Goal: Contribute content: Contribute content

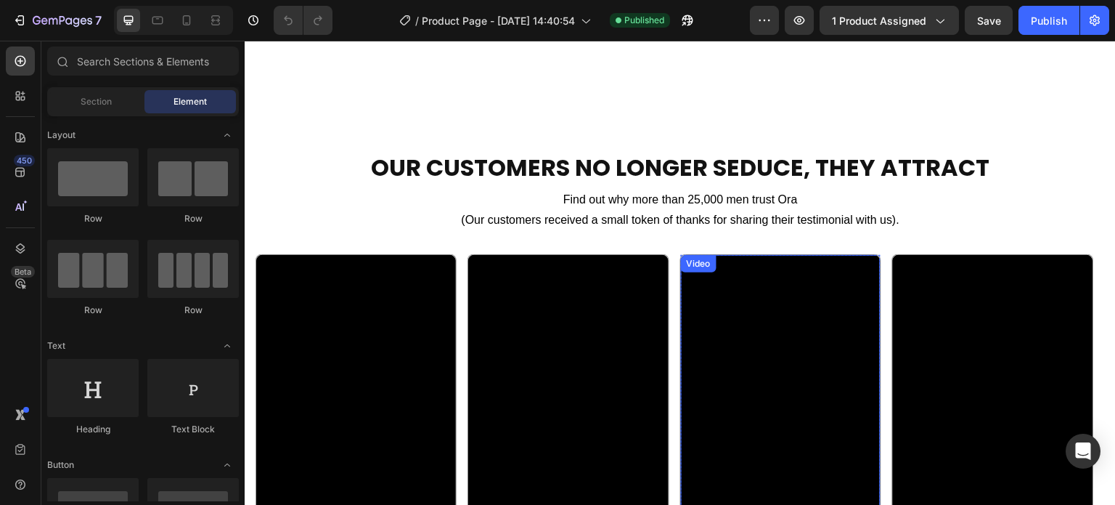
scroll to position [944, 0]
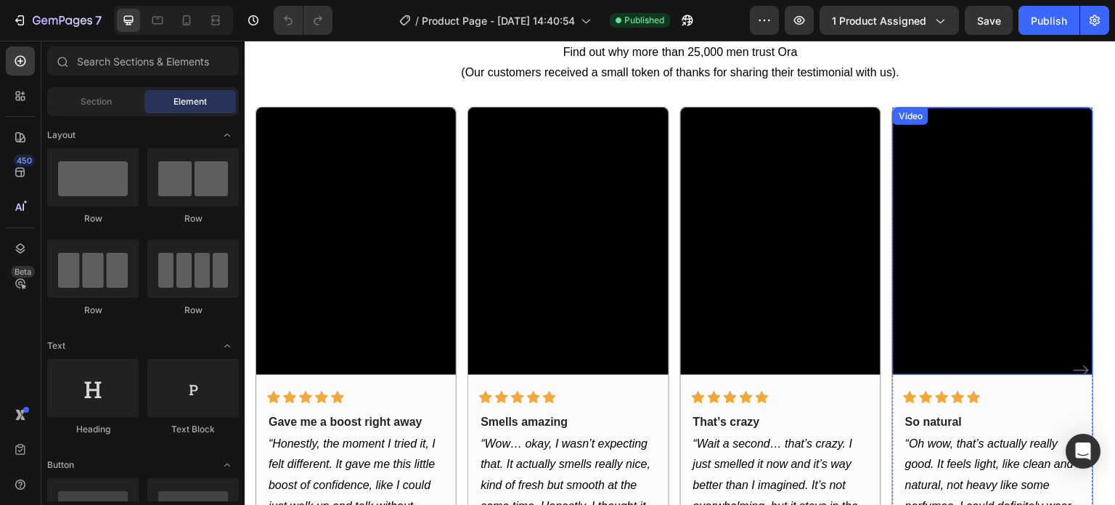
click at [1023, 219] on video at bounding box center [993, 240] width 200 height 266
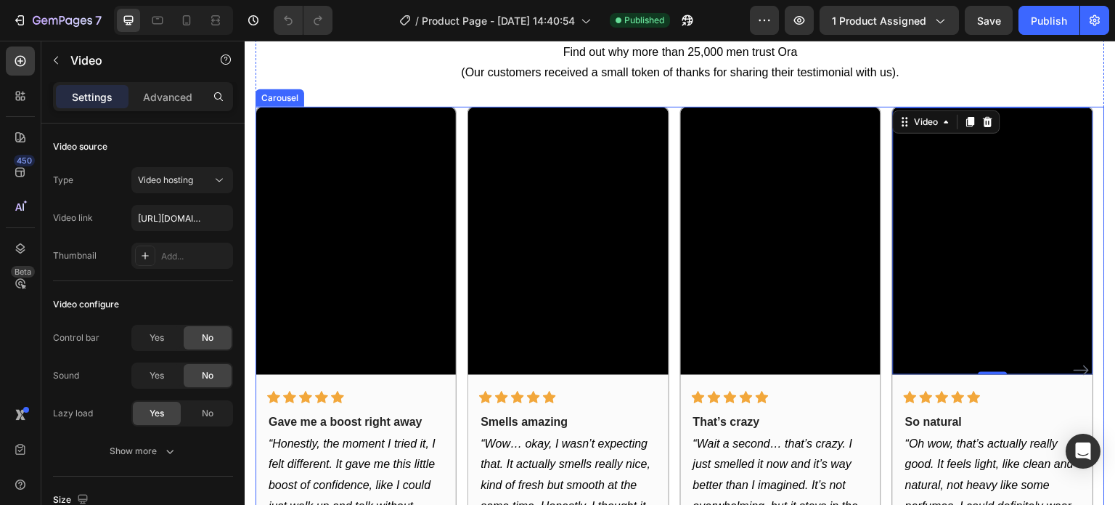
click at [886, 160] on div "Video Icon Icon Icon Icon Icon Row Gave me a boost right away Text block “Hones…" at bounding box center [680, 370] width 849 height 527
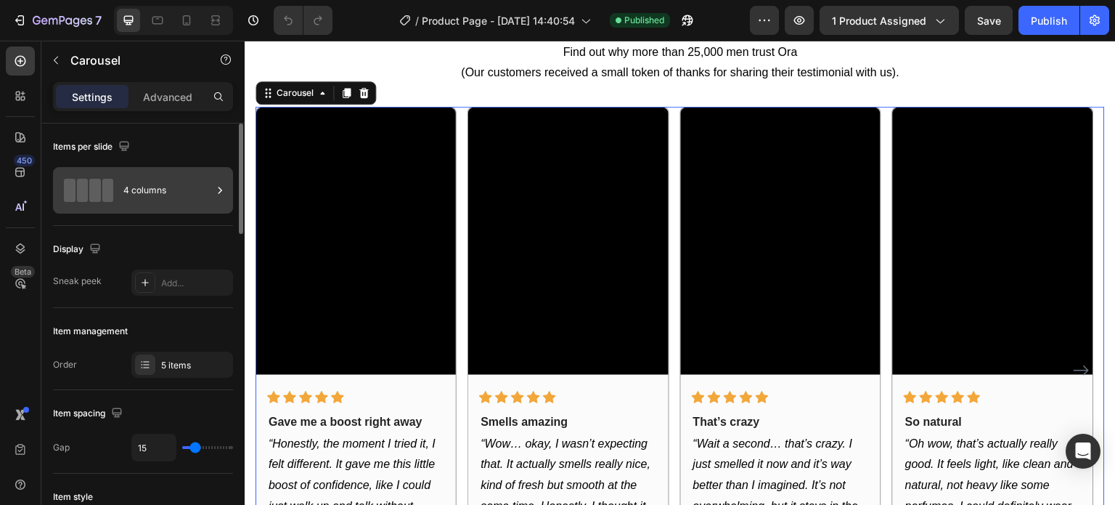
click at [155, 194] on div "4 columns" at bounding box center [167, 190] width 89 height 33
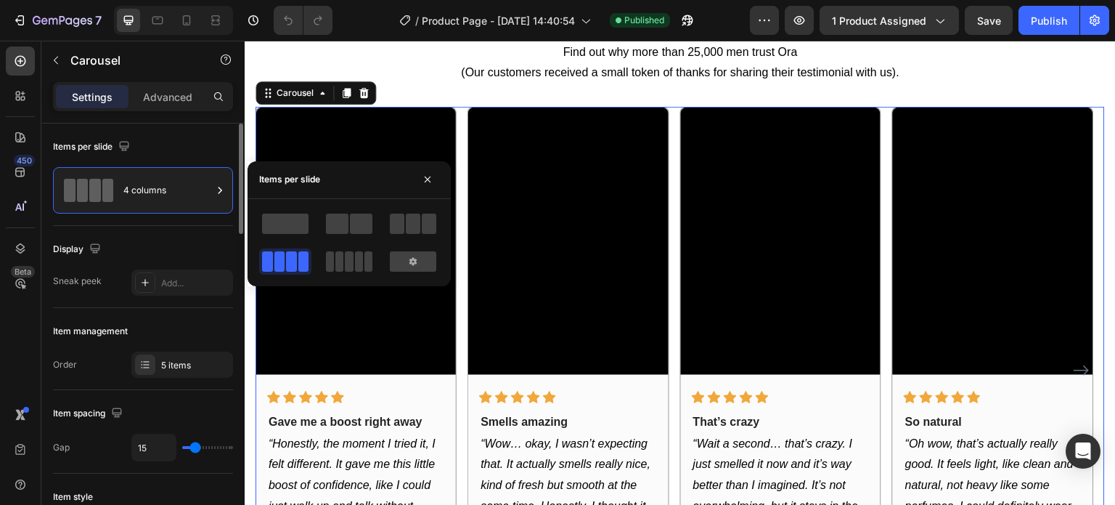
click at [167, 343] on div "Item management Order 5 items" at bounding box center [143, 349] width 180 height 82
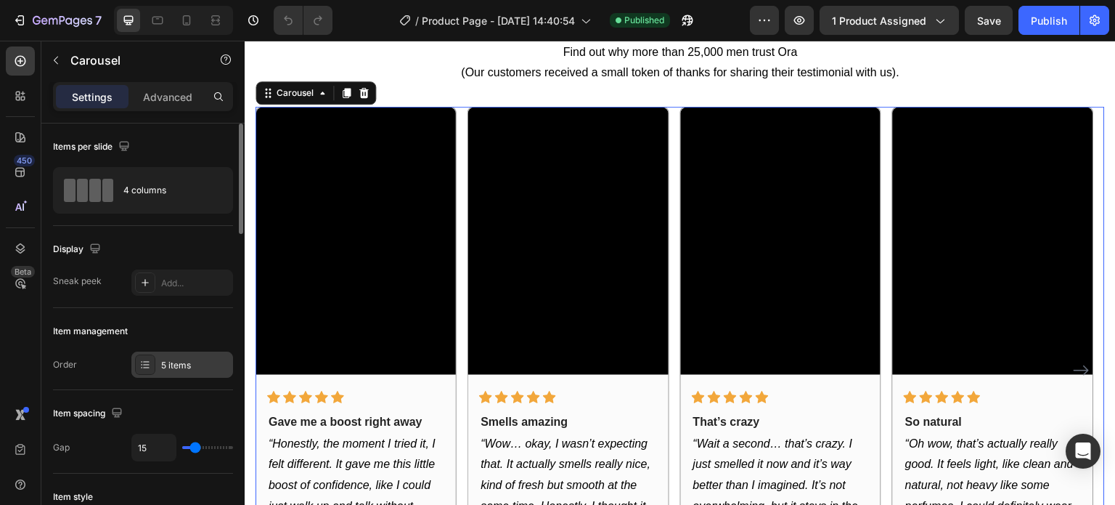
click at [163, 353] on div "5 items" at bounding box center [182, 364] width 102 height 26
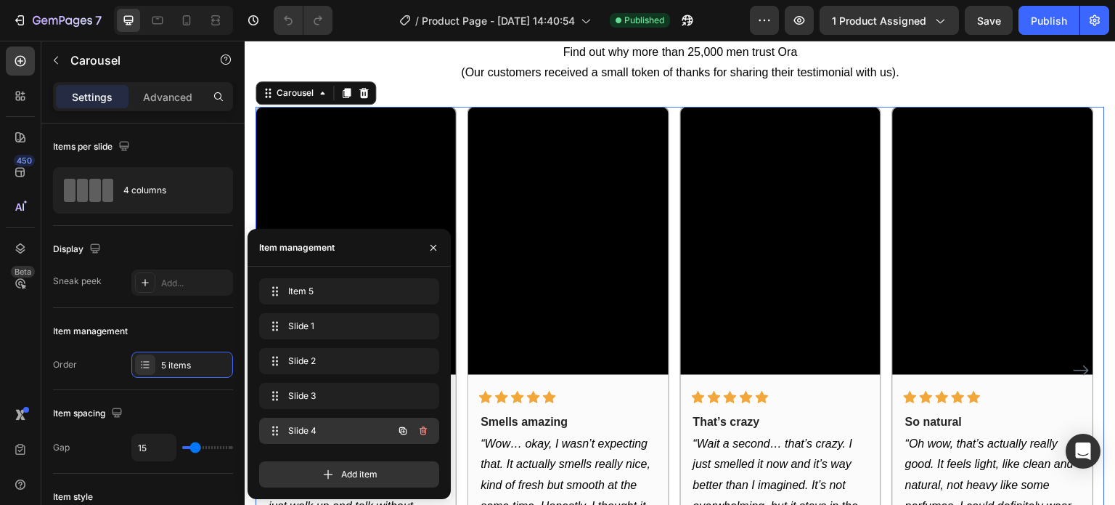
click at [305, 425] on span "Slide 4" at bounding box center [329, 430] width 82 height 13
click at [305, 425] on span "Slide 4" at bounding box center [338, 430] width 107 height 13
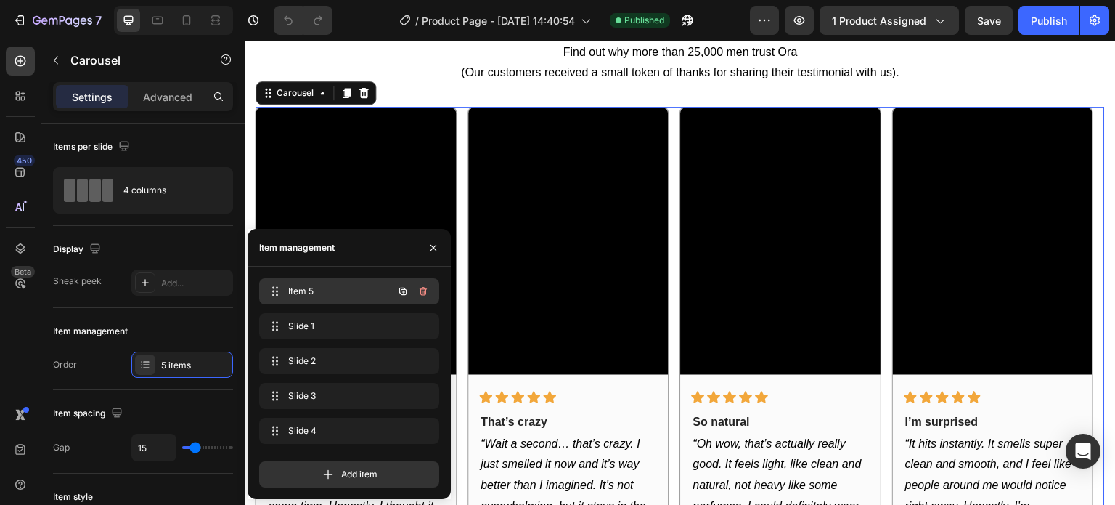
click at [308, 288] on span "Item 5" at bounding box center [329, 291] width 82 height 13
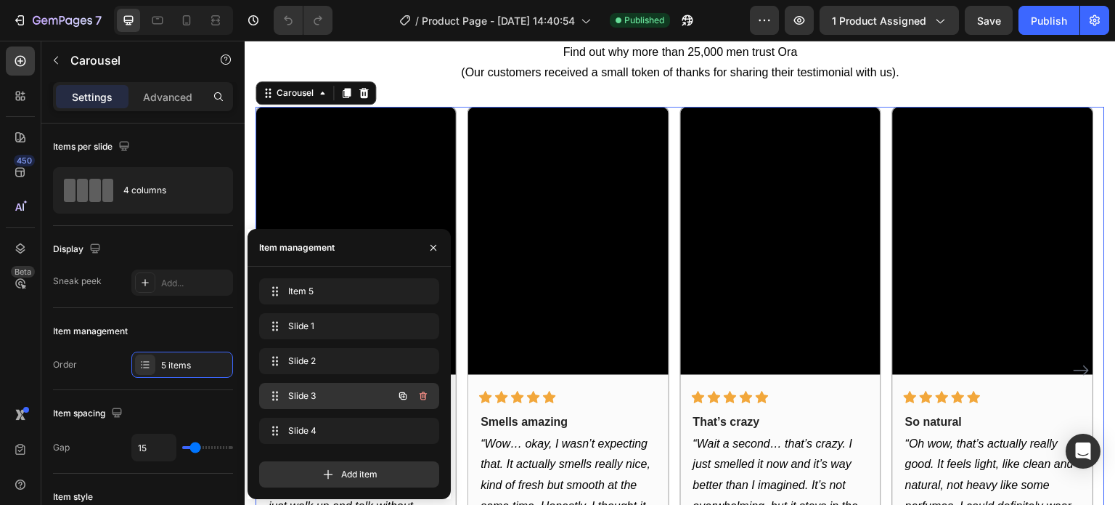
click at [319, 392] on span "Slide 3" at bounding box center [329, 395] width 82 height 13
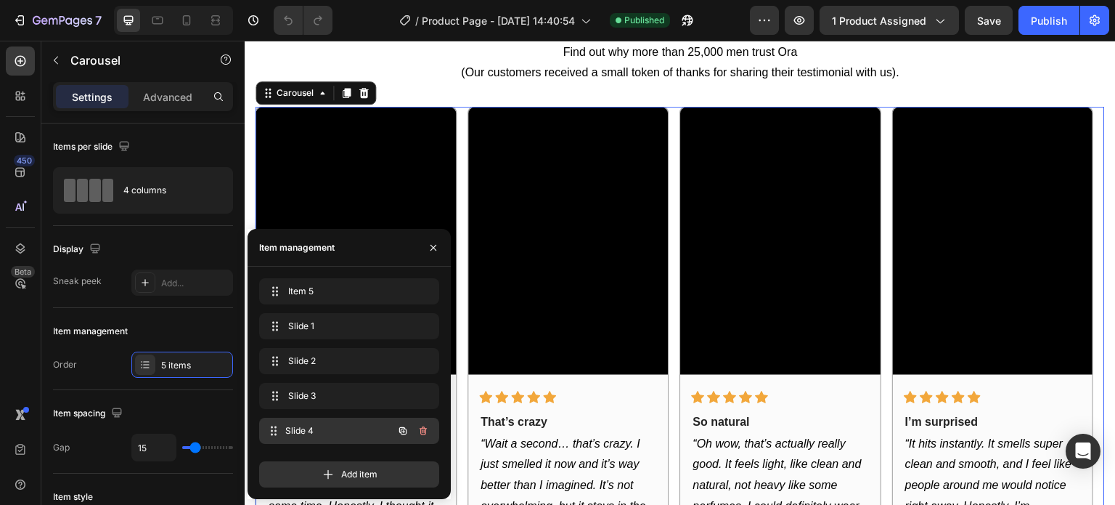
click at [290, 435] on span "Slide 4" at bounding box center [338, 430] width 107 height 13
click at [290, 432] on span "Slide 4" at bounding box center [338, 430] width 107 height 13
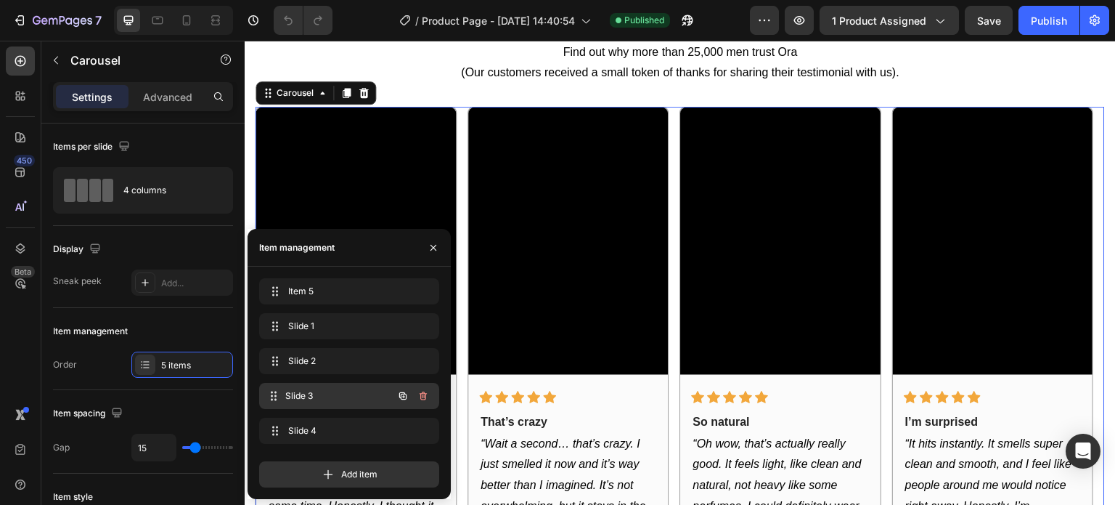
click at [311, 396] on span "Slide 3" at bounding box center [338, 395] width 107 height 13
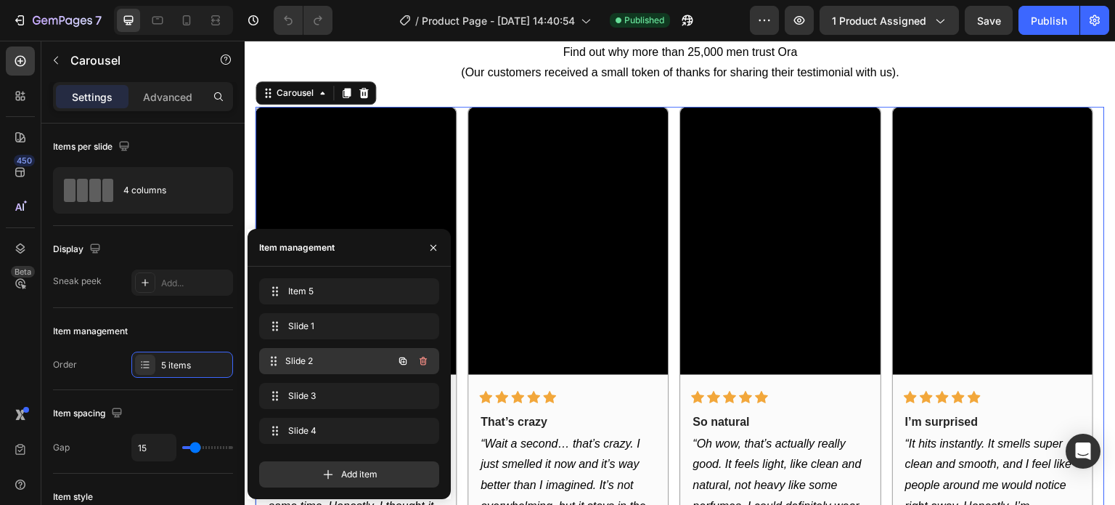
click at [314, 354] on div "Slide 2 Slide 2" at bounding box center [329, 361] width 128 height 20
click at [311, 354] on span "Slide 2" at bounding box center [329, 360] width 82 height 13
click at [303, 310] on div "Item 5 Item 5 Slide 1 Slide 1 Slide 2 Slide 2 Slide 3 Slide 3 Slide 4 Slide 4" at bounding box center [349, 363] width 180 height 171
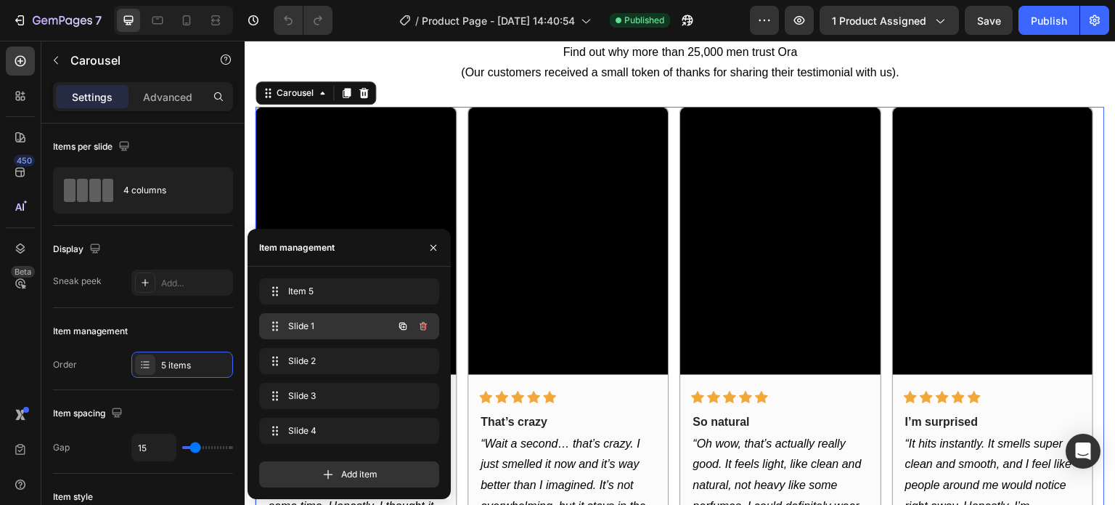
click at [295, 319] on span "Slide 1" at bounding box center [329, 325] width 82 height 13
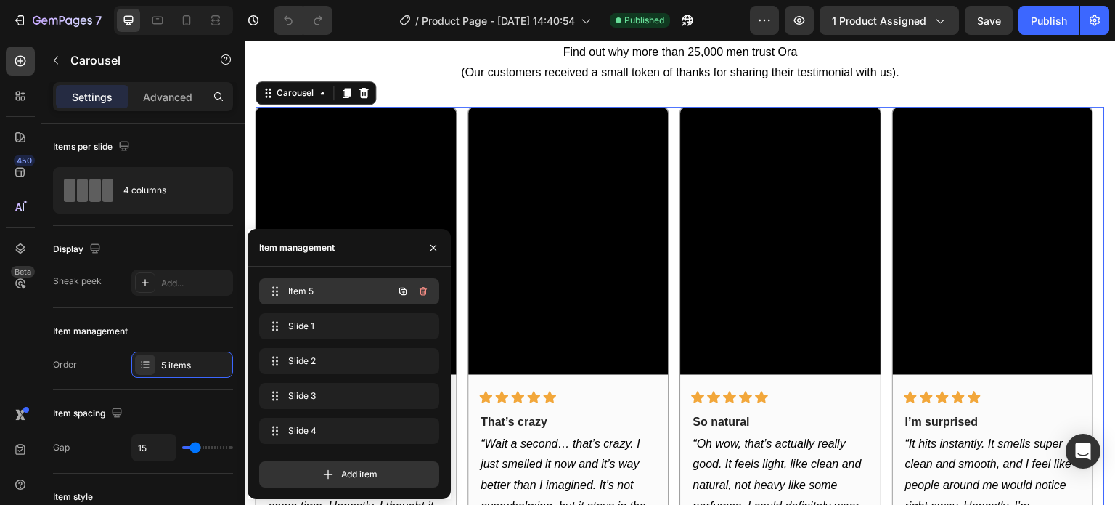
click at [306, 290] on span "Item 5" at bounding box center [329, 291] width 82 height 13
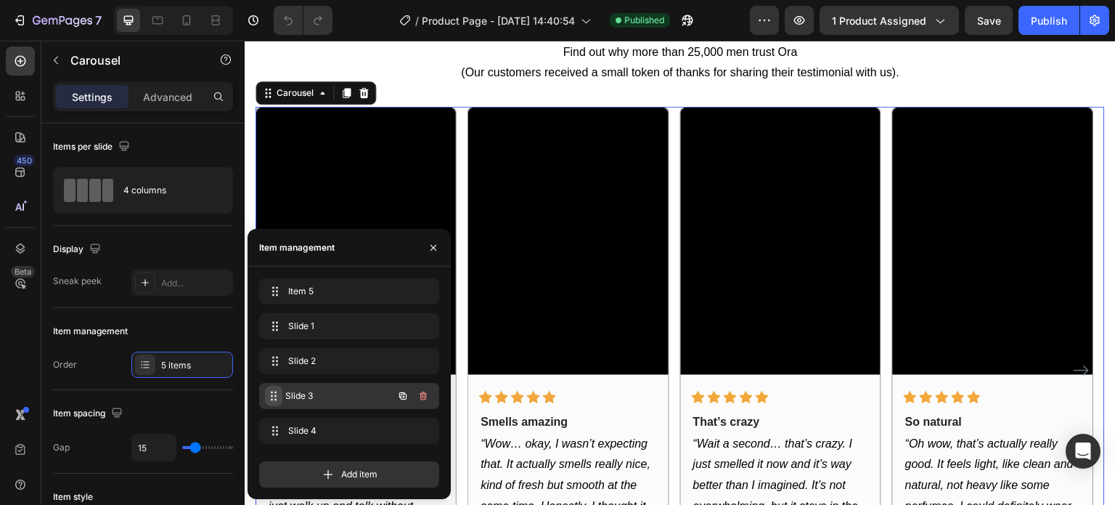
click at [274, 395] on icon at bounding box center [274, 396] width 12 height 12
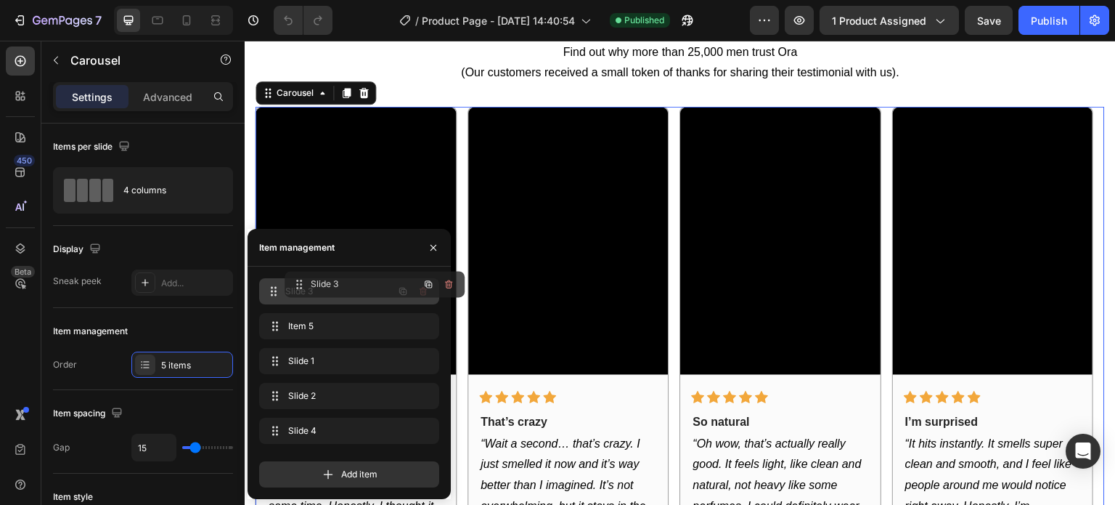
drag, startPoint x: 275, startPoint y: 394, endPoint x: 301, endPoint y: 283, distance: 113.9
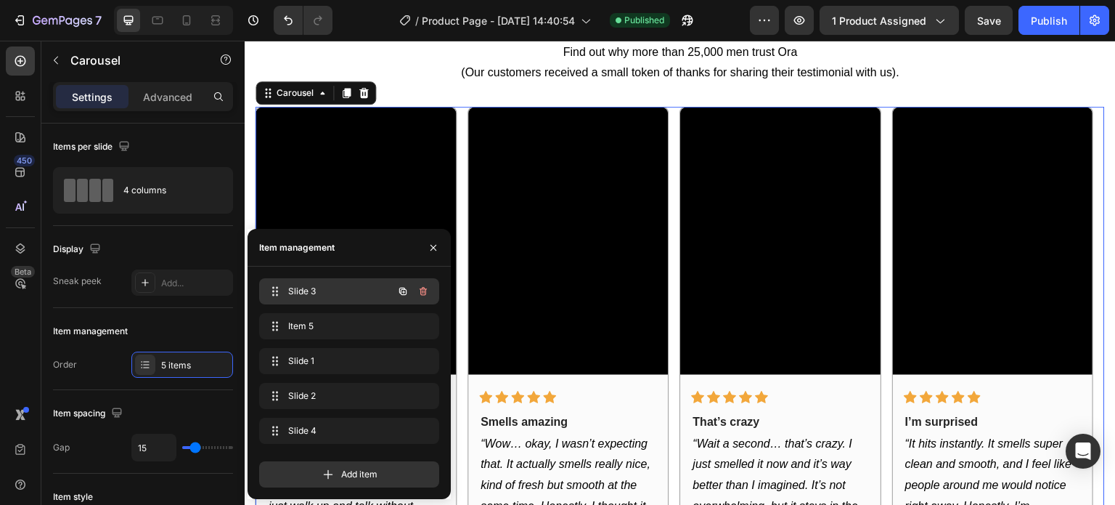
click at [299, 291] on span "Slide 3" at bounding box center [329, 291] width 82 height 13
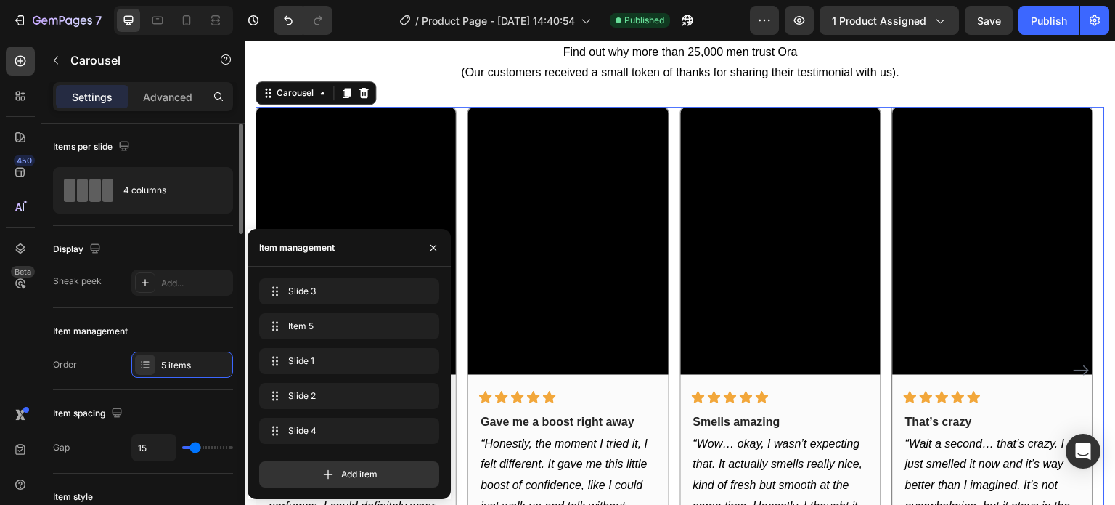
click at [182, 322] on div "Item management" at bounding box center [143, 330] width 180 height 23
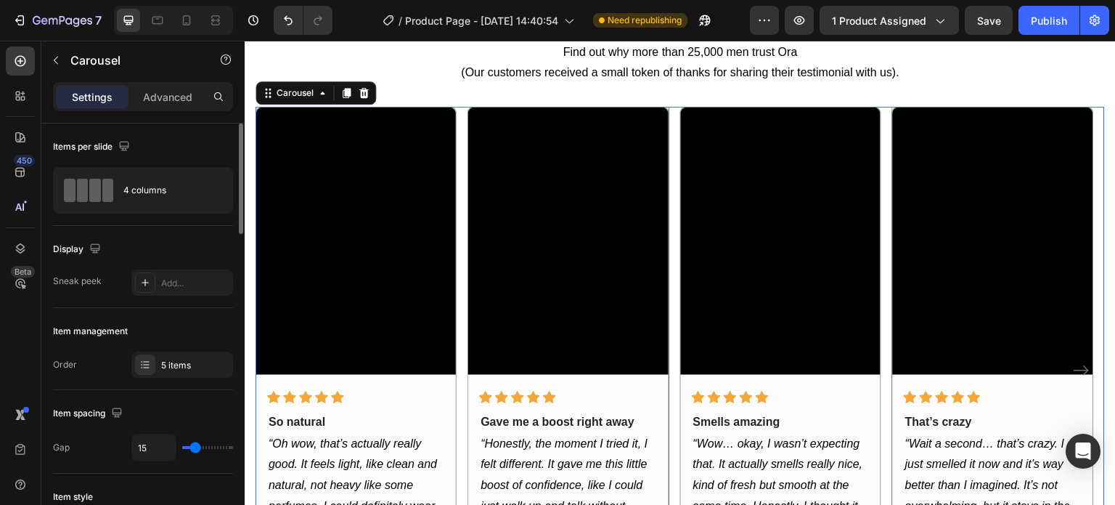
click at [168, 245] on div "Display" at bounding box center [143, 248] width 180 height 23
click at [462, 312] on div "Video Icon Icon Icon Icon Icon Row So natural Text block “Oh wow, that’s actual…" at bounding box center [680, 370] width 849 height 527
click at [200, 365] on div "5 items" at bounding box center [195, 365] width 68 height 13
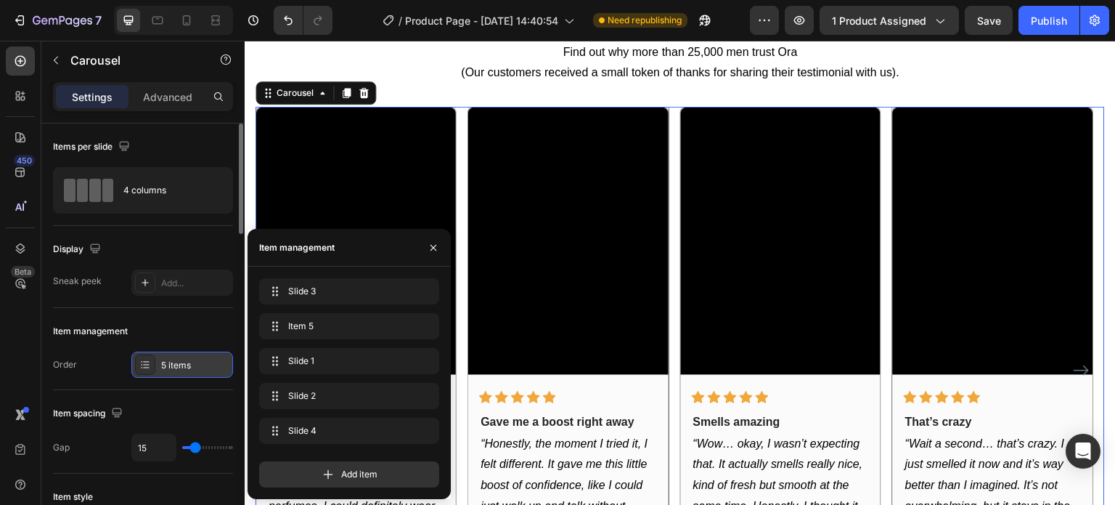
click at [200, 365] on div "5 items" at bounding box center [195, 365] width 68 height 13
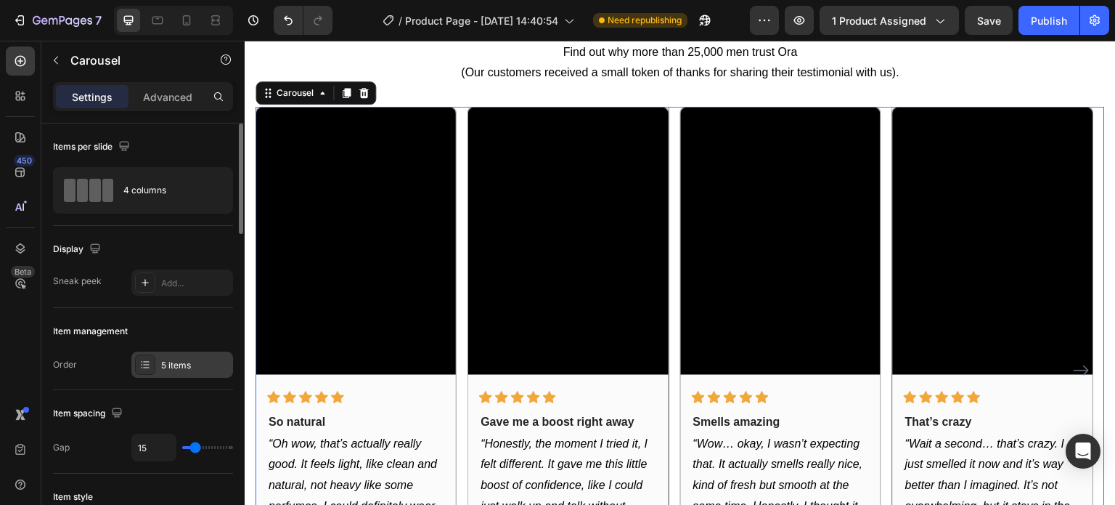
click at [200, 365] on div "5 items" at bounding box center [195, 365] width 68 height 13
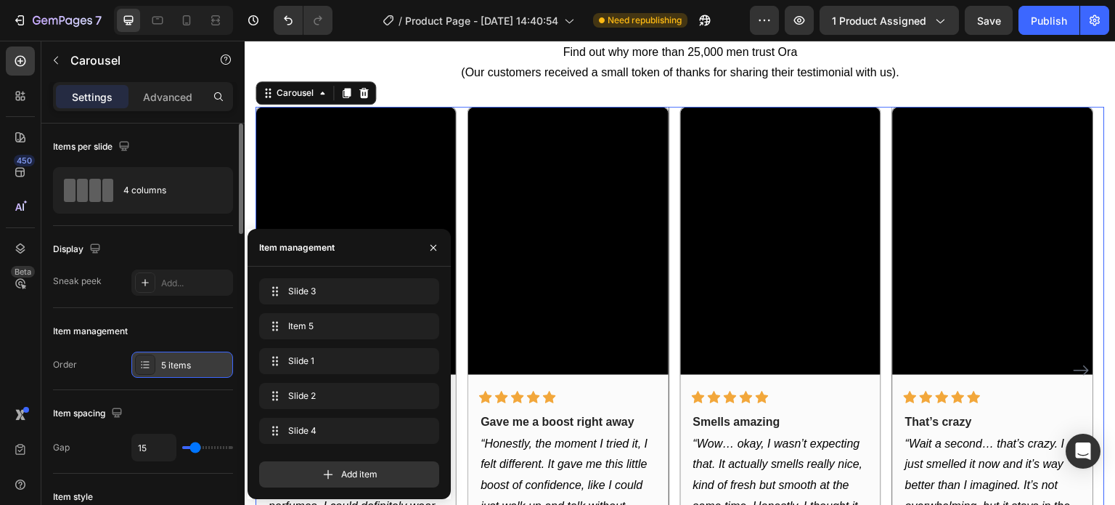
click at [200, 365] on div "5 items" at bounding box center [195, 365] width 68 height 13
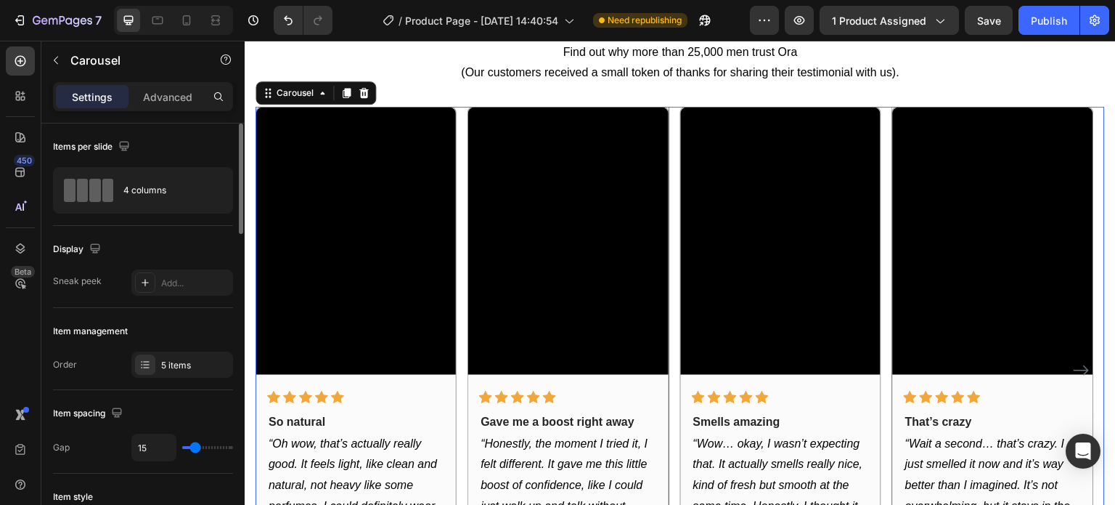
click at [160, 317] on div "Item management Order 5 items" at bounding box center [143, 349] width 180 height 82
click at [160, 359] on div "5 items" at bounding box center [182, 364] width 102 height 26
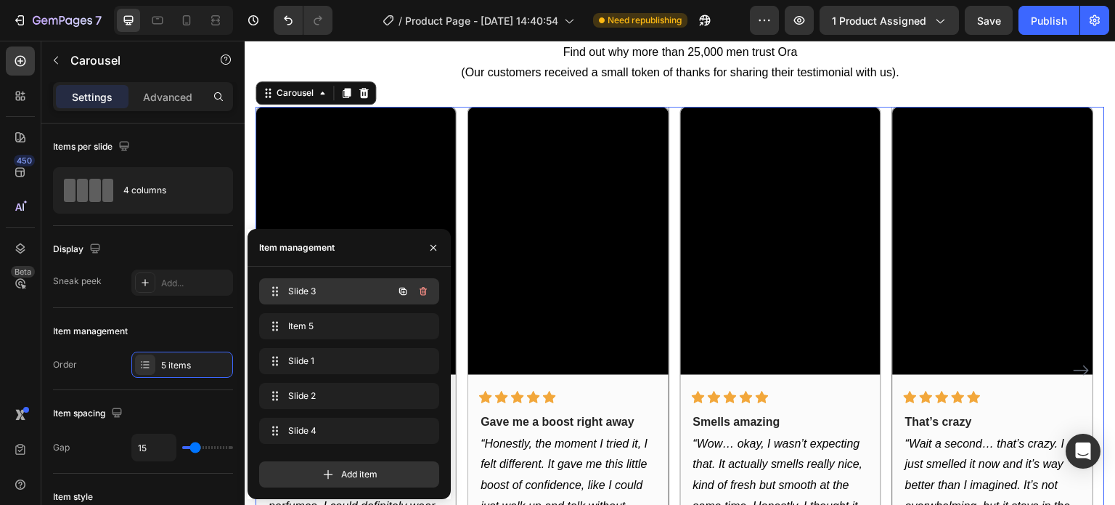
click at [302, 292] on span "Slide 3" at bounding box center [329, 291] width 82 height 13
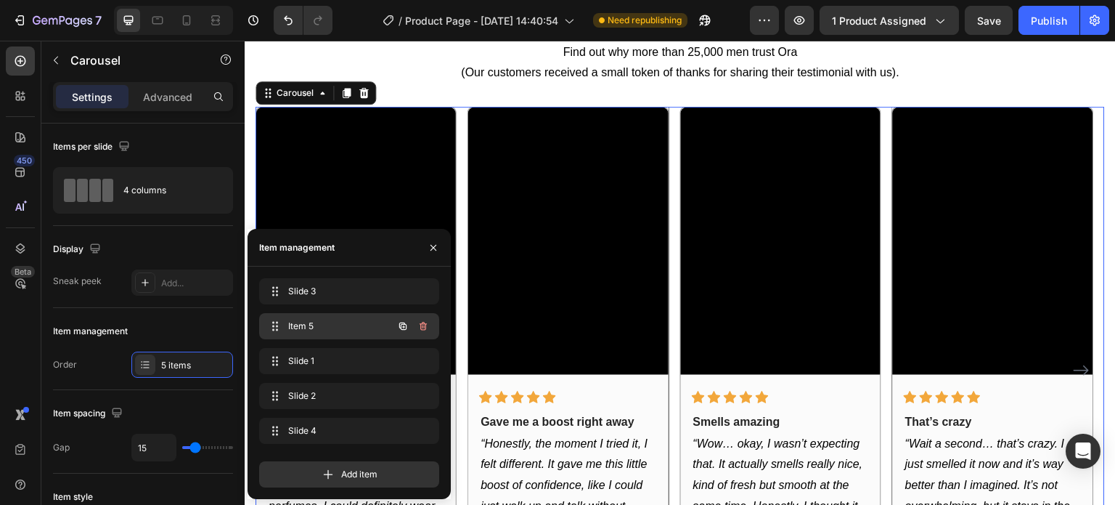
click at [302, 333] on div "Item 5 Item 5" at bounding box center [329, 326] width 128 height 20
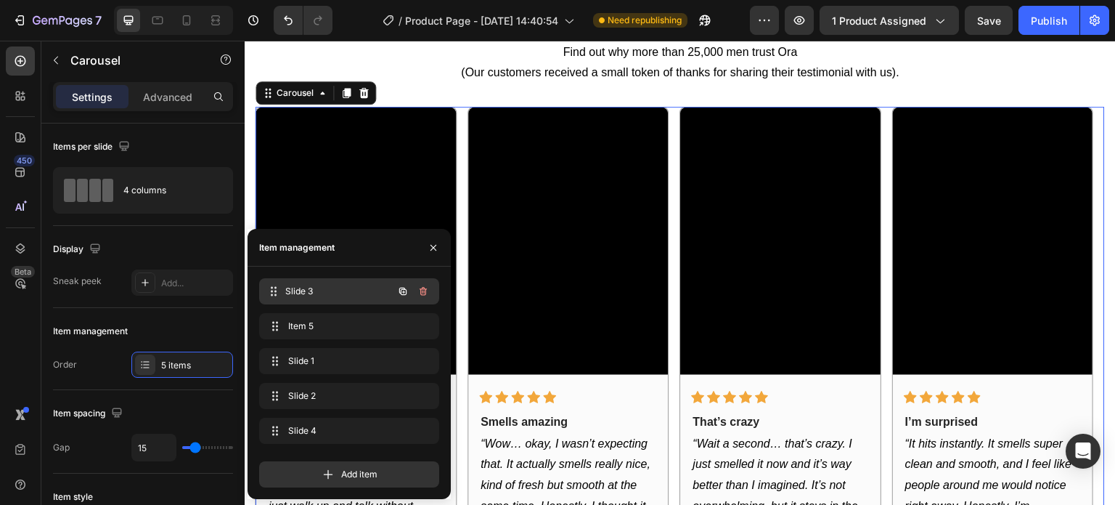
click at [296, 301] on div "Slide 3 Slide 3" at bounding box center [329, 291] width 128 height 20
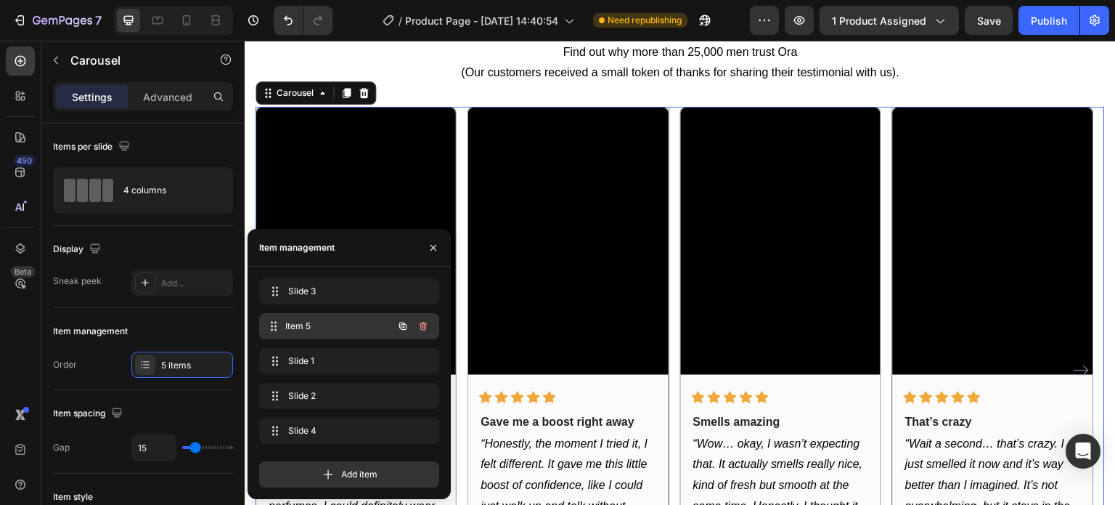
click at [363, 332] on span "Item 5" at bounding box center [338, 325] width 107 height 13
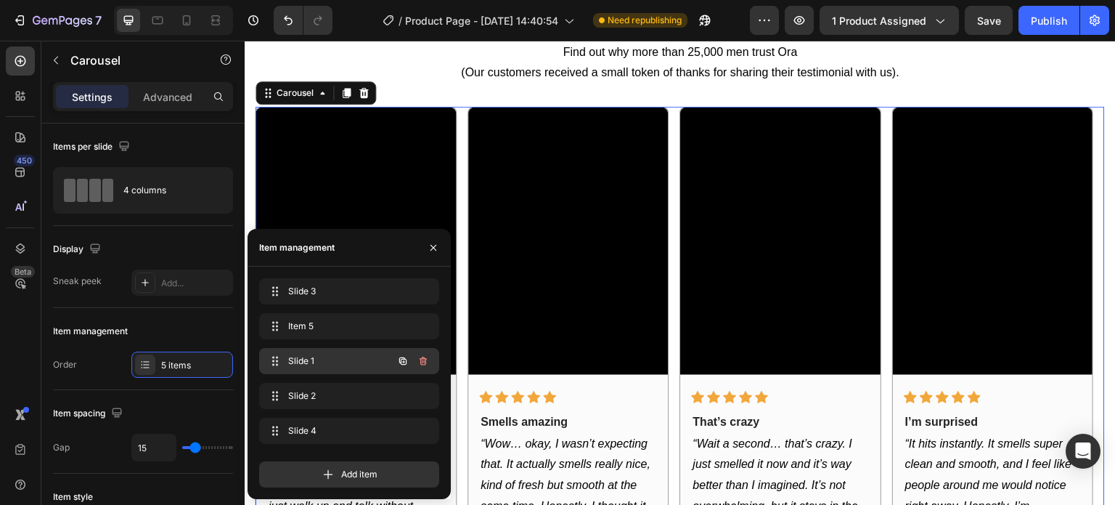
click at [350, 356] on span "Slide 1" at bounding box center [329, 360] width 82 height 13
click at [399, 362] on icon "button" at bounding box center [402, 360] width 7 height 7
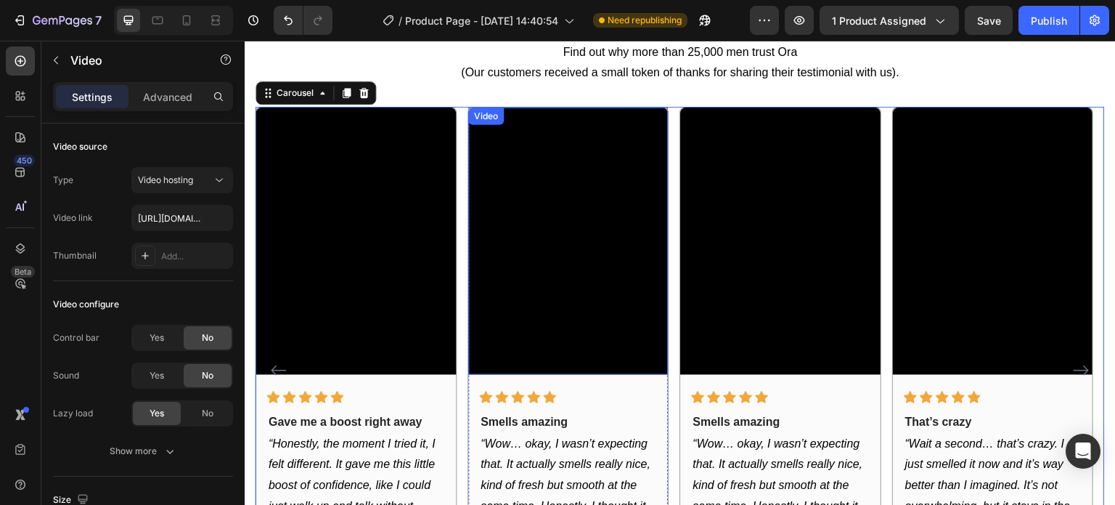
click at [561, 279] on video at bounding box center [568, 240] width 200 height 266
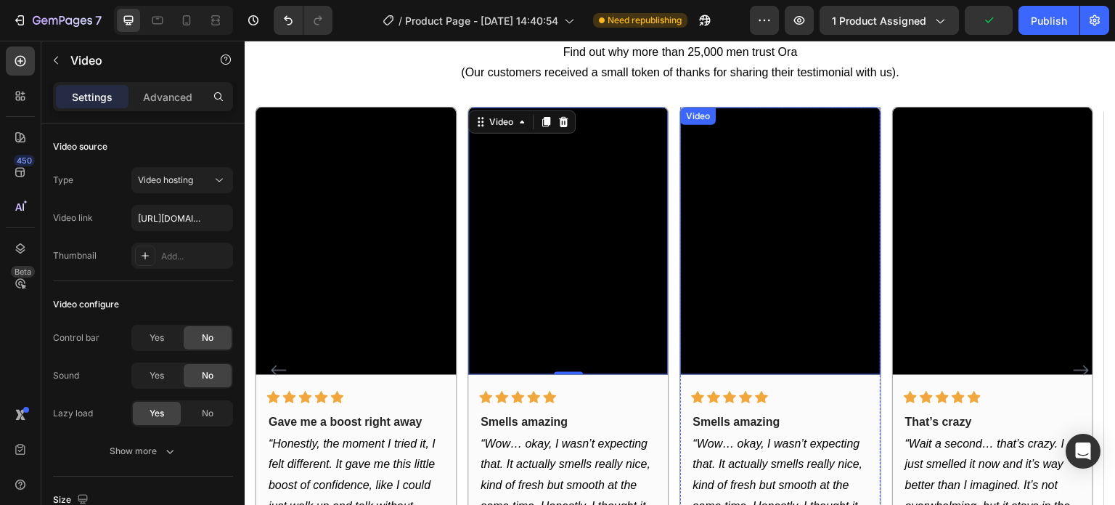
click at [733, 226] on video at bounding box center [781, 240] width 200 height 266
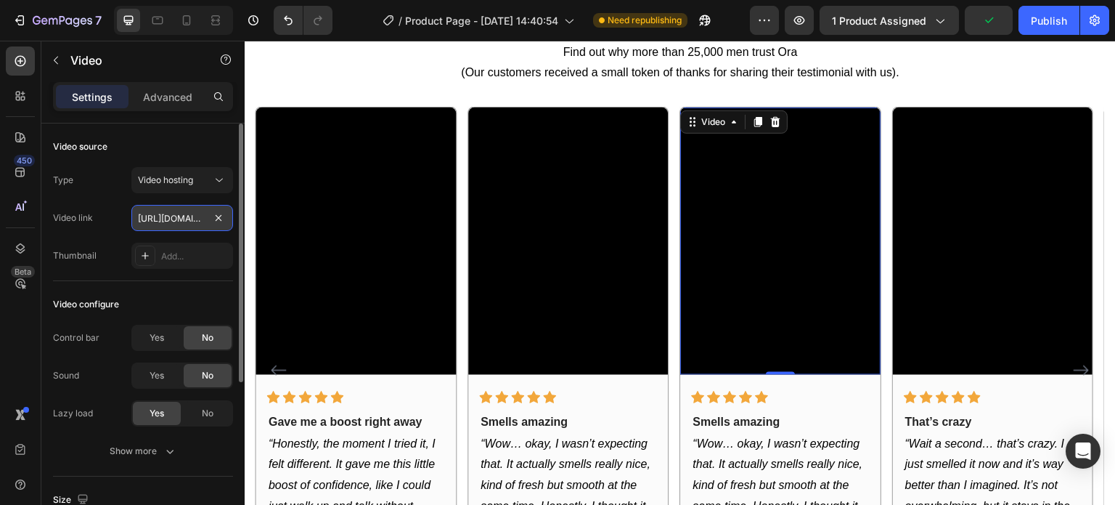
click at [163, 211] on input "https://cdn.shopify.com/videos/c/o/v/f3b0a189eb1a4b2b84a68a28be242fd8.mov" at bounding box center [182, 218] width 102 height 26
paste input "e0dc5fb3ff284a1196dd6a93391ea4c2.mp4"
type input "https://cdn.shopify.com/videos/c/o/v/e0dc5fb3ff284a1196dd6a93391ea4c2.mp4"
click at [121, 237] on div "Type Video hosting Video link https://cdn.shopify.com/videos/c/o/v/e0dc5fb3ff28…" at bounding box center [143, 218] width 180 height 102
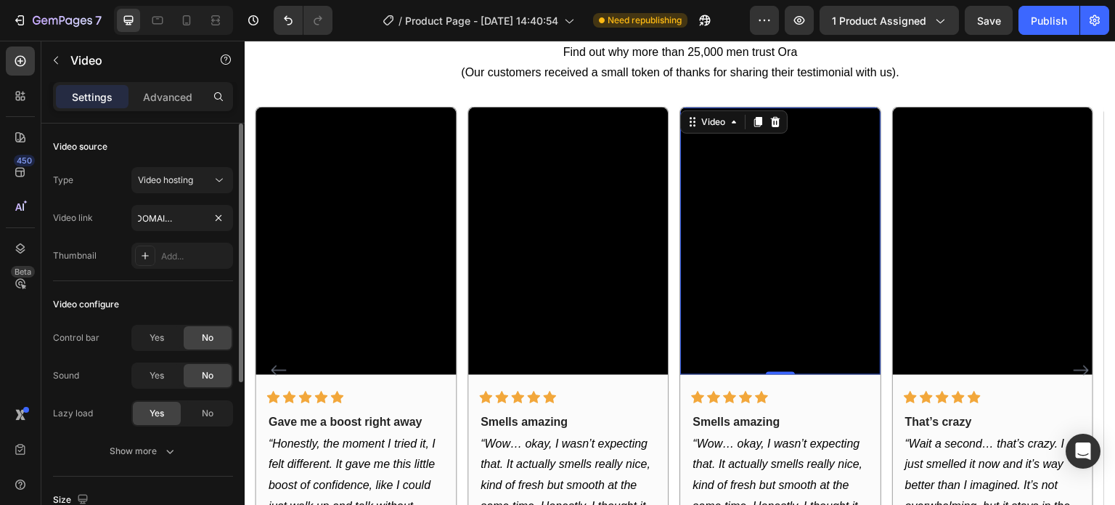
scroll to position [0, 0]
click at [775, 295] on video at bounding box center [781, 240] width 200 height 266
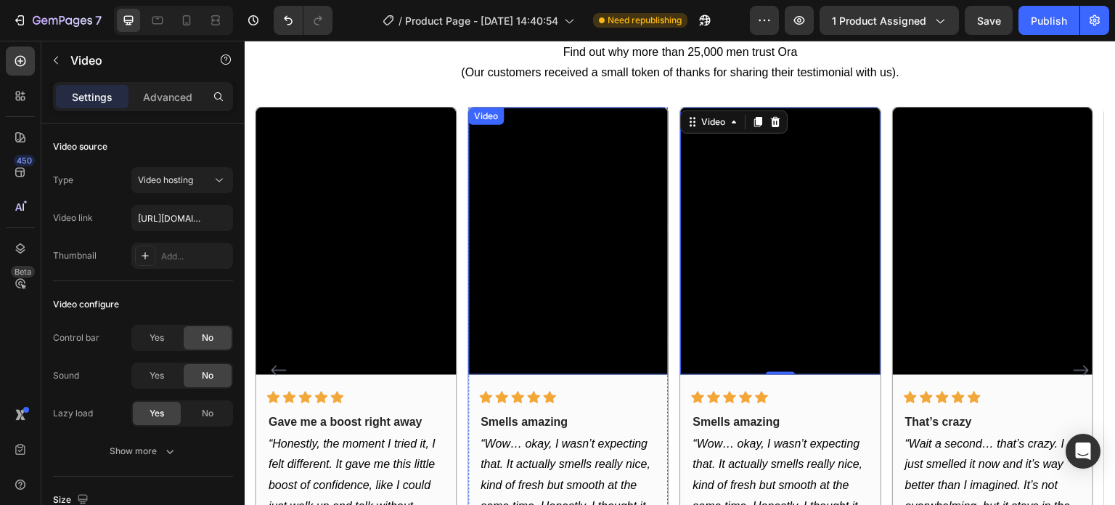
click at [564, 248] on video at bounding box center [568, 240] width 200 height 266
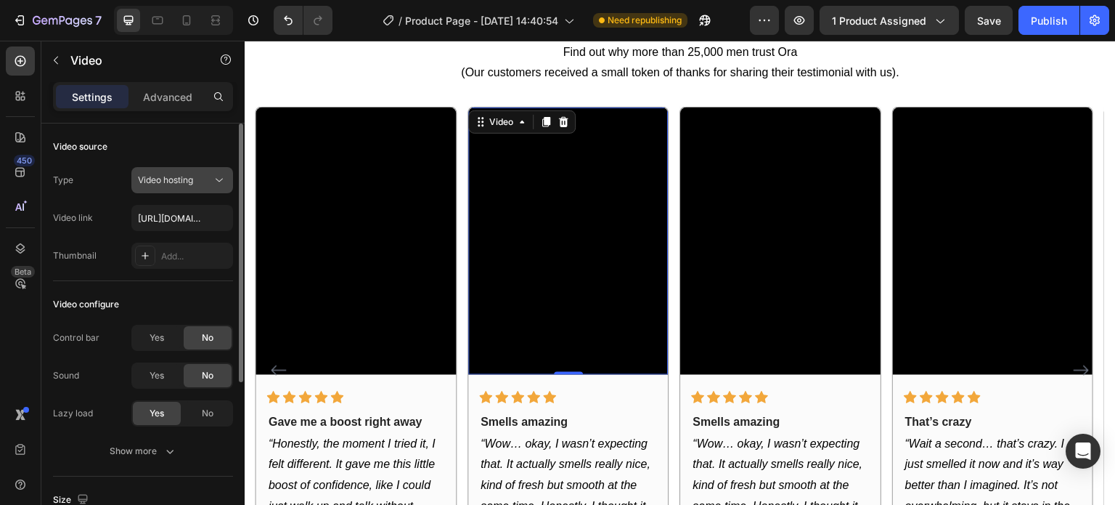
click at [149, 174] on span "Video hosting" at bounding box center [165, 179] width 55 height 11
click at [145, 173] on div "Video hosting" at bounding box center [182, 180] width 89 height 15
click at [116, 185] on div "Type Video hosting" at bounding box center [143, 180] width 180 height 26
click at [154, 175] on span "Video hosting" at bounding box center [165, 179] width 55 height 11
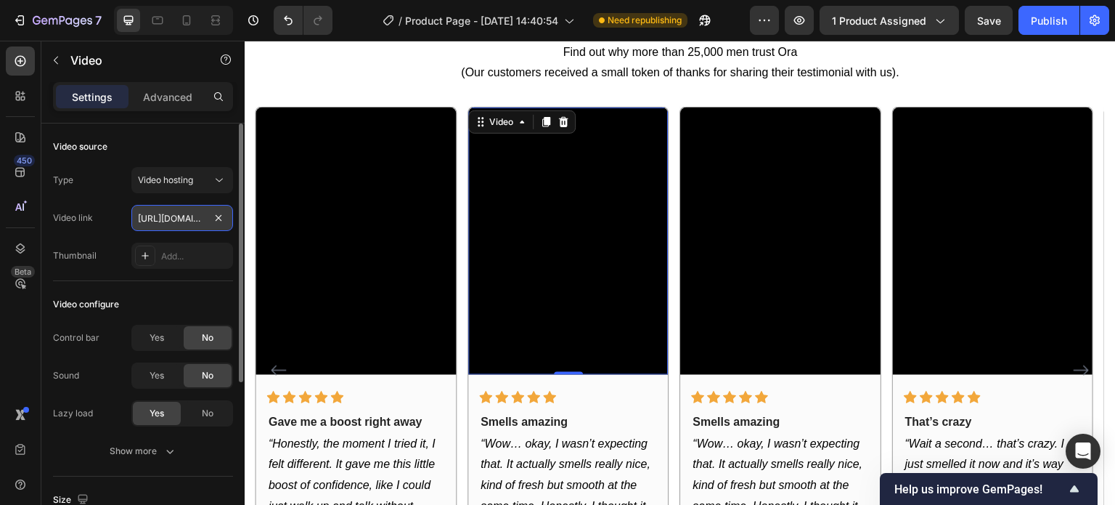
click at [174, 214] on input "https://cdn.shopify.com/videos/c/o/v/f3b0a189eb1a4b2b84a68a28be242fd8.mov" at bounding box center [182, 218] width 102 height 26
click at [188, 168] on button "Video hosting" at bounding box center [182, 180] width 102 height 26
click at [138, 301] on div "Video configure" at bounding box center [143, 304] width 180 height 23
click at [155, 220] on input "https://cdn.shopify.com/videos/c/o/v/f3b0a189eb1a4b2b84a68a28be242fd8.mov" at bounding box center [182, 218] width 102 height 26
paste input "fast.wistia.net/embed/iframe/j8zeknw4zp"
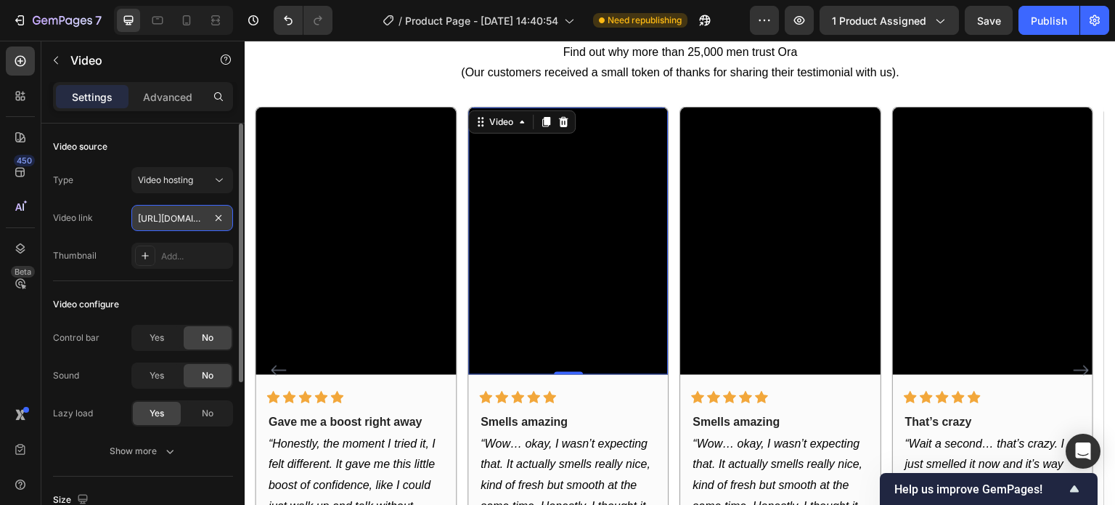
scroll to position [0, 135]
type input "https://fast.wistia.net/embed/iframe/j8zeknw4zp"
click at [115, 238] on div "Type Video hosting Video link https://fast.wistia.net/embed/iframe/j8zeknw4zp T…" at bounding box center [143, 218] width 180 height 102
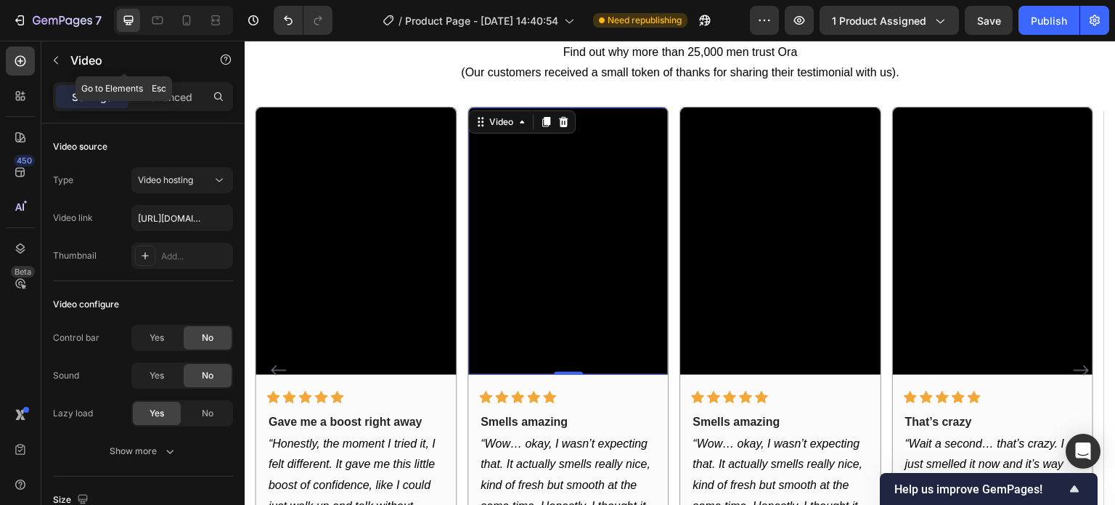
drag, startPoint x: 49, startPoint y: 57, endPoint x: 58, endPoint y: 60, distance: 9.2
click at [49, 57] on button "button" at bounding box center [55, 60] width 23 height 23
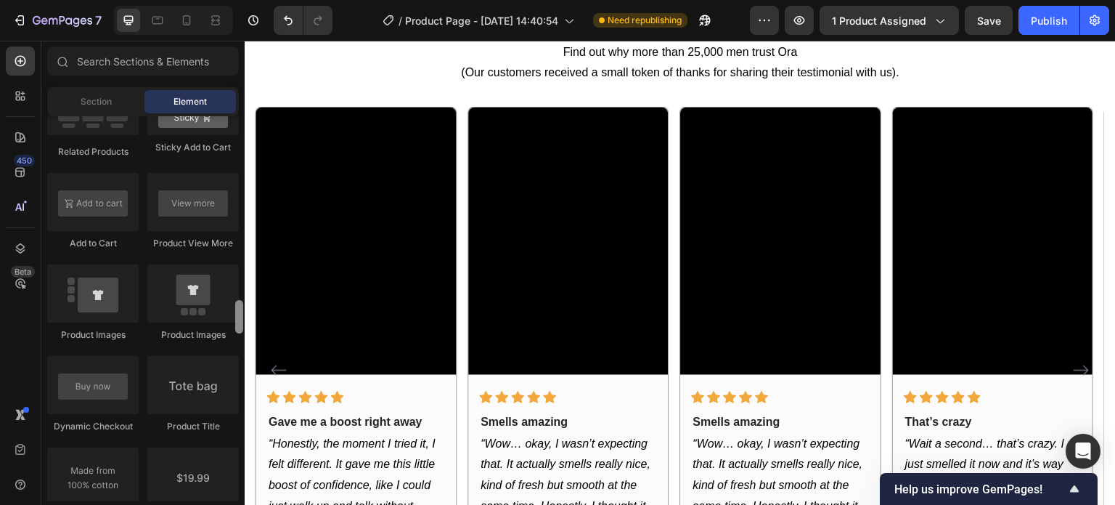
scroll to position [4013, 0]
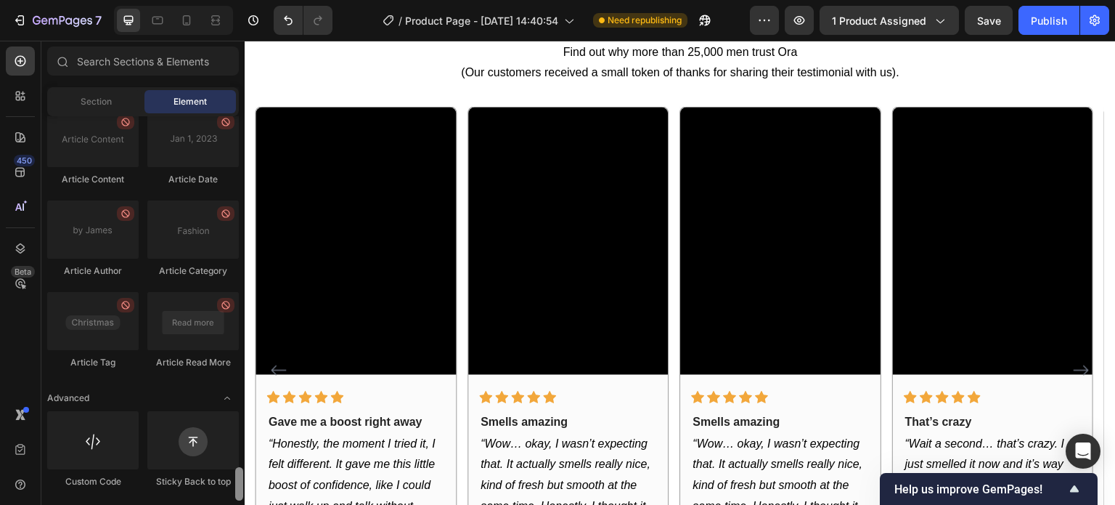
drag, startPoint x: 238, startPoint y: 264, endPoint x: 159, endPoint y: 473, distance: 223.6
click at [253, 0] on html "7 Version history / Product Page - May 19, 14:40:54 Need republishing Preview 1…" at bounding box center [557, 0] width 1115 height 0
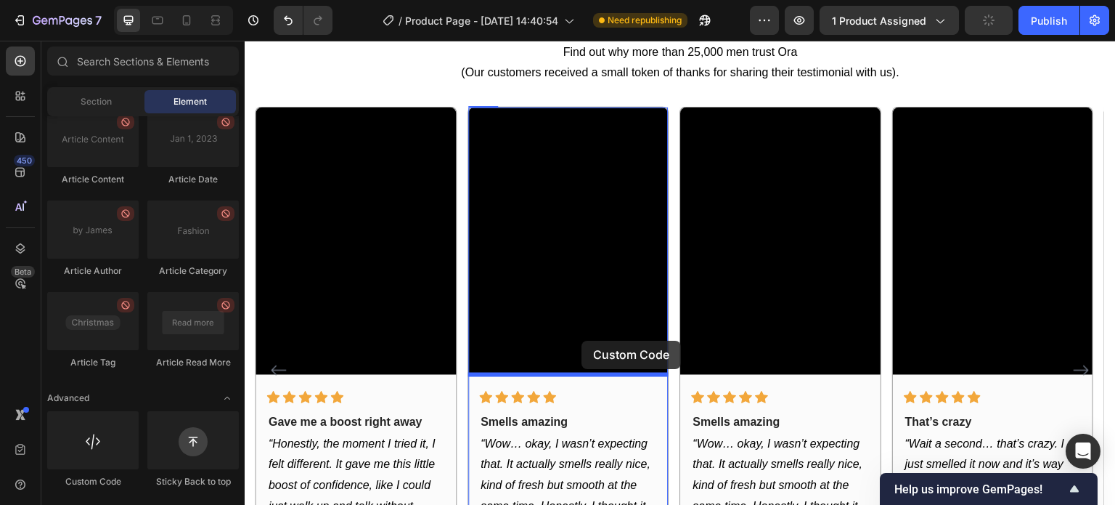
drag, startPoint x: 350, startPoint y: 464, endPoint x: 552, endPoint y: 371, distance: 222.2
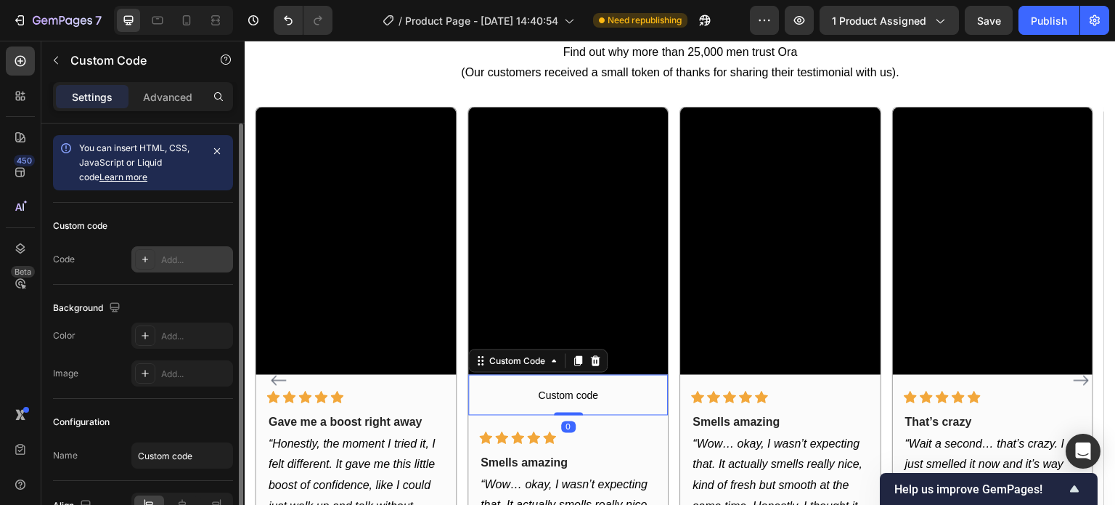
click at [183, 266] on div "Add..." at bounding box center [182, 259] width 102 height 26
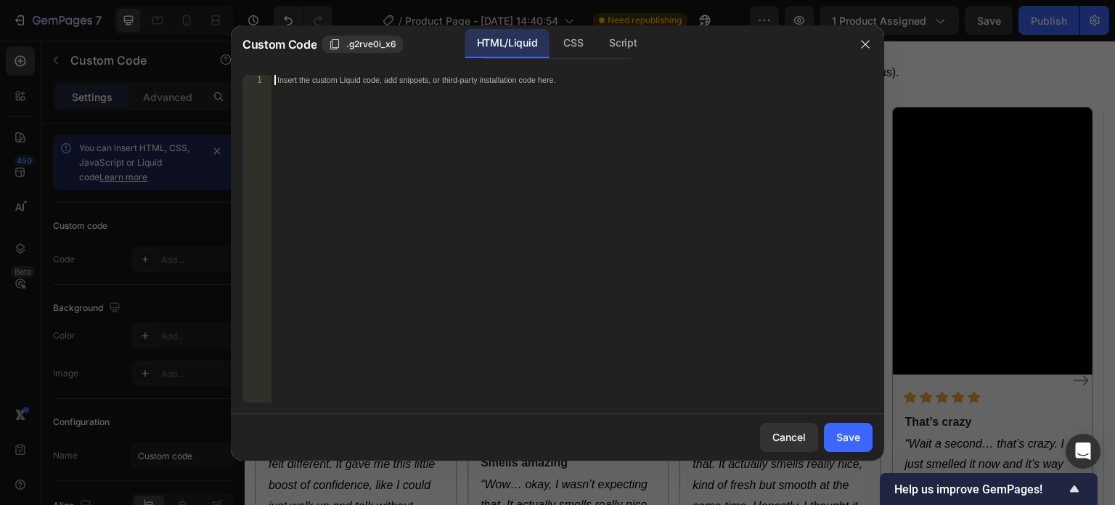
paste textarea "https://fast.wistia.net/embed/iframe/j8zeknw4zp"
type textarea "https://fast.wistia.net/embed/iframe/j8zeknw4zp"
click at [881, 446] on div "Cancel Save" at bounding box center [557, 437] width 653 height 46
click at [470, 142] on div "https://fast.wistia.net/embed/iframe/j8zeknw4zp" at bounding box center [572, 249] width 601 height 348
drag, startPoint x: 510, startPoint y: 83, endPoint x: 293, endPoint y: 65, distance: 217.2
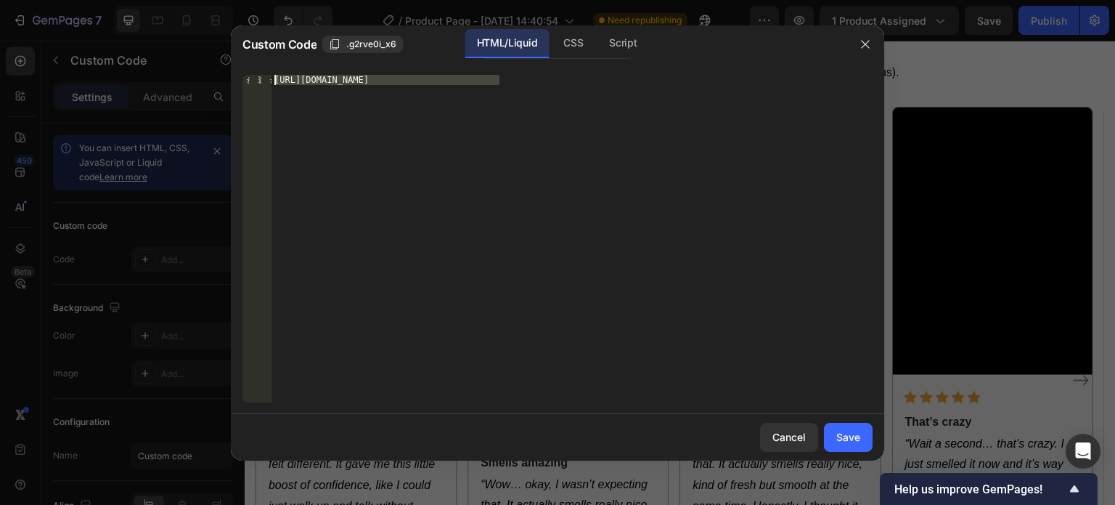
click at [250, 78] on div "https://fast.wistia.net/embed/iframe/j8zeknw4zp 1 https://fast.wistia.net/embed…" at bounding box center [557, 238] width 630 height 327
paste textarea
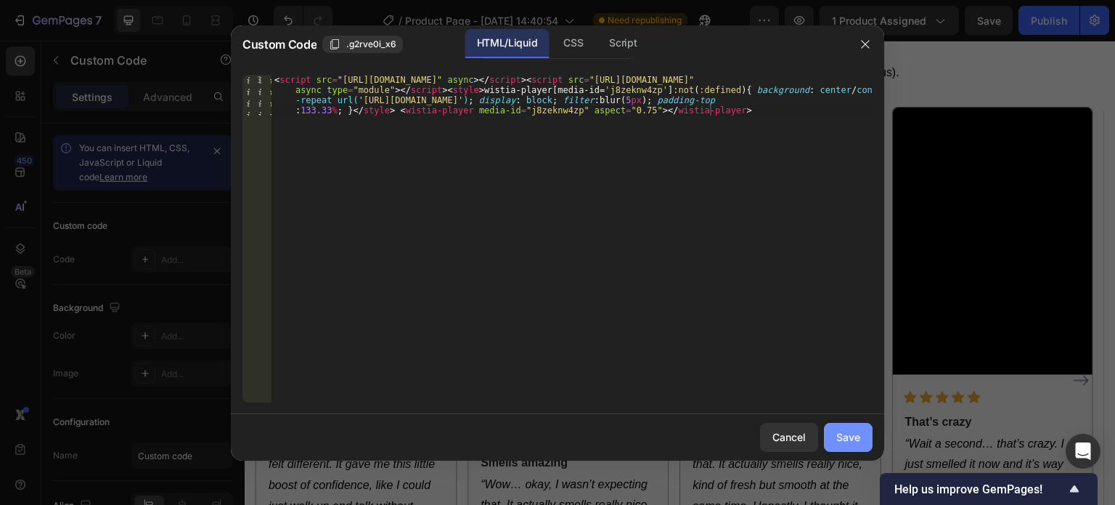
click at [836, 441] on div "Save" at bounding box center [848, 436] width 24 height 15
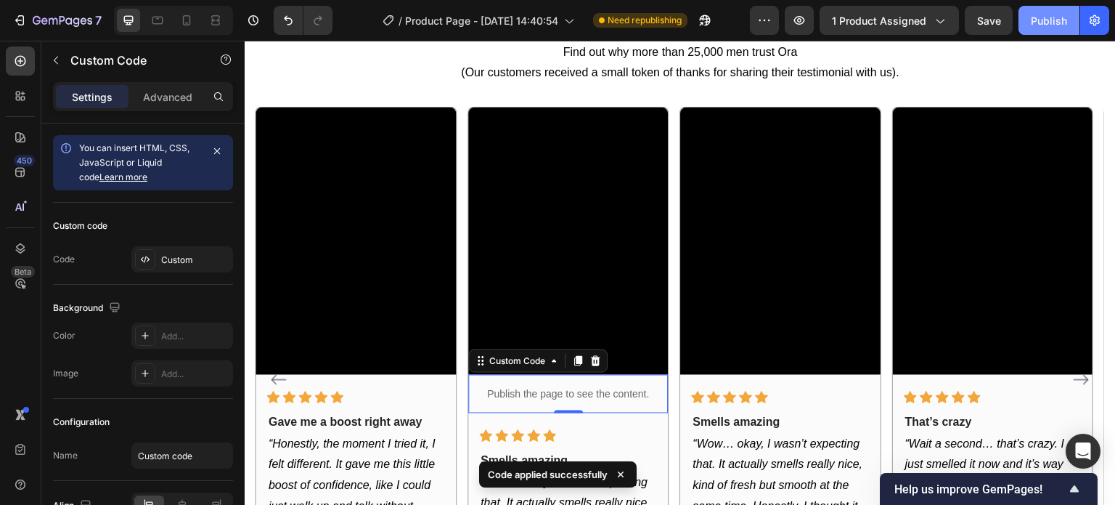
click at [1040, 15] on div "Publish" at bounding box center [1049, 20] width 36 height 15
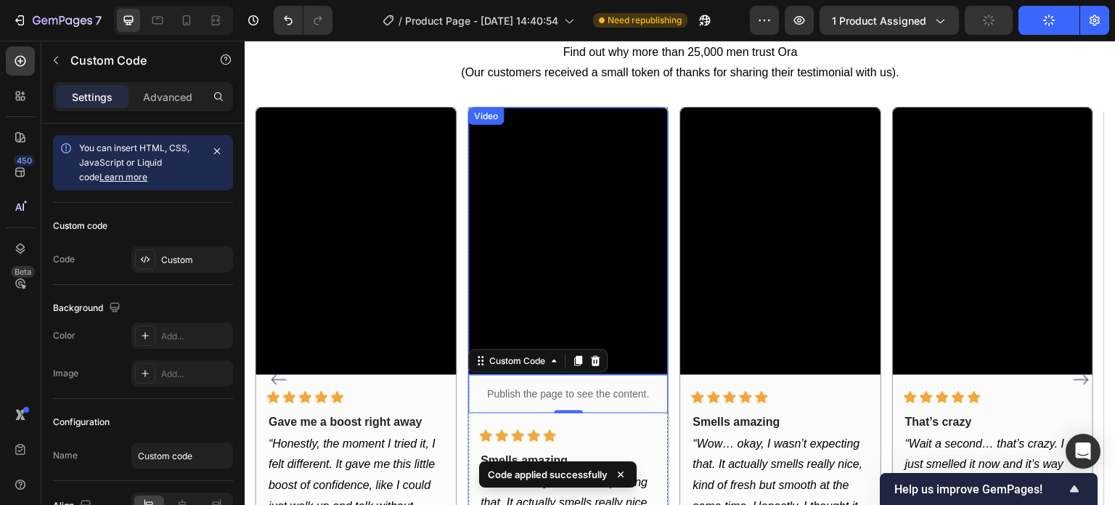
click at [614, 174] on video at bounding box center [568, 240] width 200 height 266
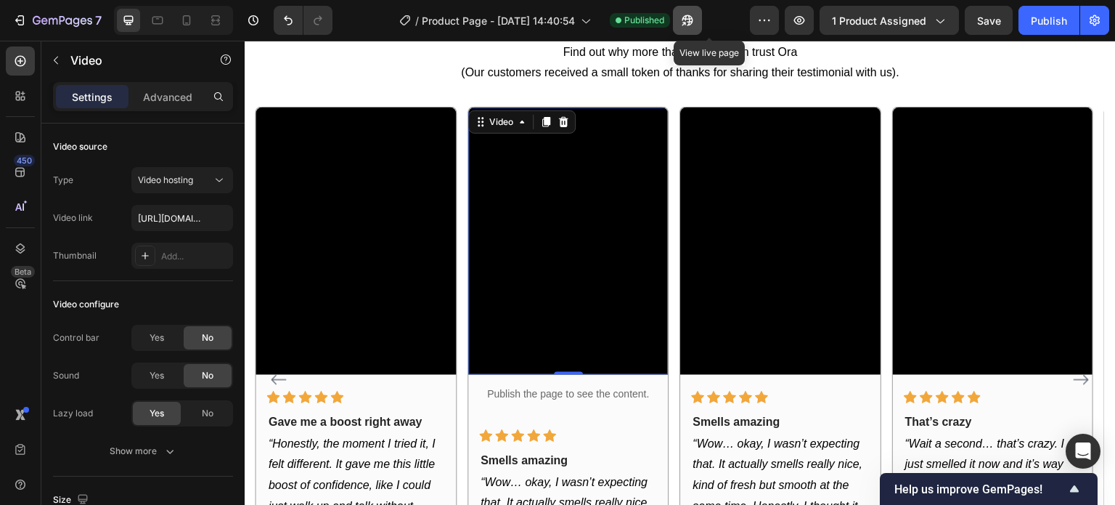
click at [702, 20] on button "button" at bounding box center [687, 20] width 29 height 29
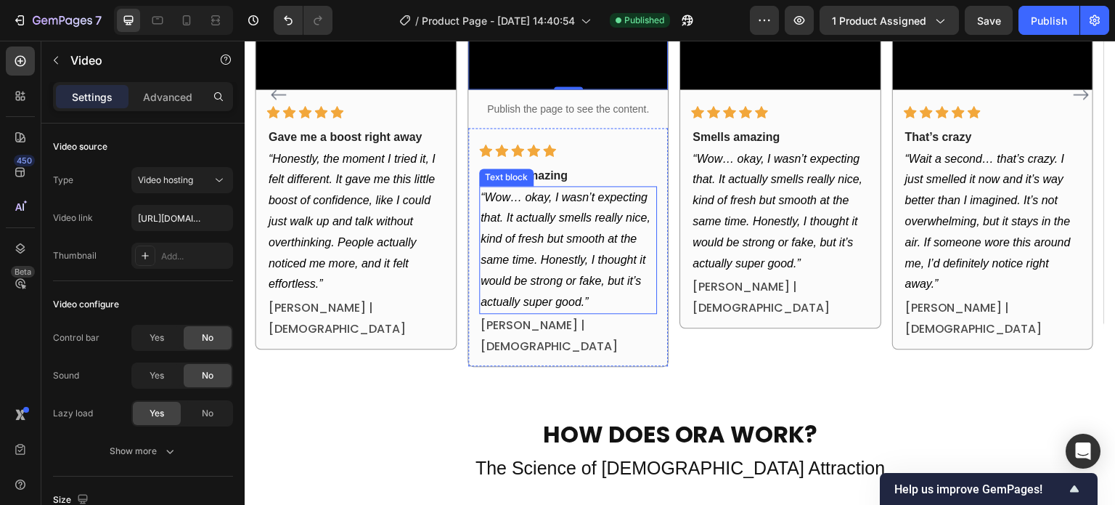
scroll to position [1016, 0]
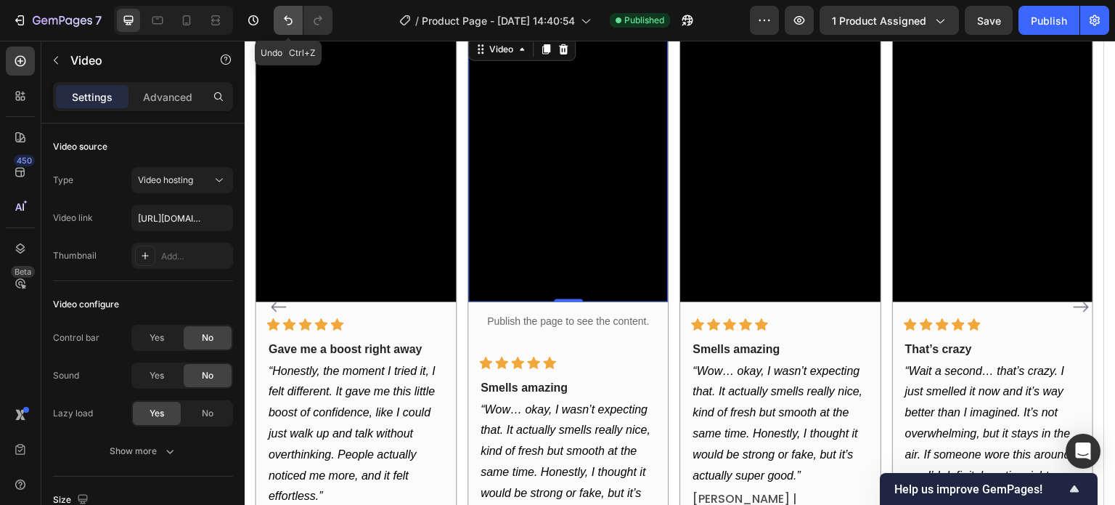
click at [290, 24] on icon "Undo/Redo" at bounding box center [288, 20] width 9 height 9
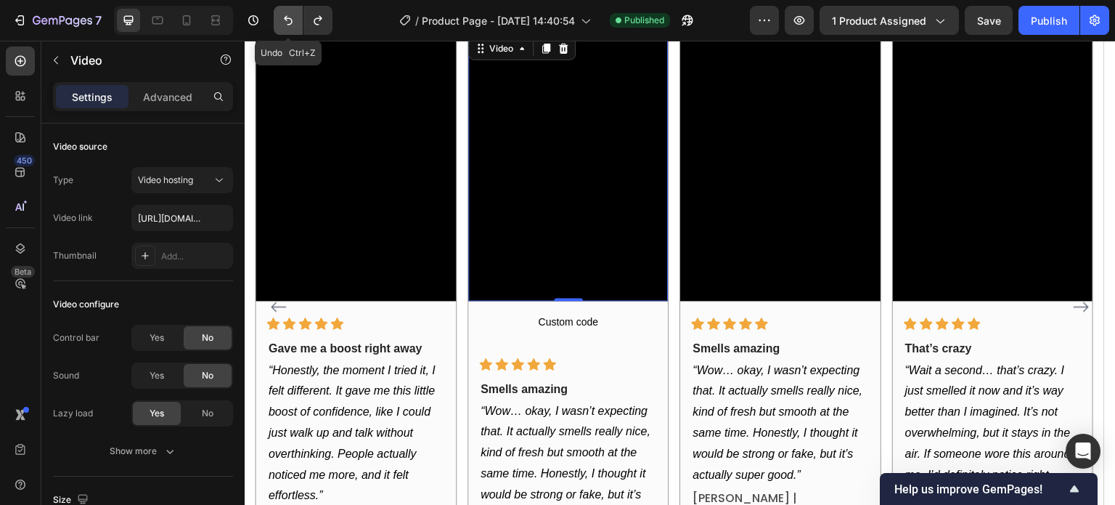
click at [290, 24] on icon "Undo/Redo" at bounding box center [288, 20] width 9 height 9
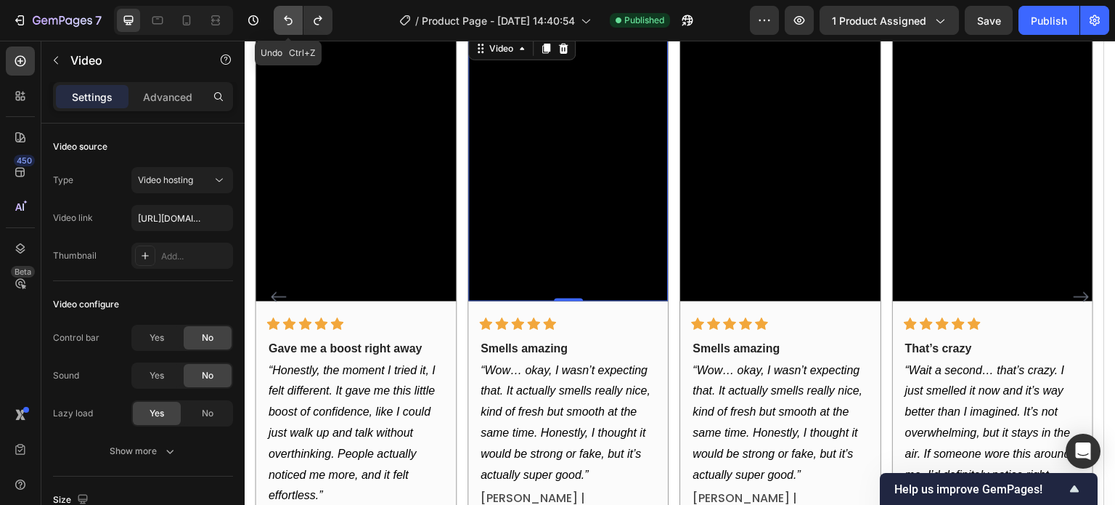
scroll to position [1008, 0]
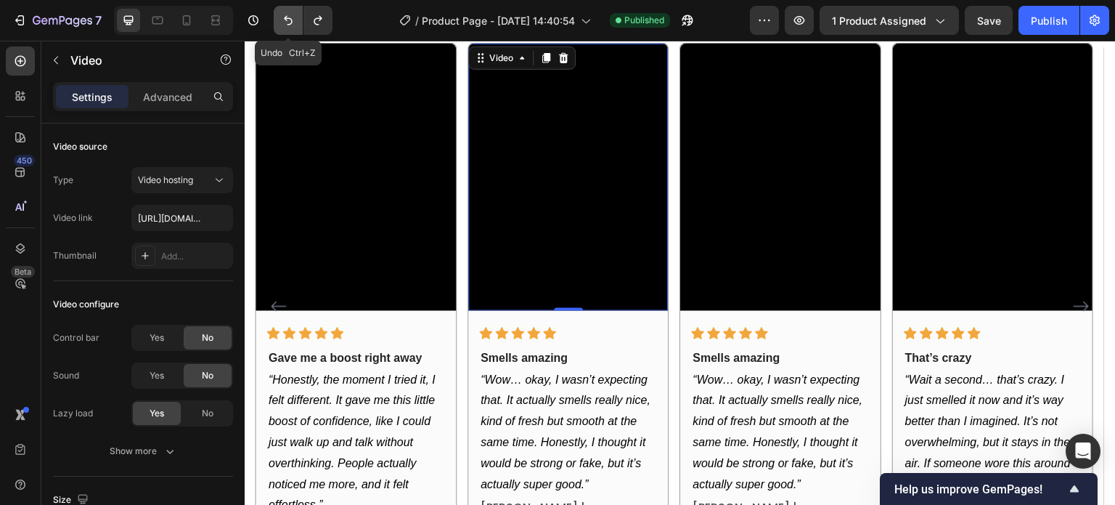
click at [290, 24] on icon "Undo/Redo" at bounding box center [288, 20] width 9 height 9
type input "https://cdn.shopify.com/videos/c/o/v/f3b0a189eb1a4b2b84a68a28be242fd8.mov"
click at [1044, 20] on div "Publish" at bounding box center [1049, 20] width 36 height 15
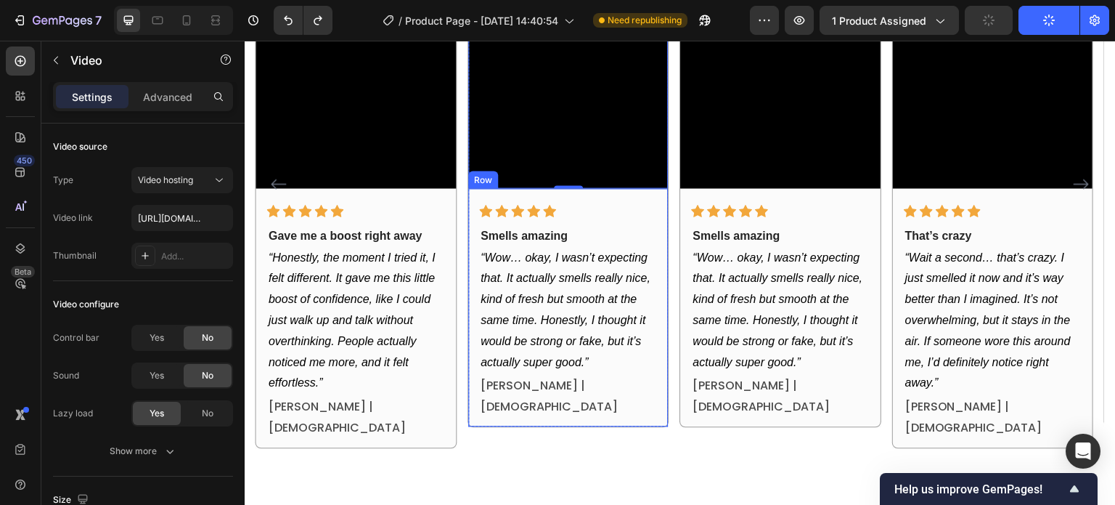
scroll to position [1153, 0]
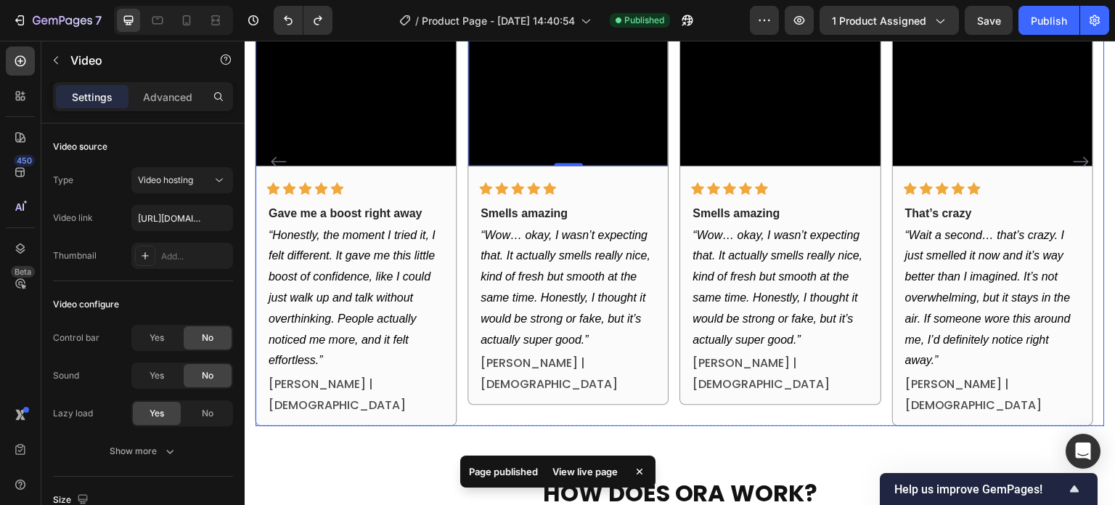
click at [466, 179] on div "Video Icon Icon Icon Icon Icon Row So natural Text block “Oh wow, that’s actual…" at bounding box center [680, 161] width 849 height 527
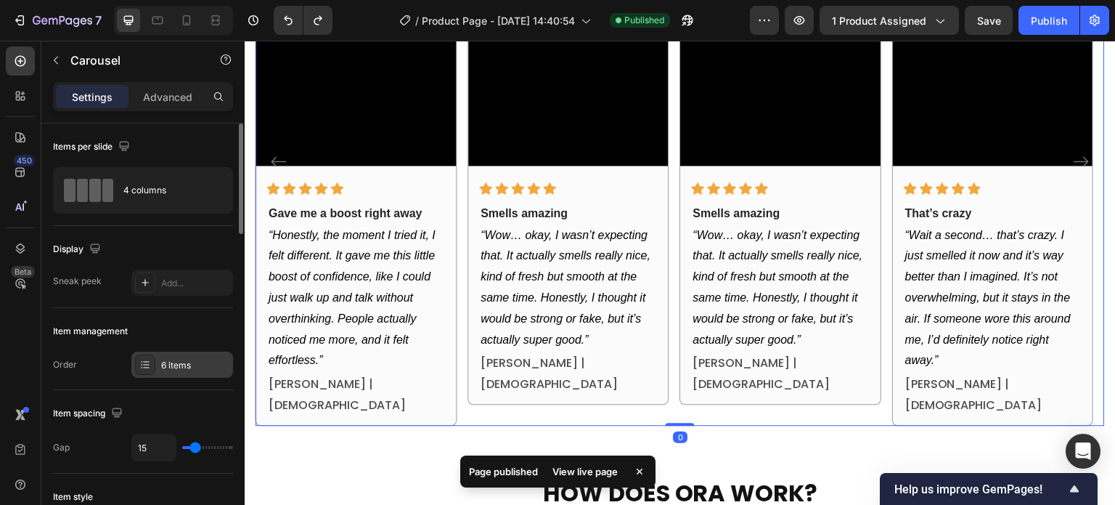
click at [157, 370] on div "6 items" at bounding box center [182, 364] width 102 height 26
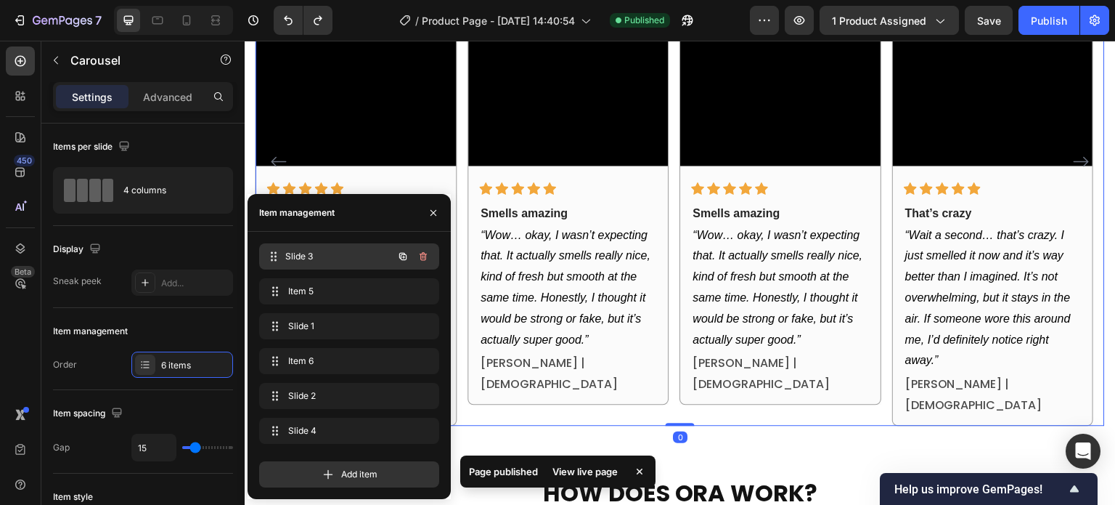
click at [304, 258] on span "Slide 3" at bounding box center [338, 256] width 107 height 13
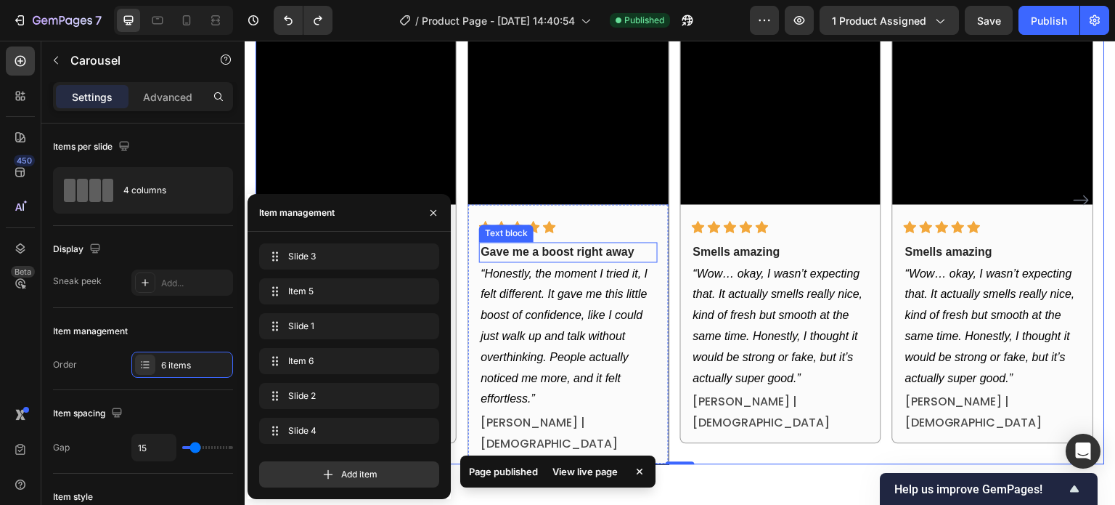
scroll to position [1080, 0]
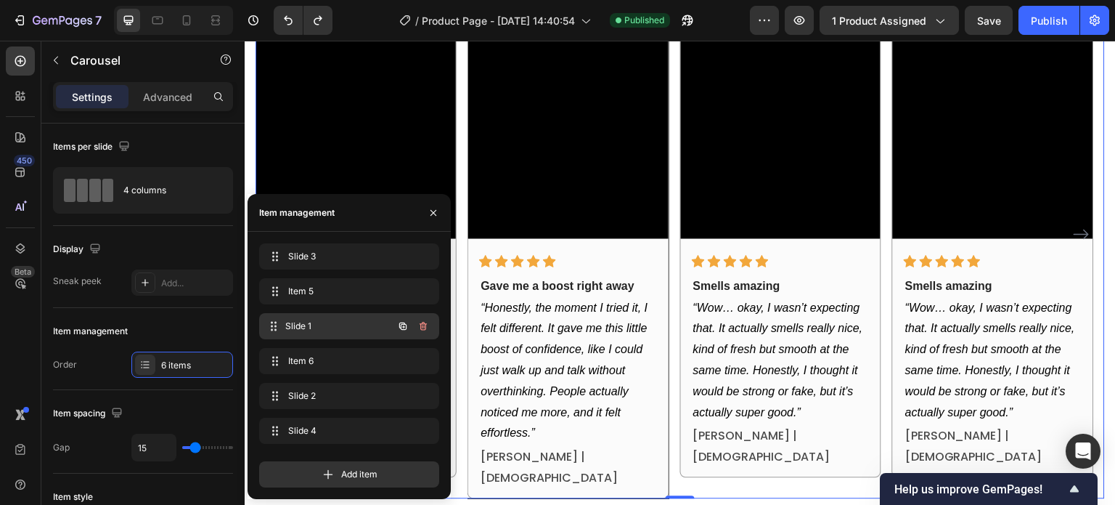
click at [333, 335] on div "Slide 1 Slide 1" at bounding box center [329, 326] width 128 height 20
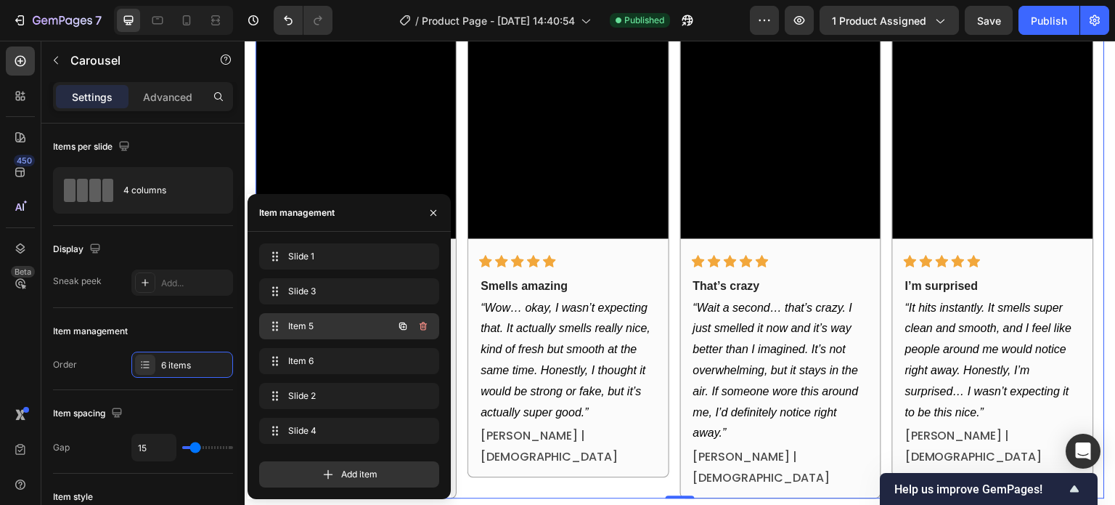
drag, startPoint x: 276, startPoint y: 327, endPoint x: 288, endPoint y: 319, distance: 14.7
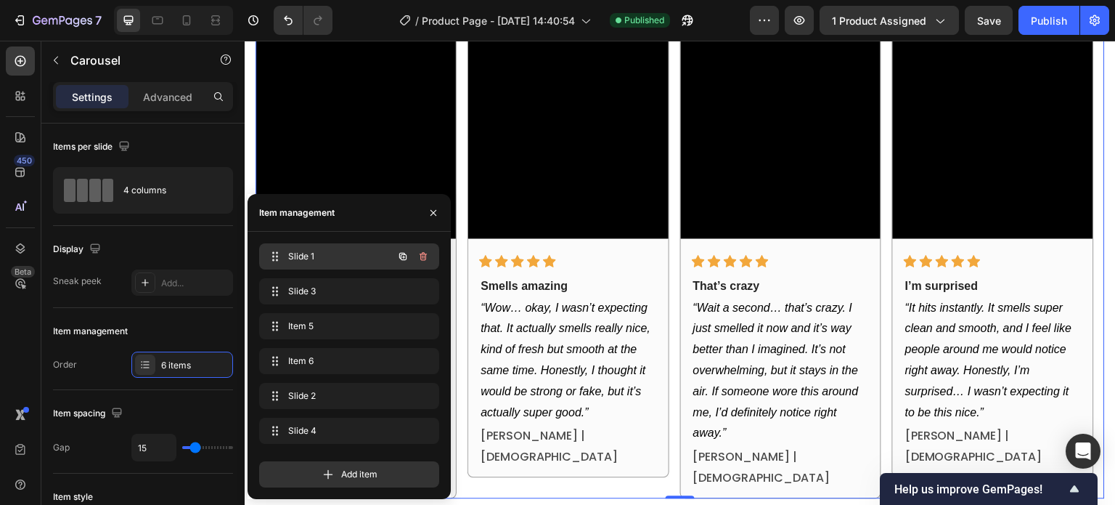
click at [297, 265] on div "Slide 1 Slide 1" at bounding box center [329, 256] width 128 height 20
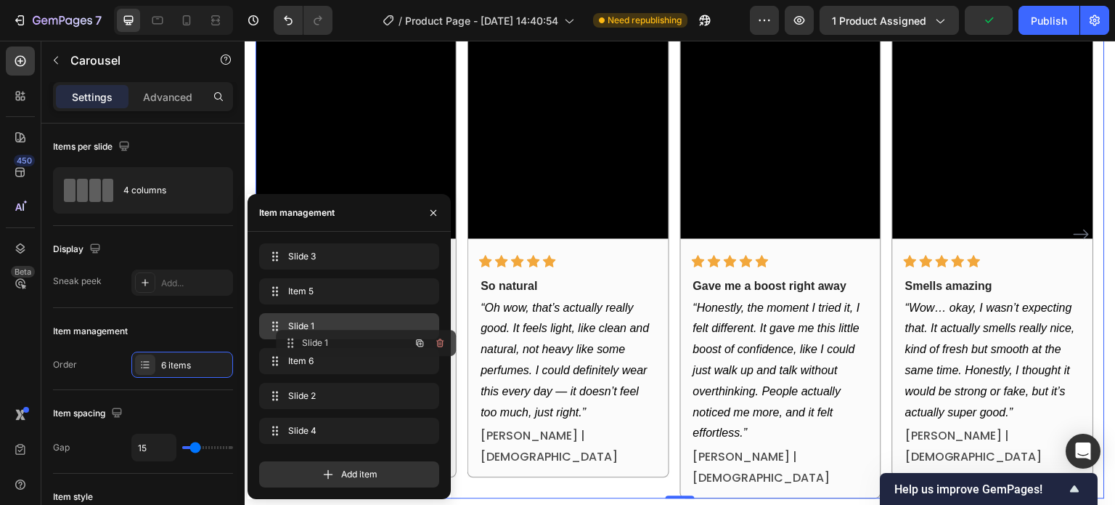
drag, startPoint x: 275, startPoint y: 258, endPoint x: 292, endPoint y: 344, distance: 88.0
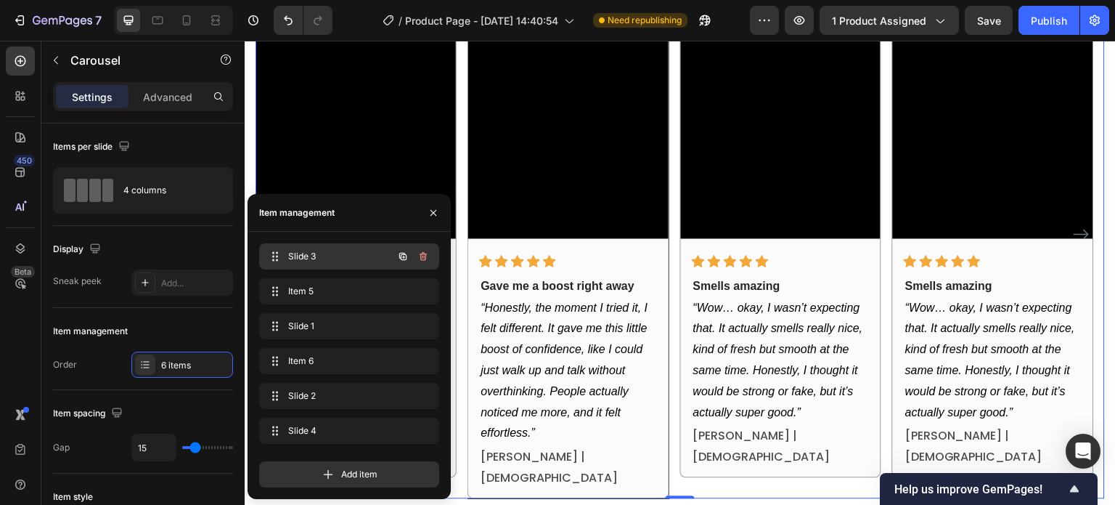
click at [288, 257] on span "Slide 3" at bounding box center [329, 256] width 82 height 13
click at [299, 255] on span "Slide 3" at bounding box center [329, 256] width 82 height 13
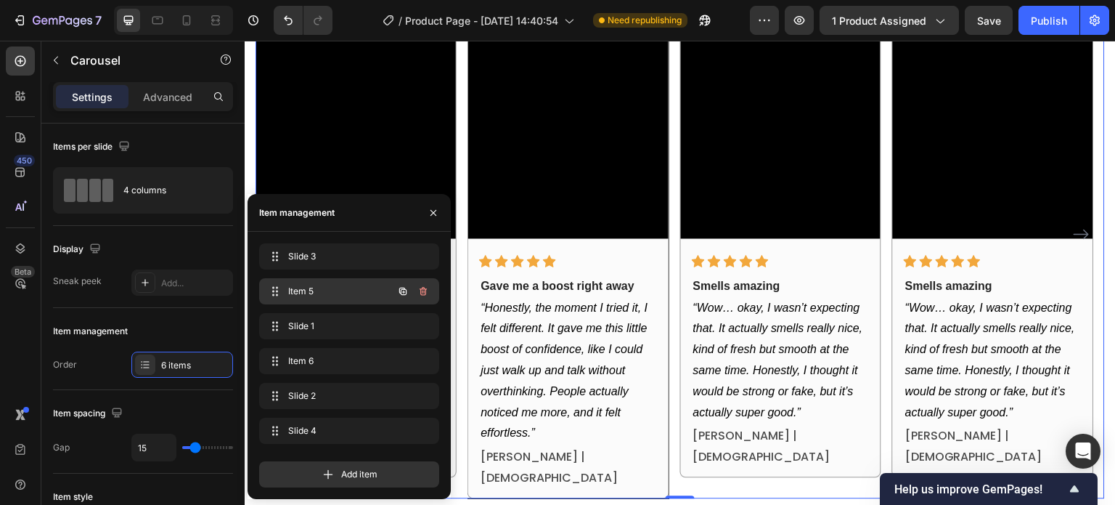
click at [305, 287] on span "Item 5" at bounding box center [329, 291] width 82 height 13
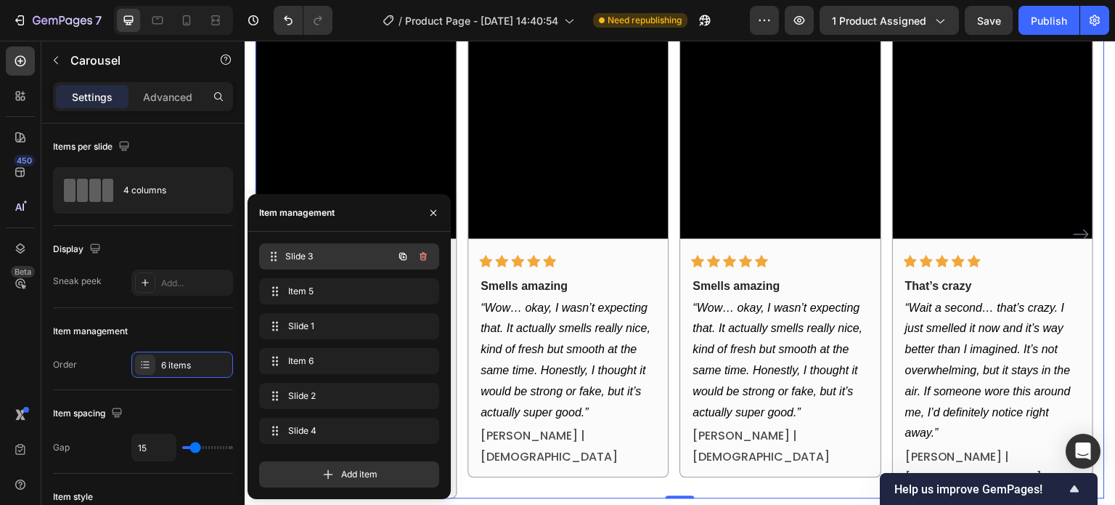
click at [315, 257] on span "Slide 3" at bounding box center [338, 256] width 107 height 13
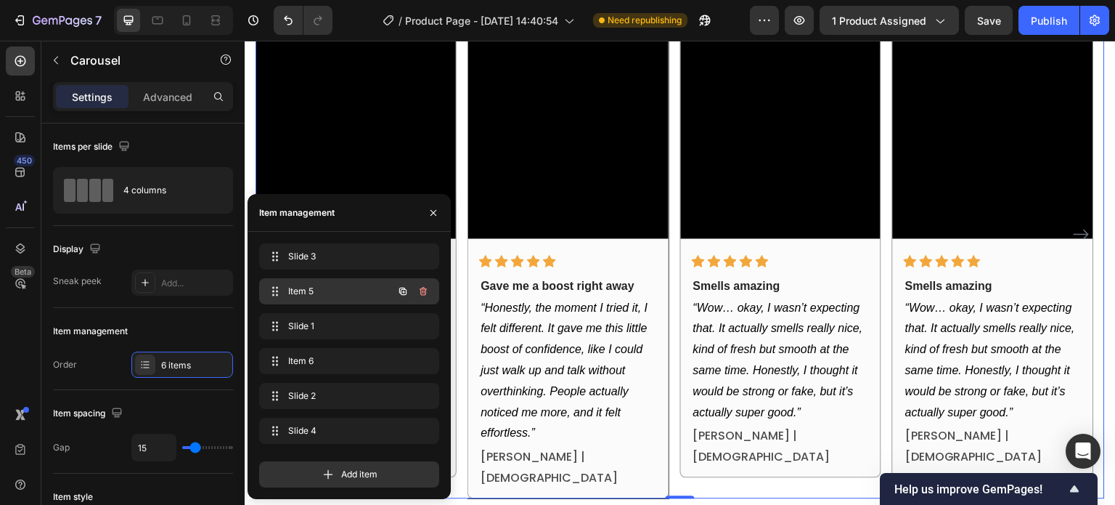
click at [310, 285] on span "Item 5" at bounding box center [329, 291] width 82 height 13
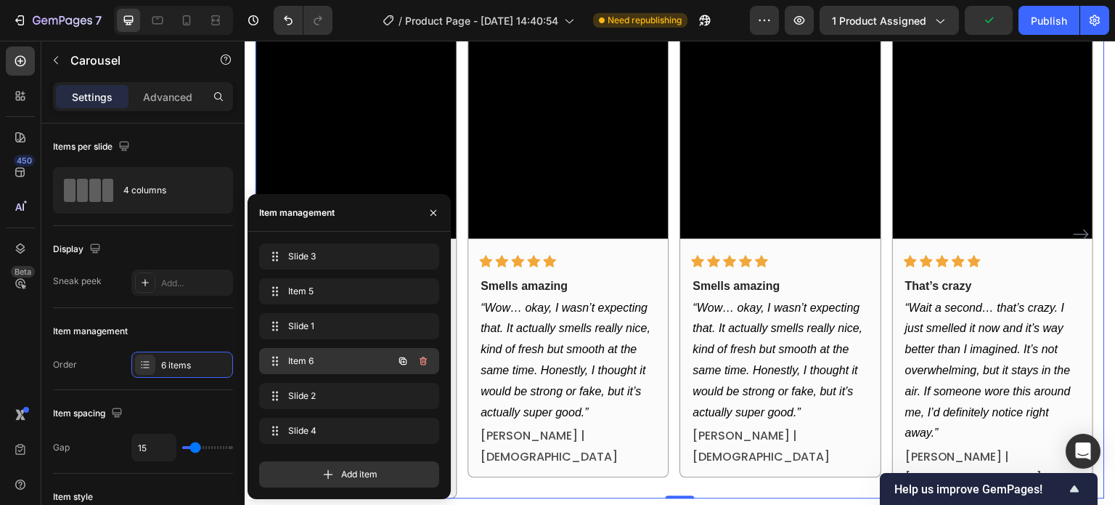
click at [305, 359] on span "Item 6" at bounding box center [329, 360] width 82 height 13
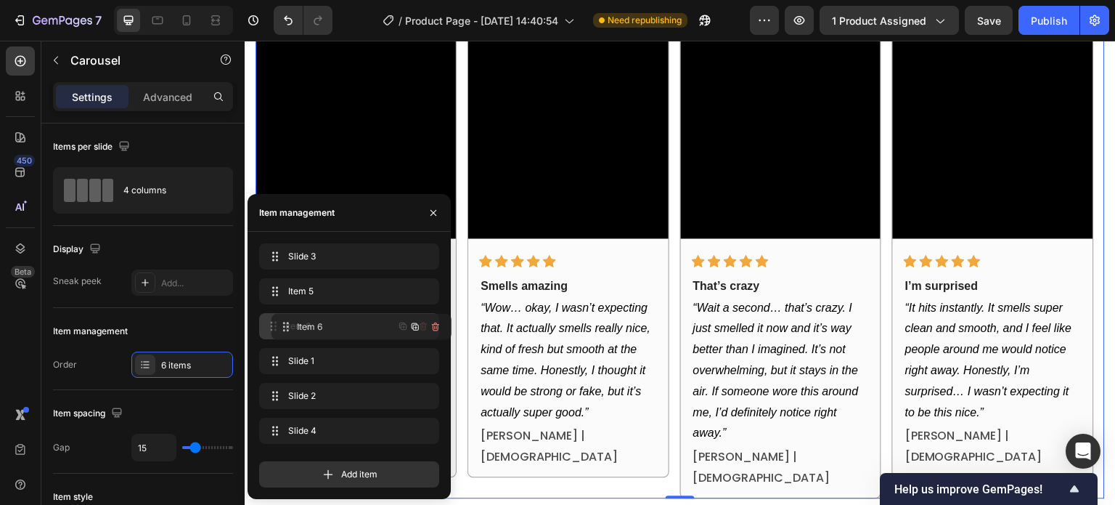
drag, startPoint x: 275, startPoint y: 367, endPoint x: 288, endPoint y: 332, distance: 37.7
click at [296, 298] on div "Item 5 Item 5" at bounding box center [329, 291] width 128 height 20
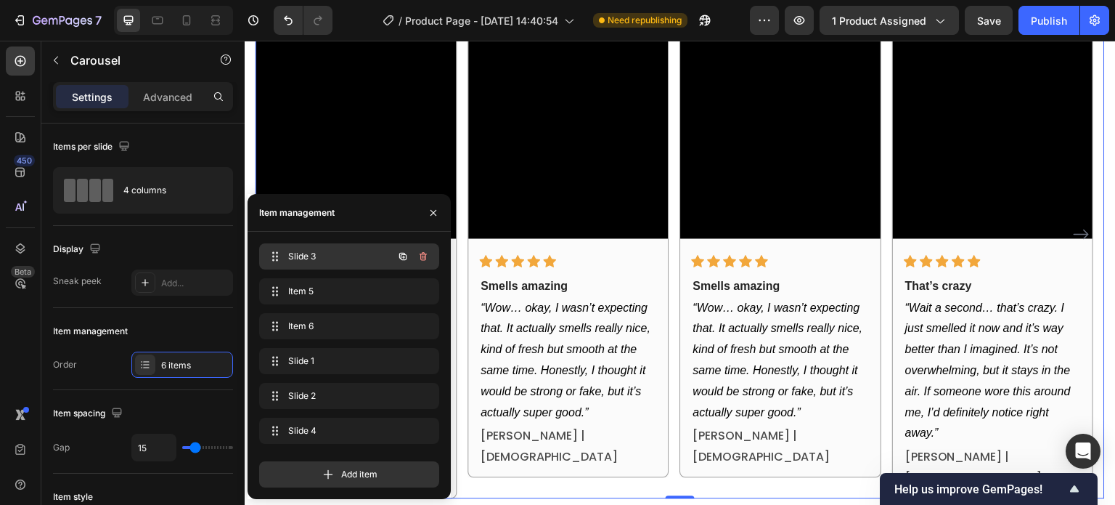
click at [300, 264] on div "Slide 3 Slide 3" at bounding box center [329, 256] width 128 height 20
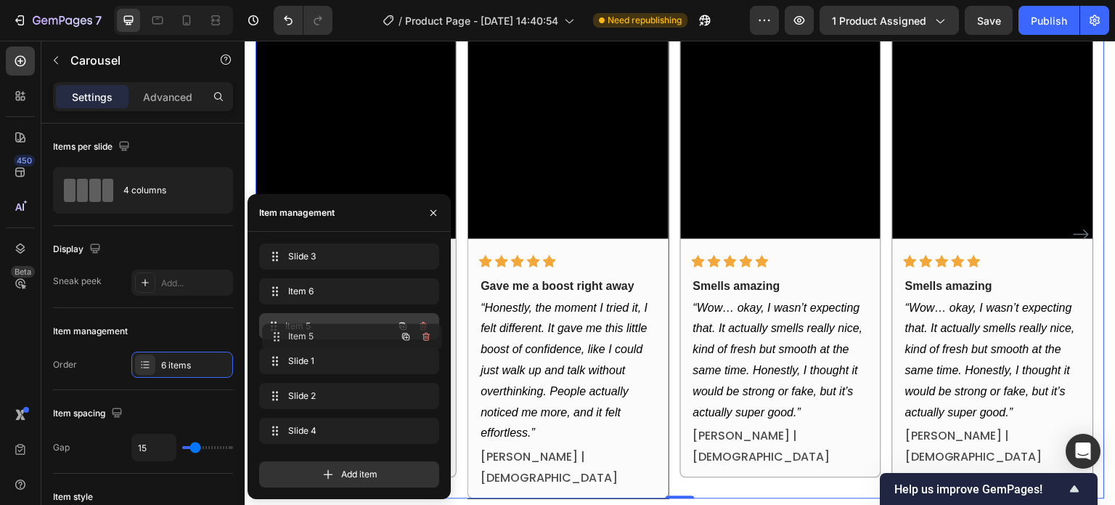
drag, startPoint x: 274, startPoint y: 293, endPoint x: 277, endPoint y: 338, distance: 45.8
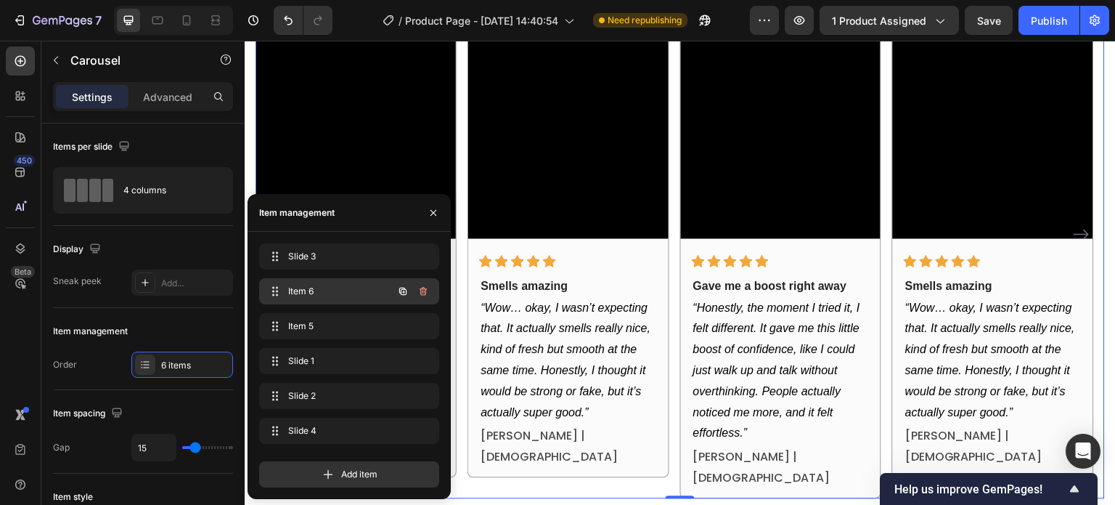
click at [320, 287] on span "Item 6" at bounding box center [329, 291] width 82 height 13
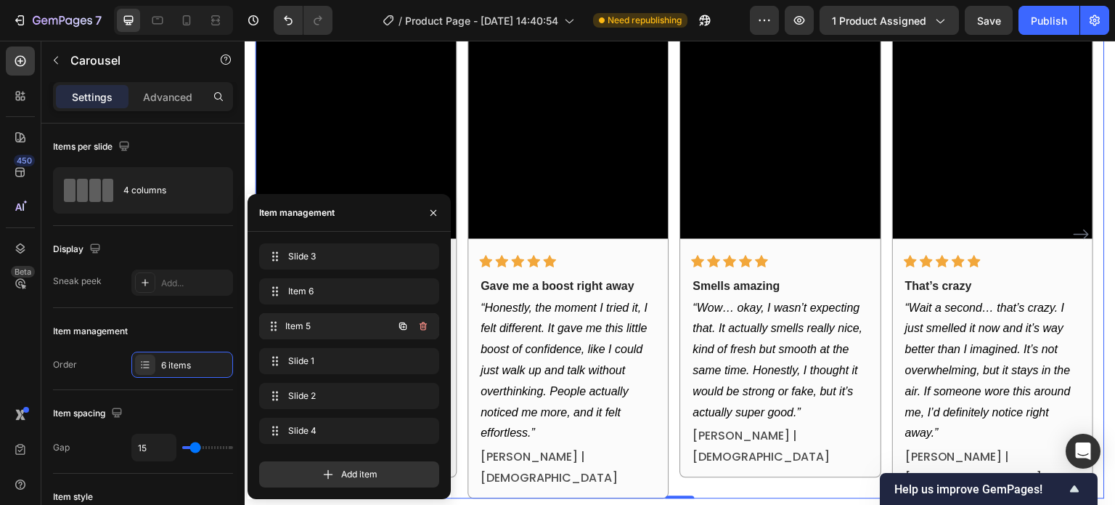
click at [323, 322] on span "Item 5" at bounding box center [338, 325] width 107 height 13
click at [328, 330] on span "Item 5" at bounding box center [329, 325] width 82 height 13
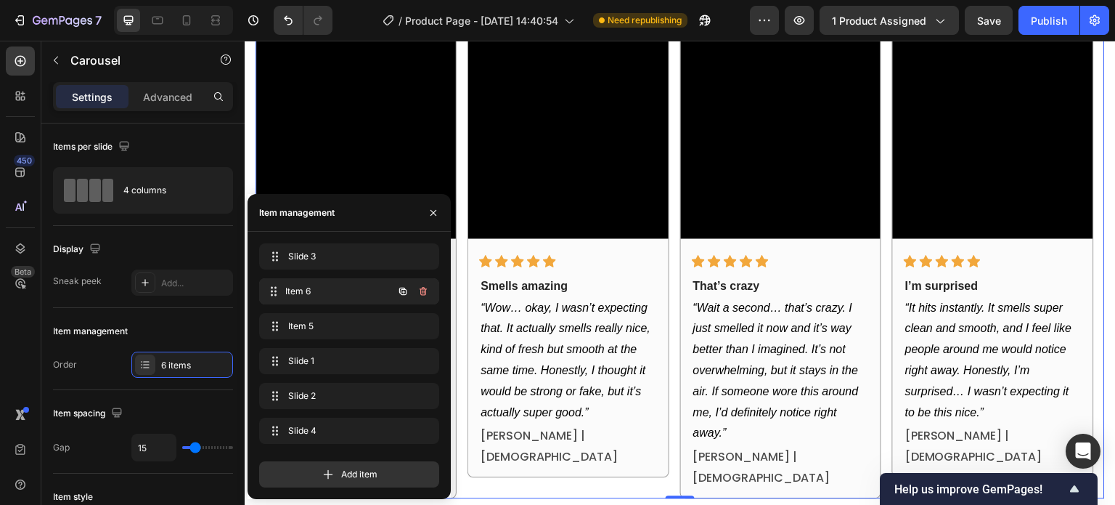
click at [325, 302] on div "Item 6 Item 6" at bounding box center [349, 291] width 180 height 26
click at [325, 298] on div "Item 6 Item 6" at bounding box center [329, 291] width 128 height 20
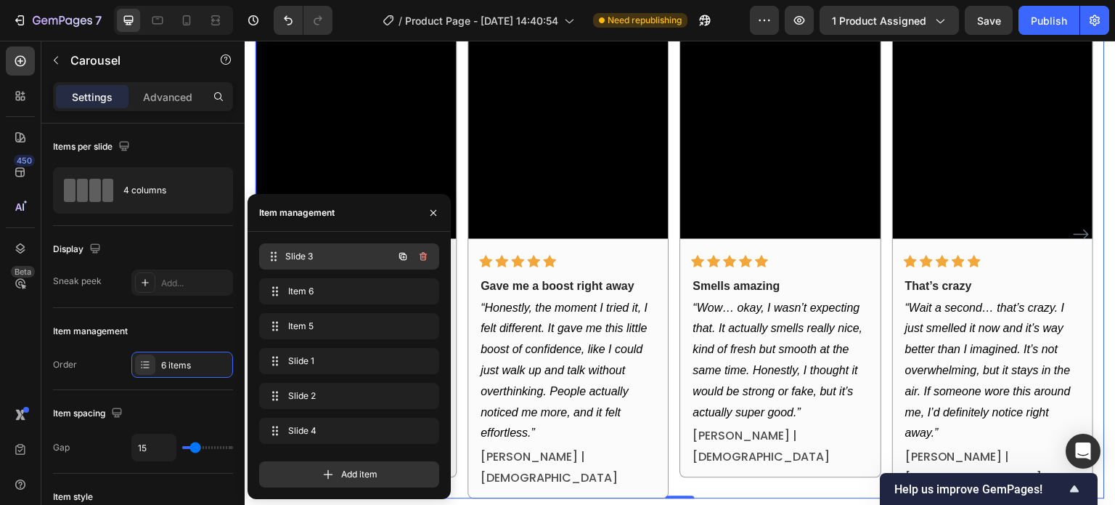
click at [327, 248] on div "Slide 3 Slide 3" at bounding box center [329, 256] width 128 height 20
click at [322, 256] on span "Slide 3" at bounding box center [338, 256] width 107 height 13
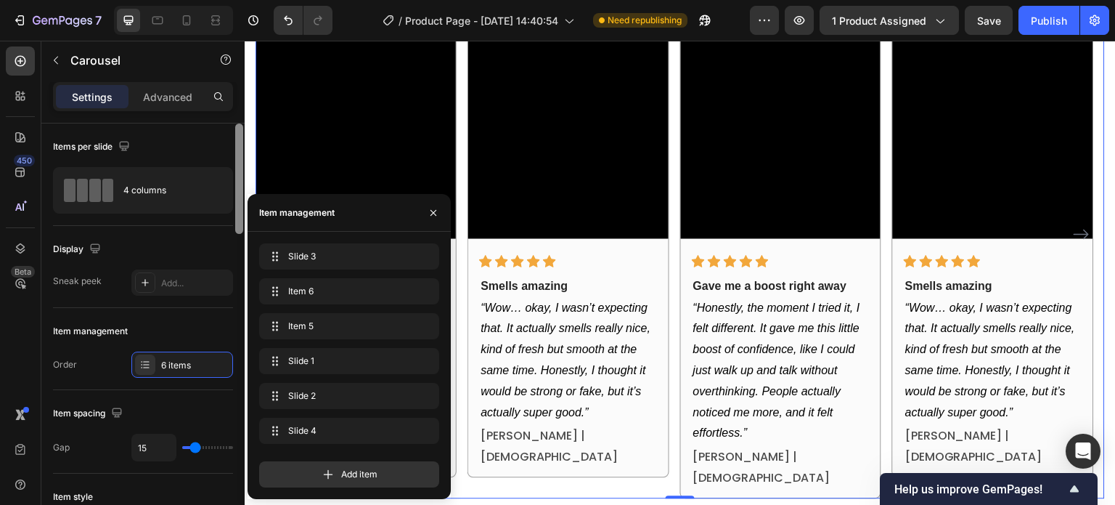
drag, startPoint x: 212, startPoint y: 260, endPoint x: 235, endPoint y: 249, distance: 25.0
click at [212, 260] on div "Display" at bounding box center [143, 248] width 180 height 23
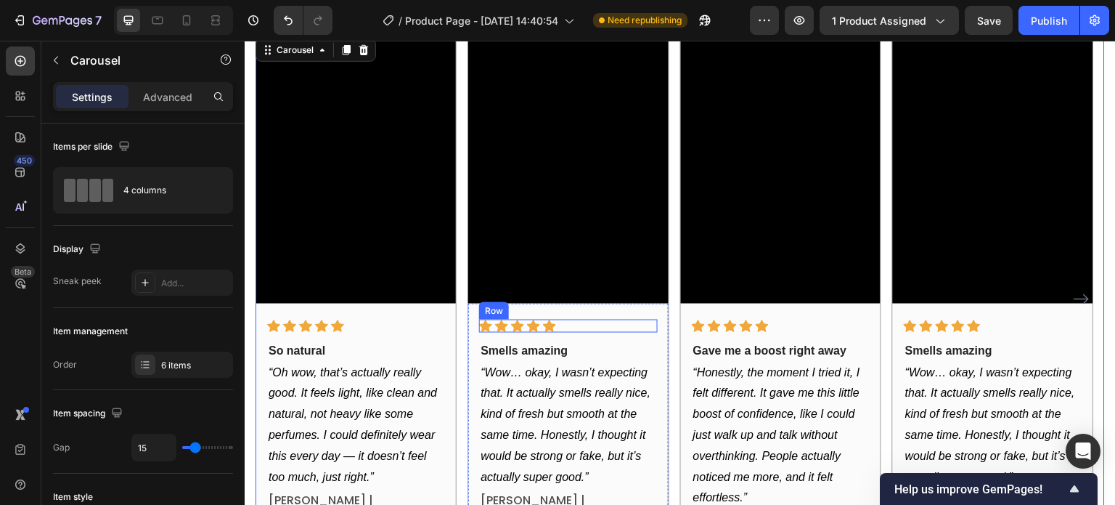
scroll to position [1008, 0]
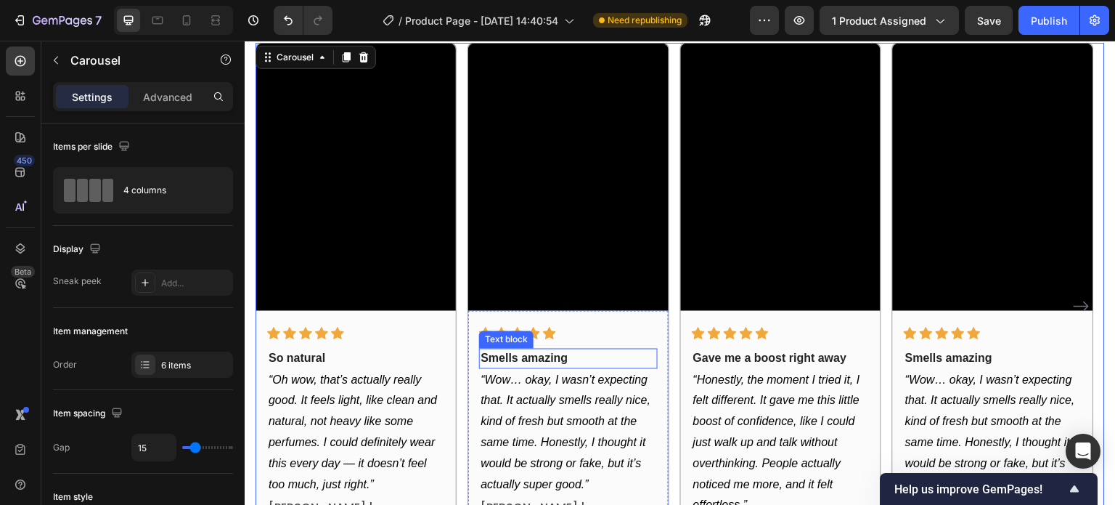
click at [555, 351] on p "Smells amazing" at bounding box center [568, 358] width 175 height 17
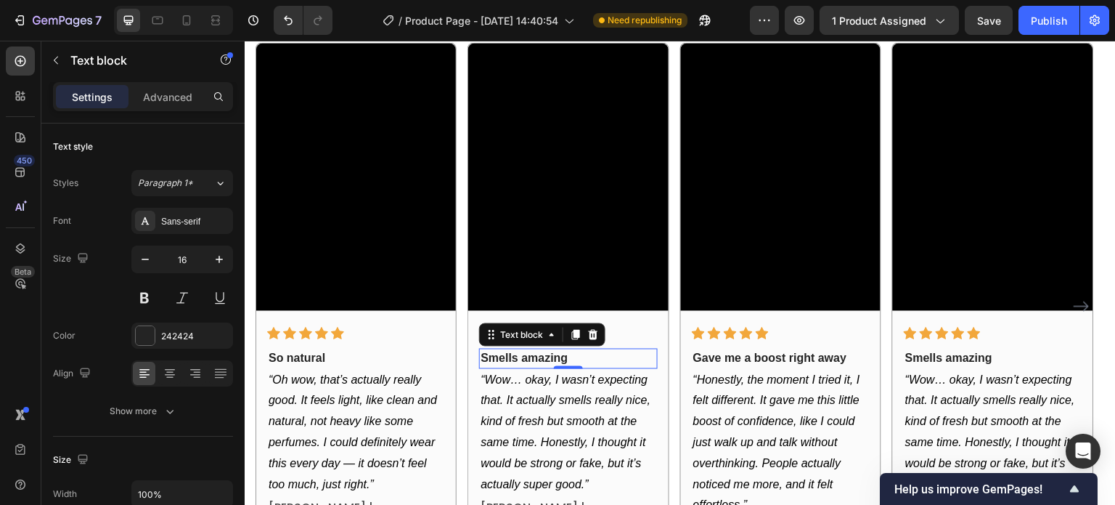
click at [555, 351] on p "Smells amazing" at bounding box center [568, 358] width 175 height 17
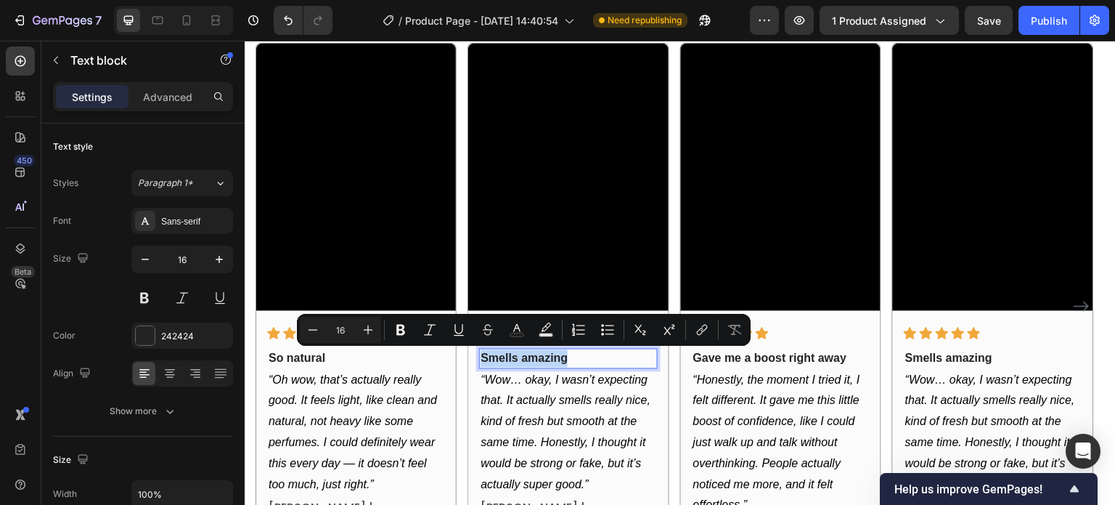
click at [555, 351] on p "Smells amazing" at bounding box center [568, 358] width 175 height 17
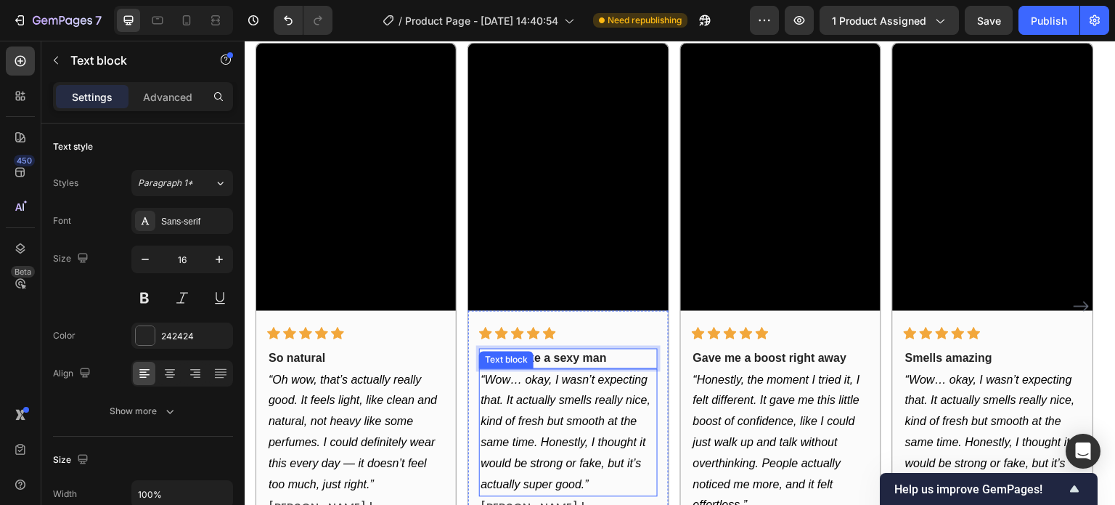
click at [526, 391] on p "“Wow… okay, I wasn’t expecting that. It actually smells really nice, kind of fr…" at bounding box center [568, 433] width 175 height 126
click at [499, 391] on p "“Wow… okay, I wasn’t expecting that. It actually smells really nice, kind of fr…" at bounding box center [568, 433] width 175 height 126
click at [488, 382] on icon "“Wow… okay, I wasn’t expecting that. It actually smells really nice, kind of fr…" at bounding box center [566, 432] width 170 height 117
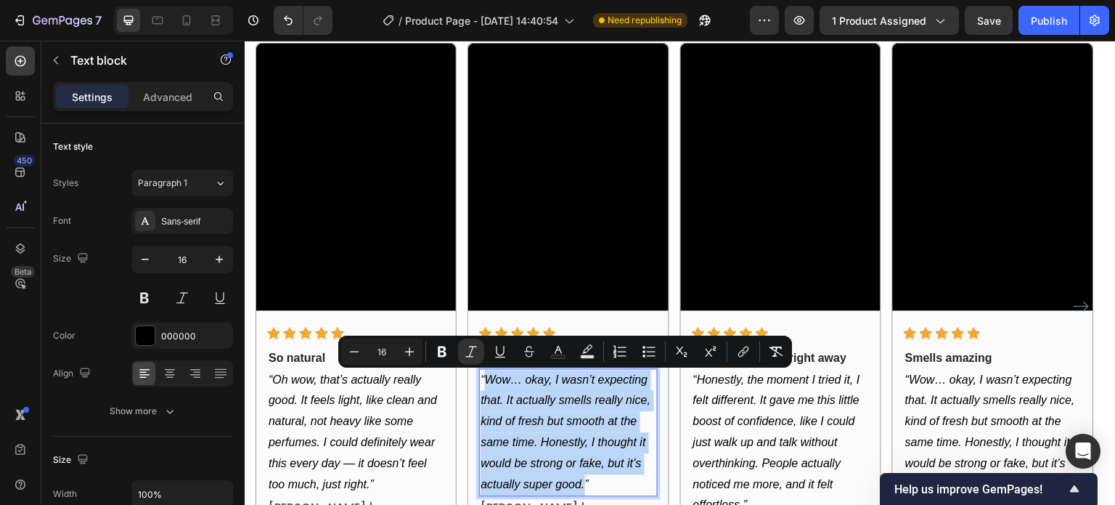
drag, startPoint x: 488, startPoint y: 382, endPoint x: 584, endPoint y: 493, distance: 147.2
click at [584, 493] on p "“Wow… okay, I wasn’t expecting that. It actually smells really nice, kind of fr…" at bounding box center [568, 433] width 175 height 126
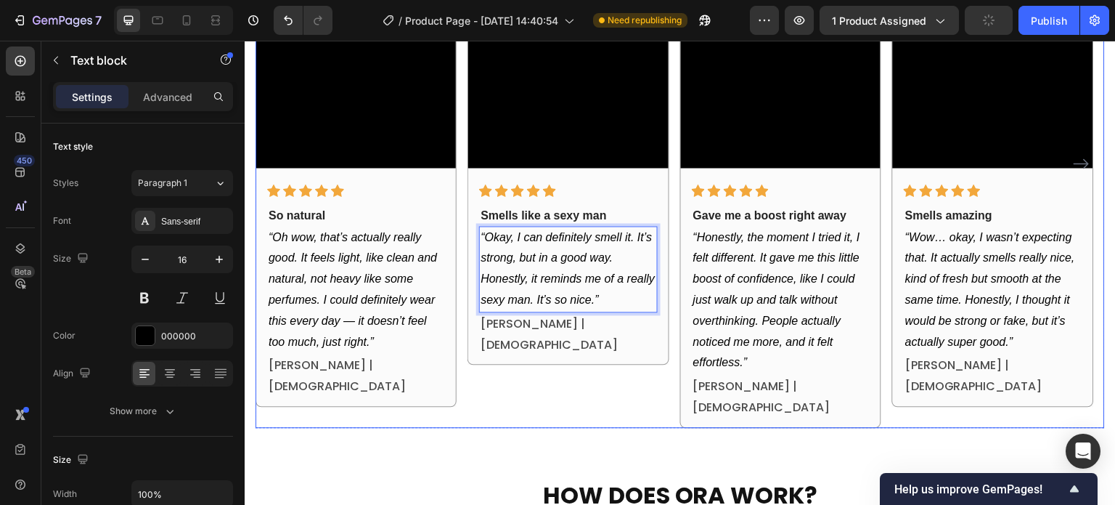
scroll to position [1153, 0]
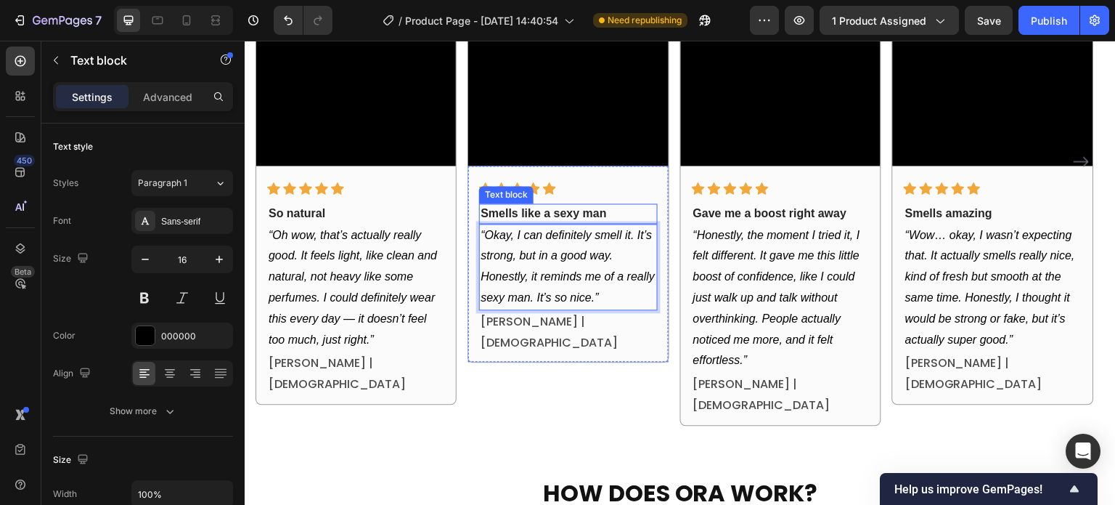
click at [510, 212] on p "Smells like a sexy man" at bounding box center [568, 213] width 175 height 17
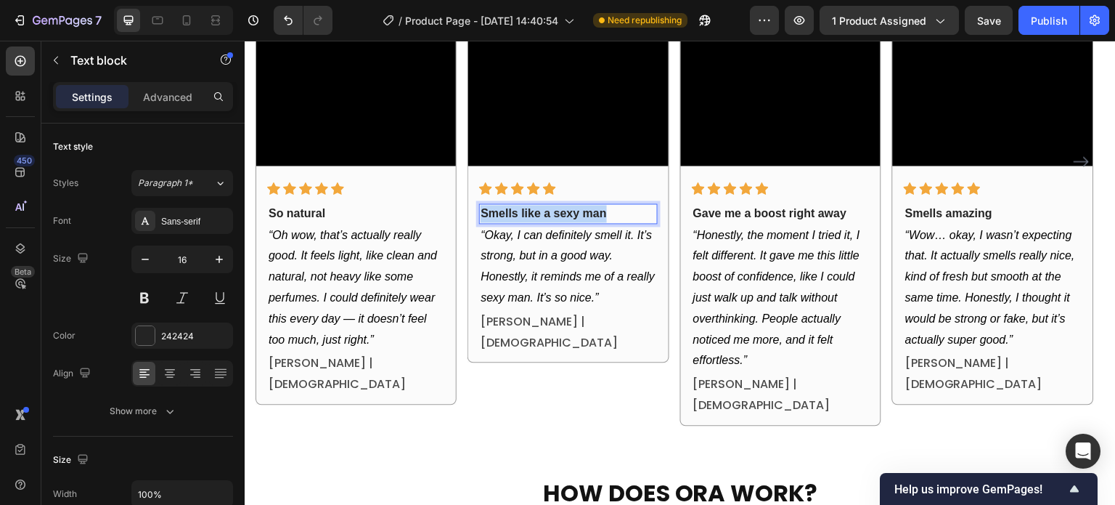
click at [510, 212] on p "Smells like a sexy man" at bounding box center [568, 213] width 175 height 17
click at [538, 253] on icon "“Okay, I can definitely smell it. It’s strong, but in a good way. Honestly, it …" at bounding box center [568, 266] width 174 height 75
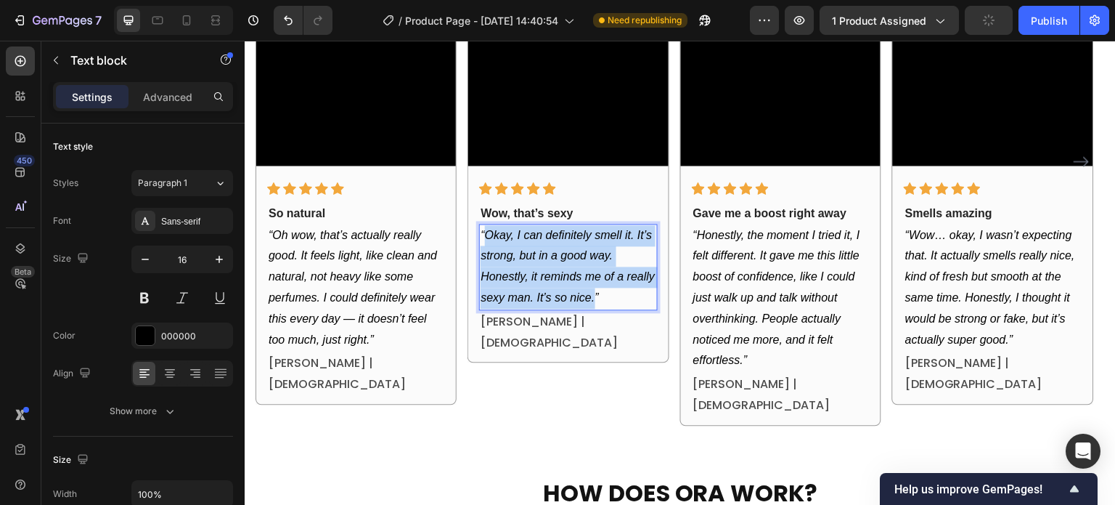
drag, startPoint x: 488, startPoint y: 237, endPoint x: 595, endPoint y: 302, distance: 125.1
click at [595, 302] on icon "“Okay, I can definitely smell it. It’s strong, but in a good way. Honestly, it …" at bounding box center [568, 266] width 174 height 75
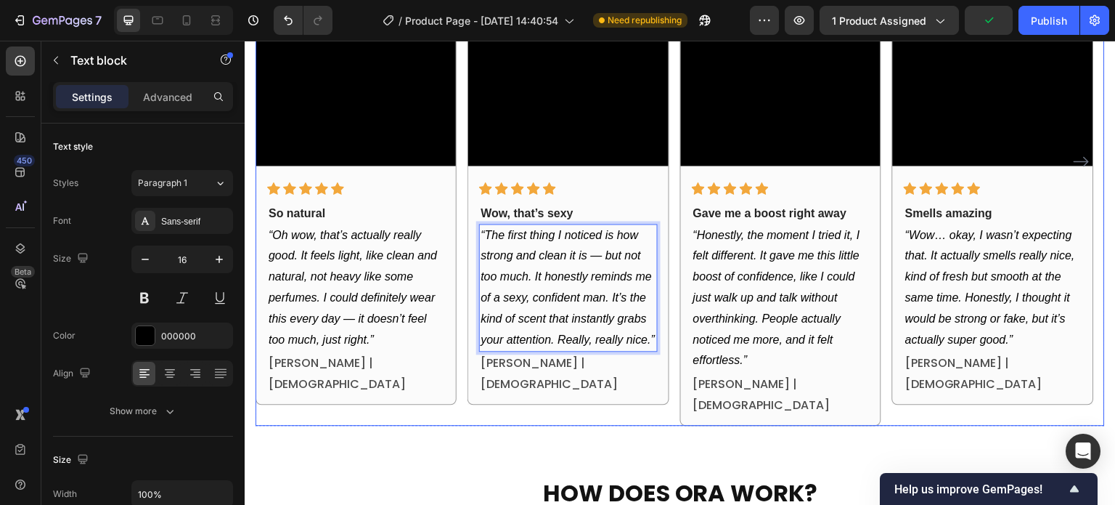
click at [619, 403] on div "Video Icon Icon Icon Icon Icon Row Wow, that’s sexy Text block “The first thing…" at bounding box center [568, 161] width 201 height 527
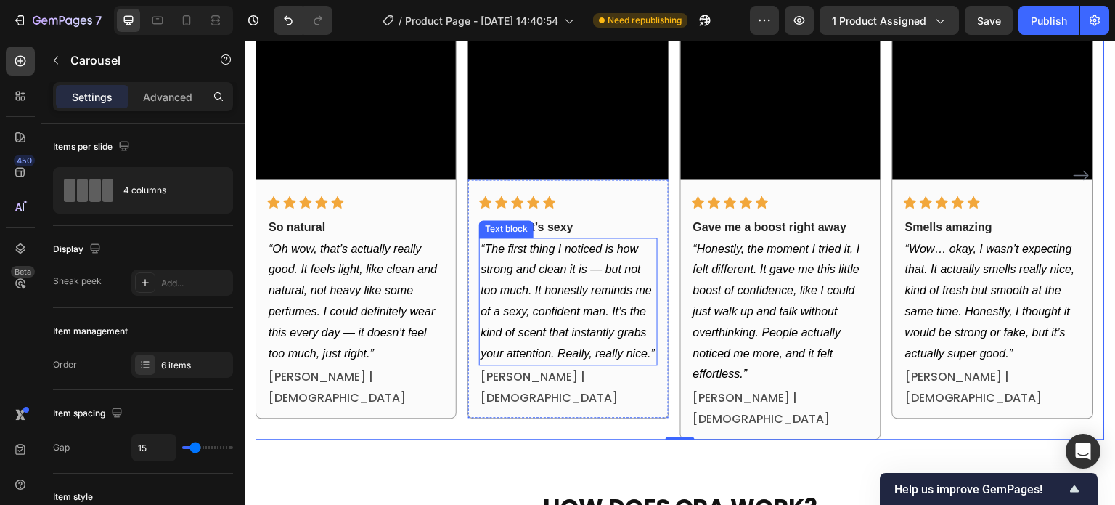
scroll to position [1008, 0]
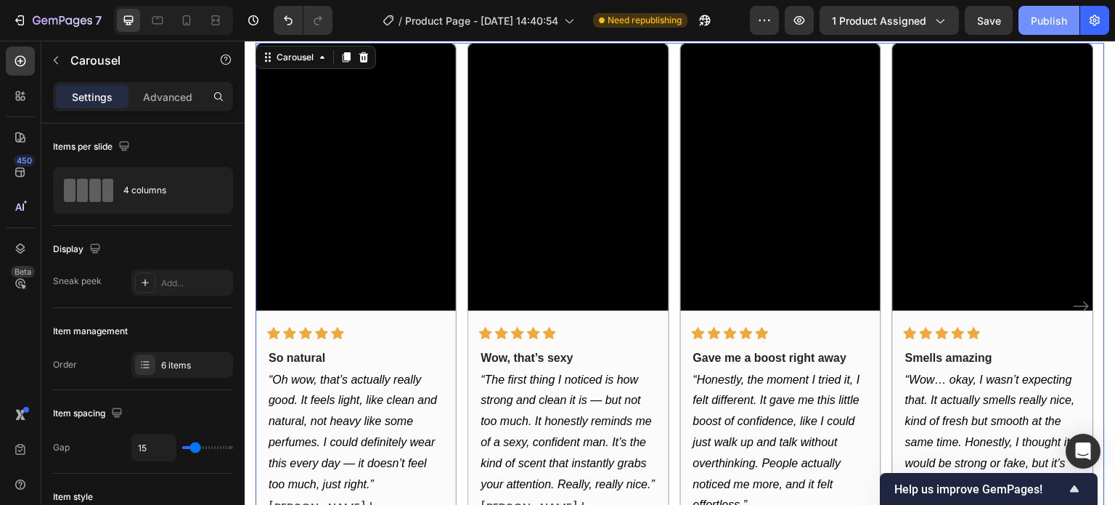
click at [1037, 17] on div "Publish" at bounding box center [1049, 20] width 36 height 15
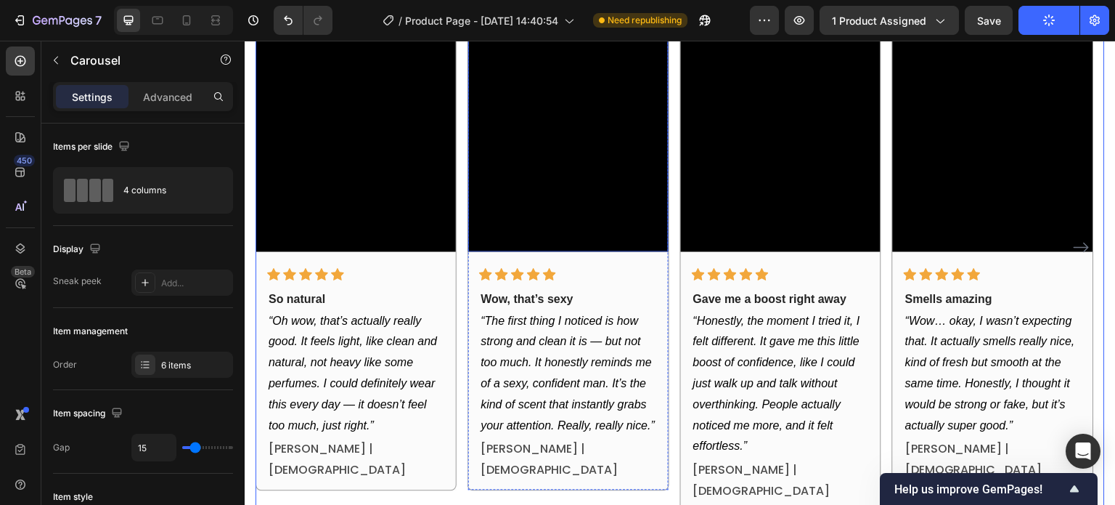
scroll to position [1080, 0]
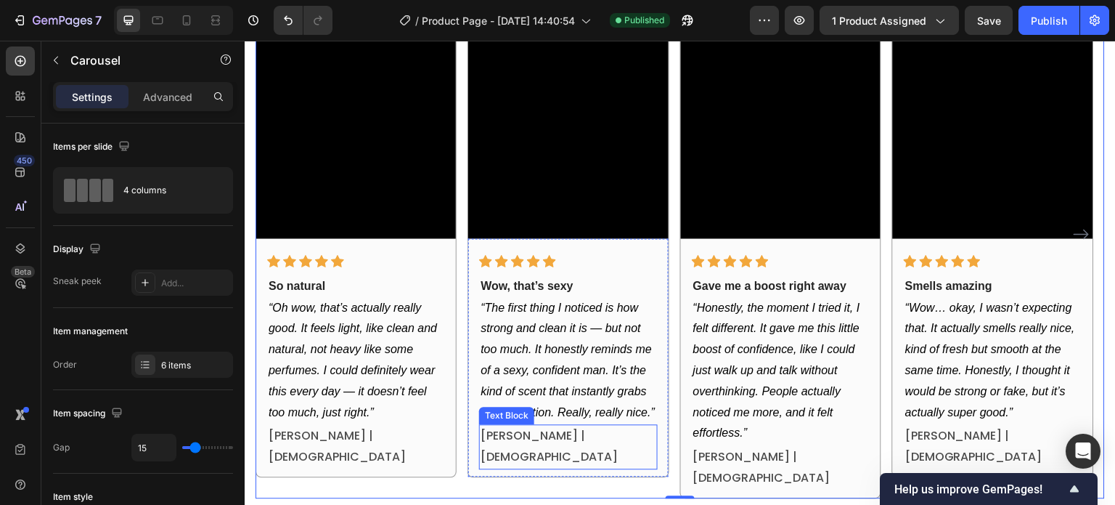
click at [533, 433] on p "Claire D. | 23 years old" at bounding box center [568, 446] width 175 height 42
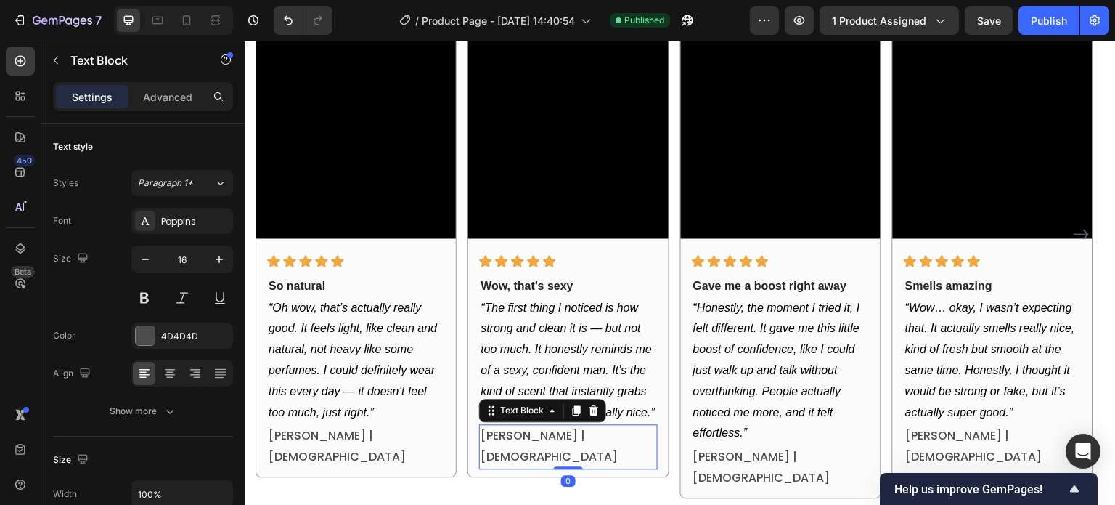
click at [507, 433] on p "Claire D. | 23 years old" at bounding box center [568, 446] width 175 height 42
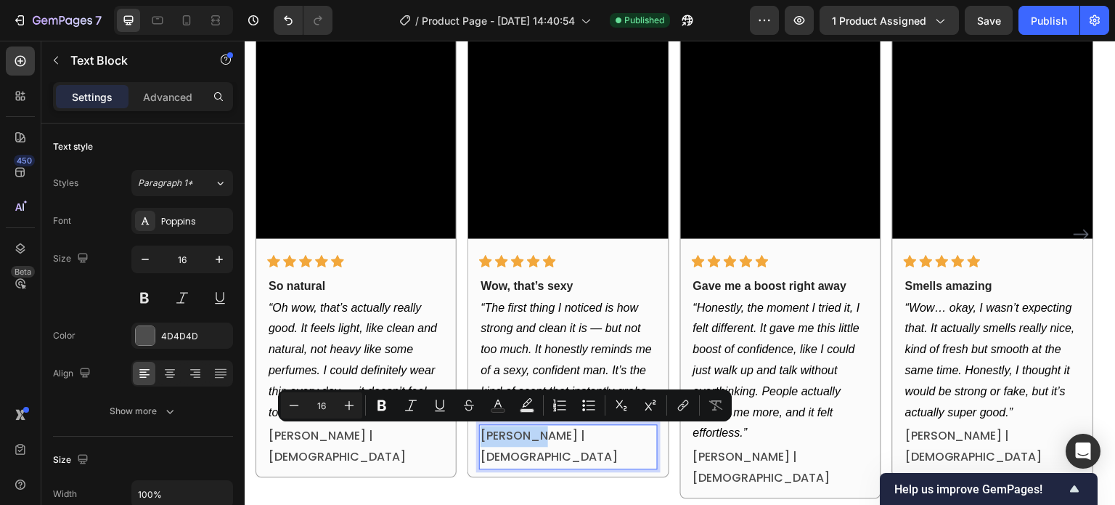
drag, startPoint x: 529, startPoint y: 439, endPoint x: 483, endPoint y: 436, distance: 46.5
click at [483, 436] on p "Claire D. | 23 years old" at bounding box center [568, 446] width 175 height 42
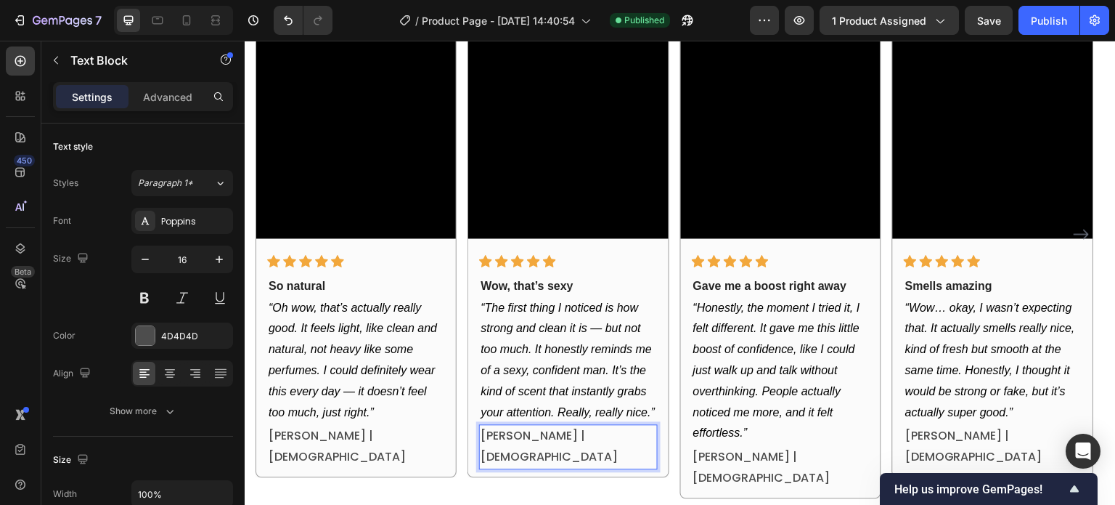
click at [547, 436] on p "Laura M. | 23 years old" at bounding box center [568, 446] width 175 height 42
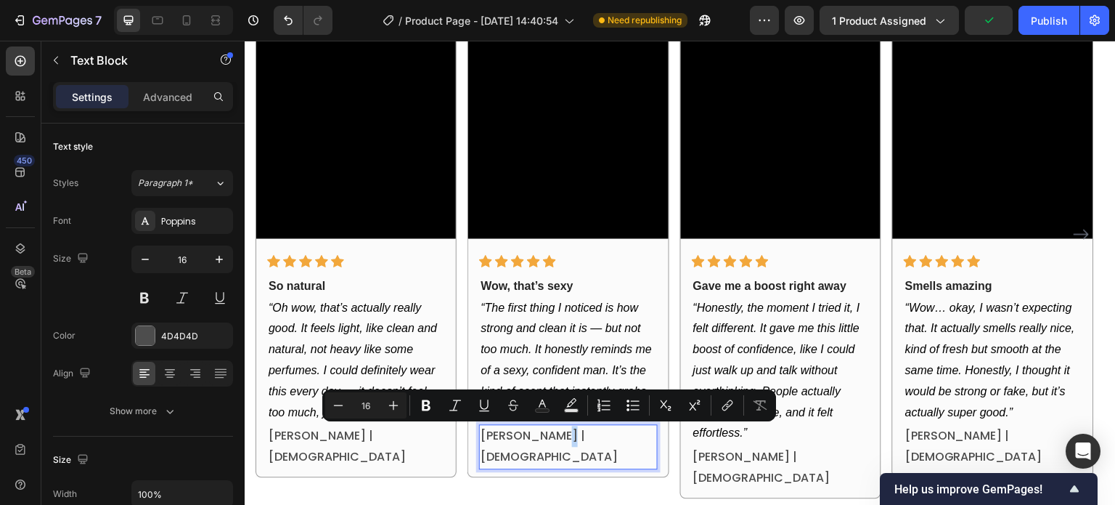
click at [546, 440] on p "Laura M. | 23 years old" at bounding box center [568, 446] width 175 height 42
click at [552, 439] on p "Laura M. | 23 years old" at bounding box center [568, 446] width 175 height 42
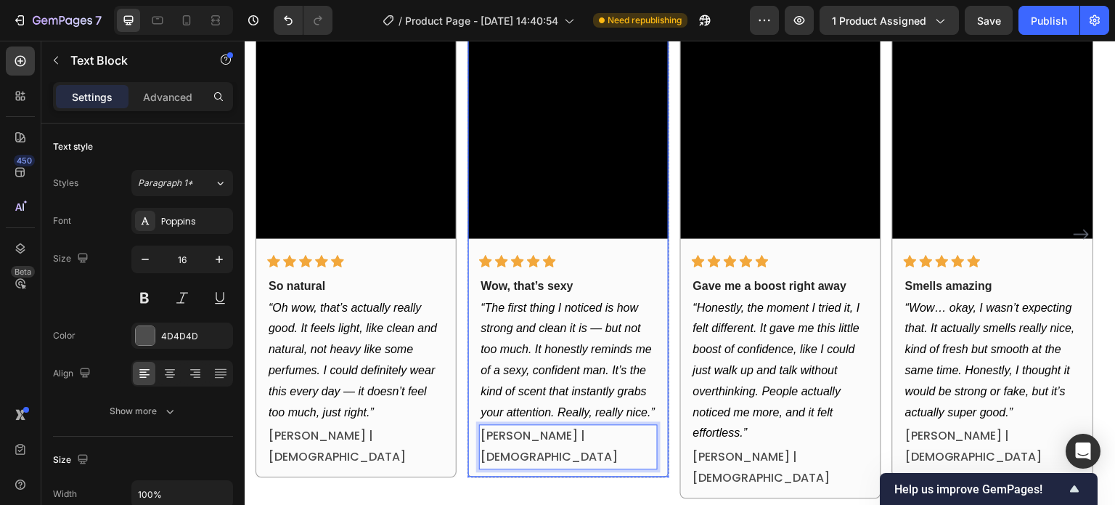
click at [552, 455] on div "Video Icon Icon Icon Icon Icon Row Wow, that’s sexy Text block “The first thing…" at bounding box center [568, 223] width 201 height 507
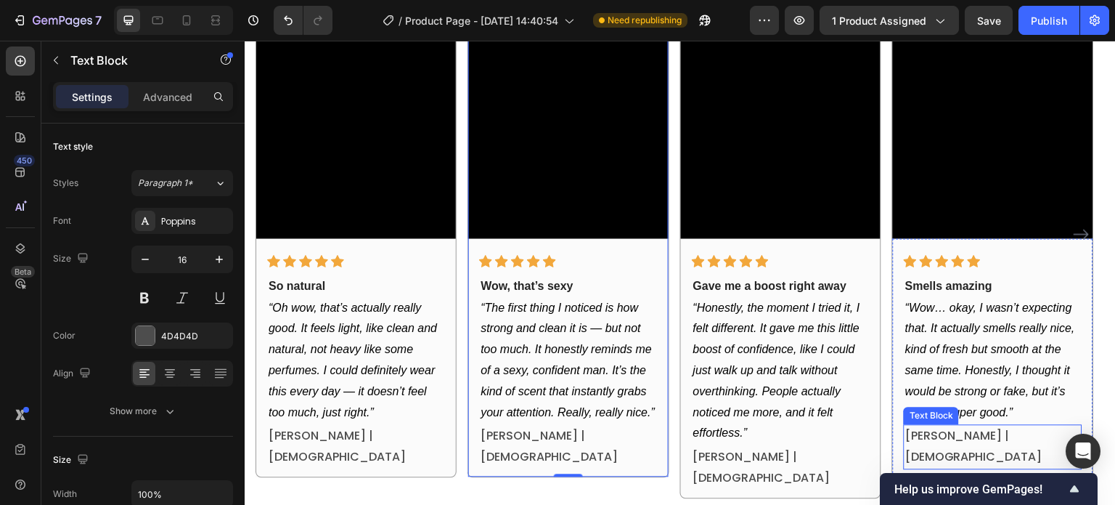
click at [974, 437] on p "Claire D. | 23 years old" at bounding box center [992, 446] width 175 height 42
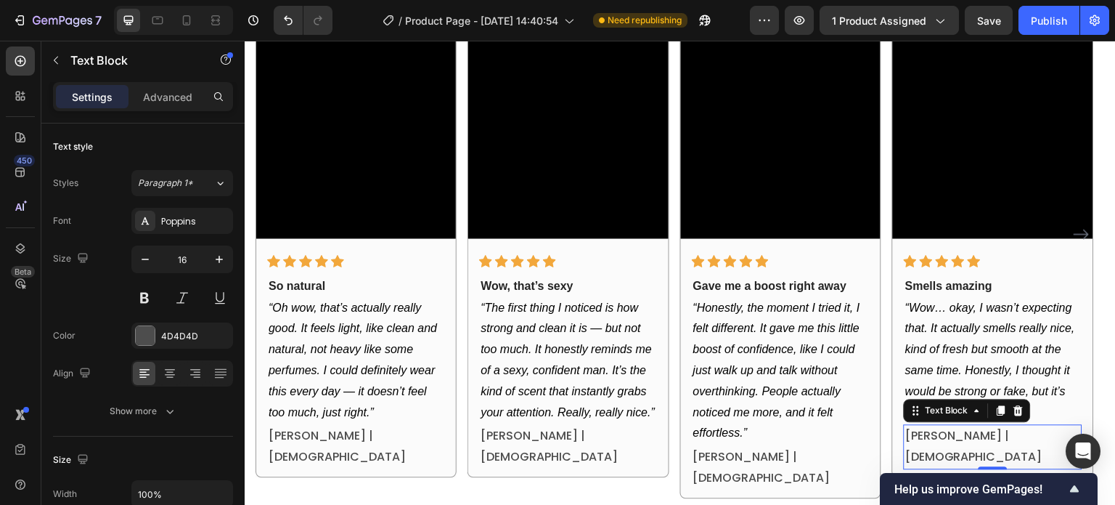
click at [974, 437] on p "Claire D. | 23 years old" at bounding box center [992, 446] width 175 height 42
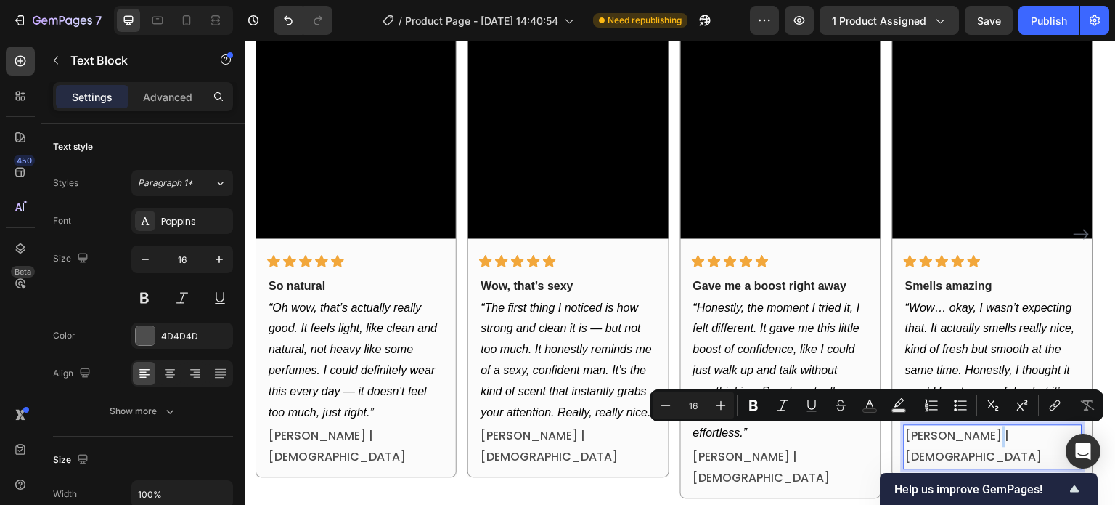
drag, startPoint x: 976, startPoint y: 433, endPoint x: 968, endPoint y: 436, distance: 9.2
click at [968, 436] on p "Claire D. | 23 years old" at bounding box center [992, 446] width 175 height 42
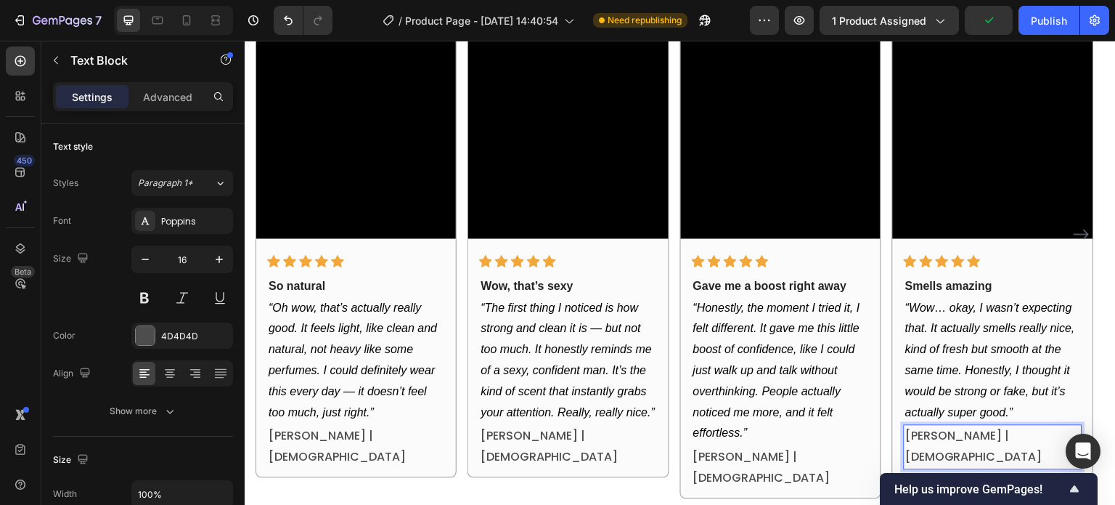
click at [923, 447] on div "Claire D. | 21 years old" at bounding box center [993, 446] width 178 height 45
click at [894, 454] on div "Icon Icon Icon Icon Icon Row Smells amazing Text block “Wow… okay, I wasn’t exp…" at bounding box center [993, 357] width 200 height 238
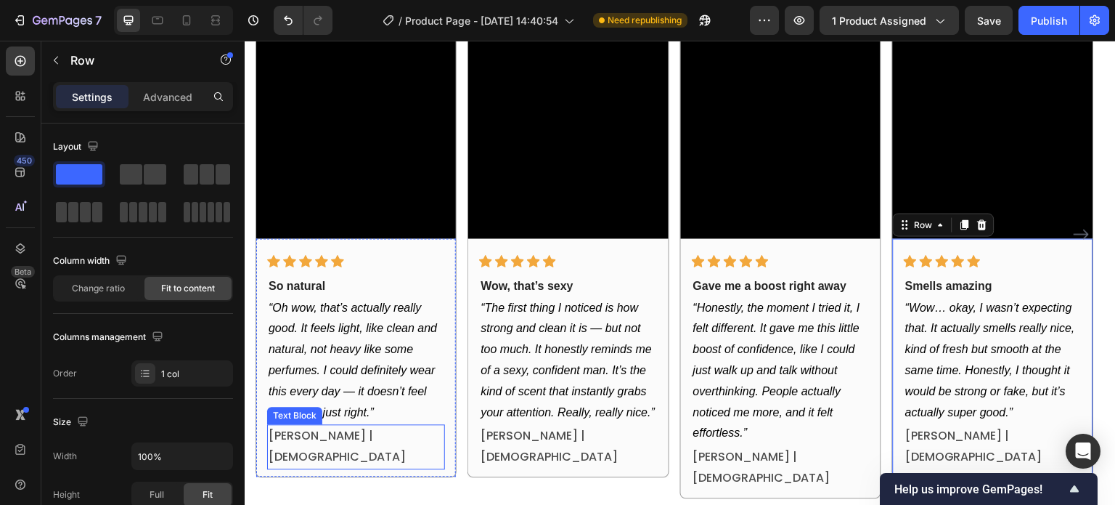
click at [340, 439] on p "Camille L. | 22 years old" at bounding box center [356, 446] width 175 height 42
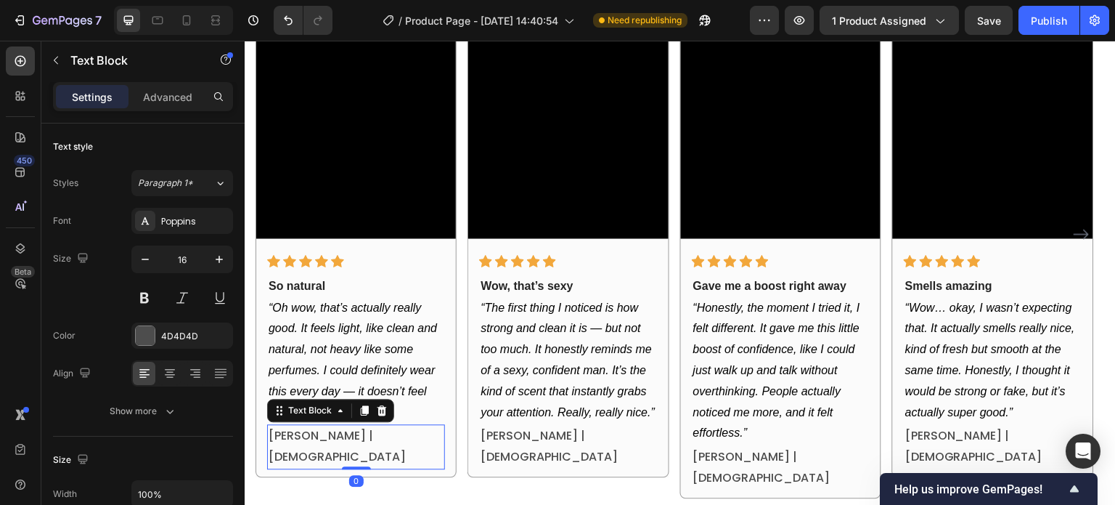
click at [340, 440] on p "Camille L. | 22 years old" at bounding box center [356, 446] width 175 height 42
click at [346, 439] on p "Camille L. | 22 years old" at bounding box center [356, 446] width 175 height 42
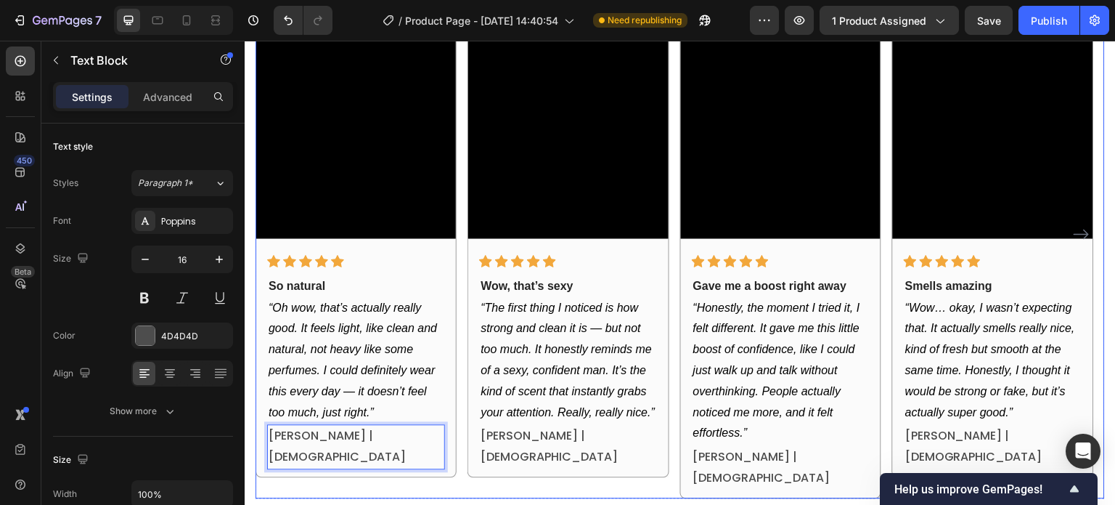
click at [603, 468] on div "Video Icon Icon Icon Icon Icon Row Wow, that’s sexy Text block “The first thing…" at bounding box center [568, 233] width 201 height 527
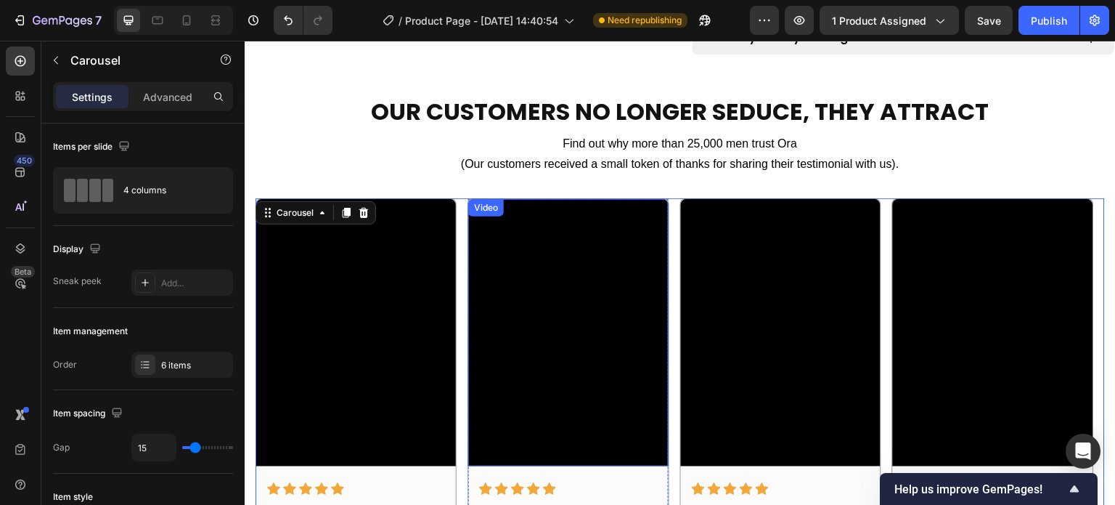
scroll to position [790, 0]
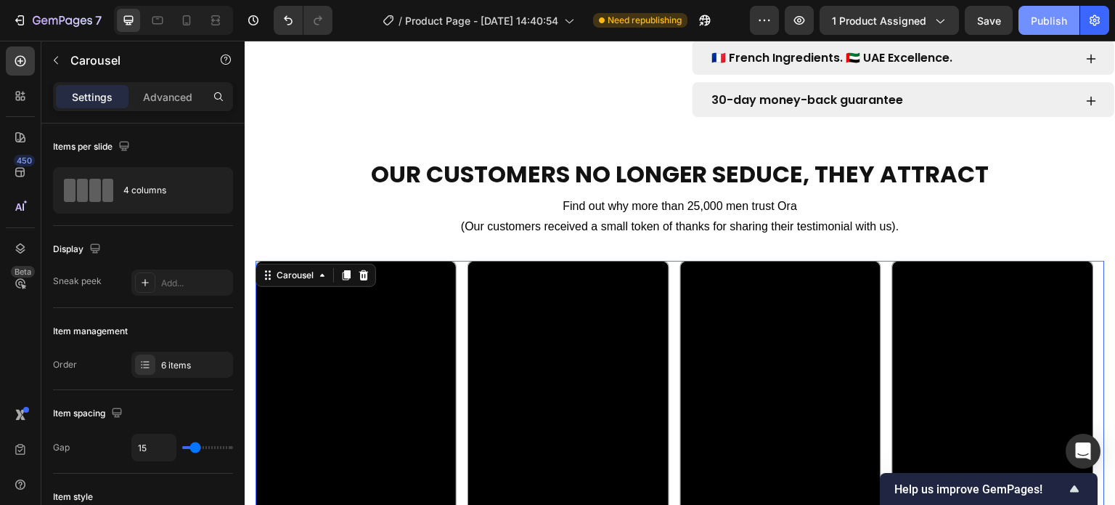
click at [1054, 17] on div "Publish" at bounding box center [1049, 20] width 36 height 15
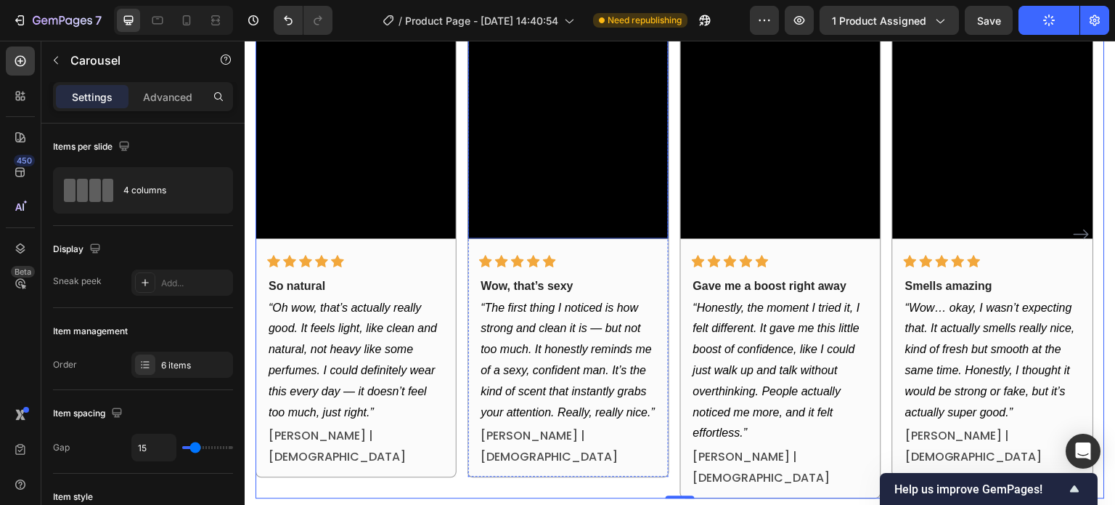
scroll to position [1008, 0]
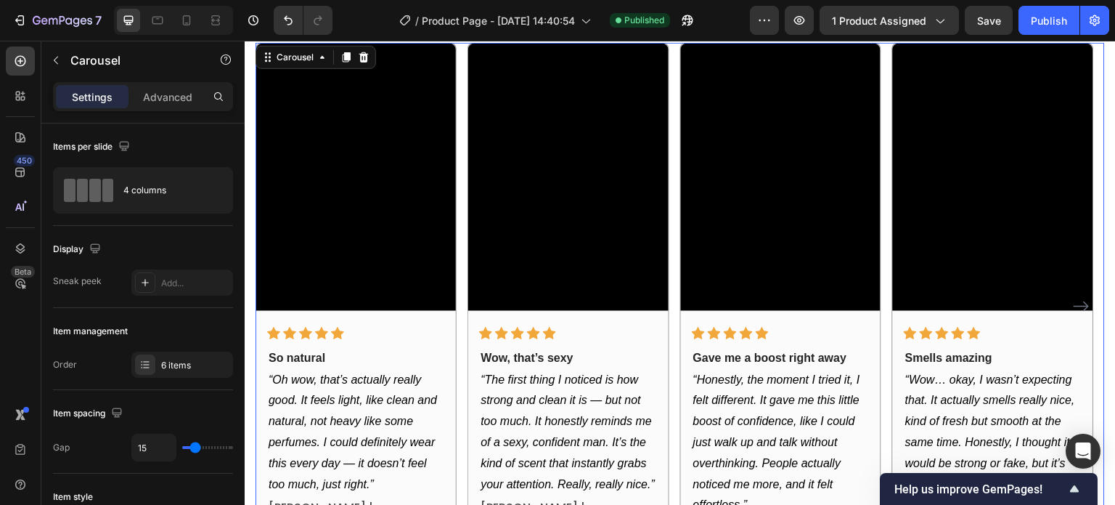
click at [675, 332] on div "Video Icon Icon Icon Icon Icon Row So natural Text block “Oh wow, that’s actual…" at bounding box center [680, 306] width 849 height 527
click at [160, 375] on div "6 items" at bounding box center [182, 364] width 102 height 26
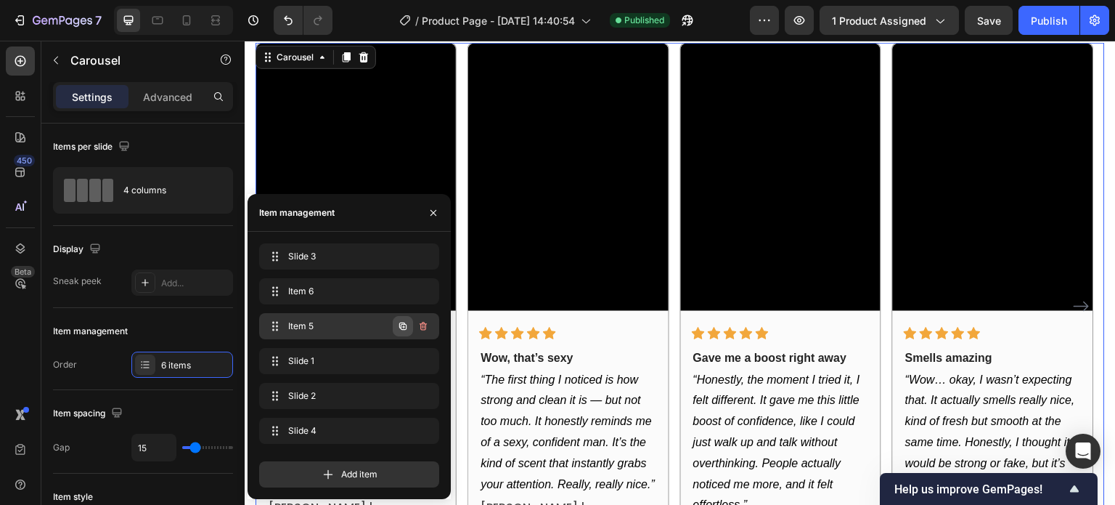
click at [401, 330] on icon "button" at bounding box center [403, 326] width 12 height 12
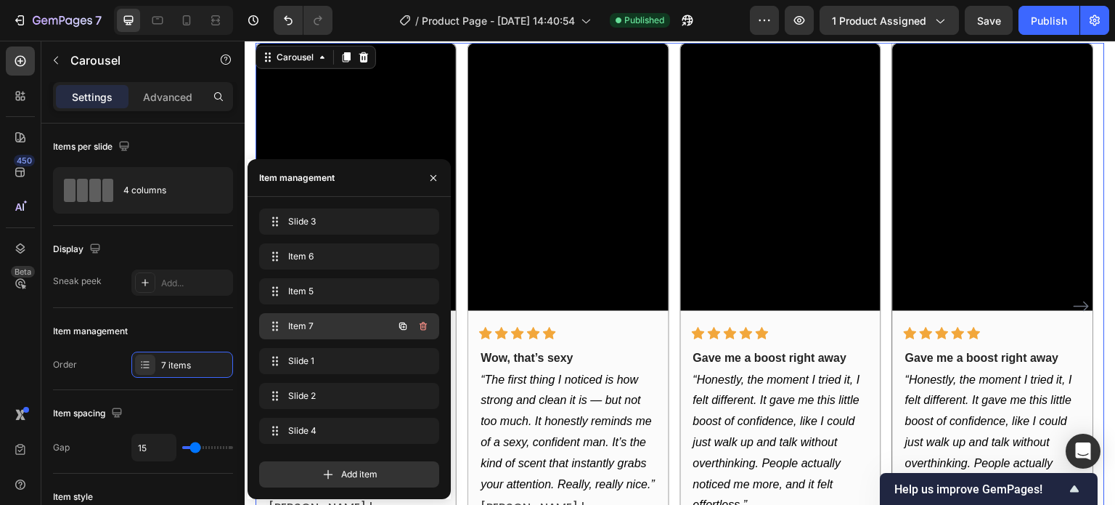
click at [356, 330] on span "Item 7" at bounding box center [329, 325] width 82 height 13
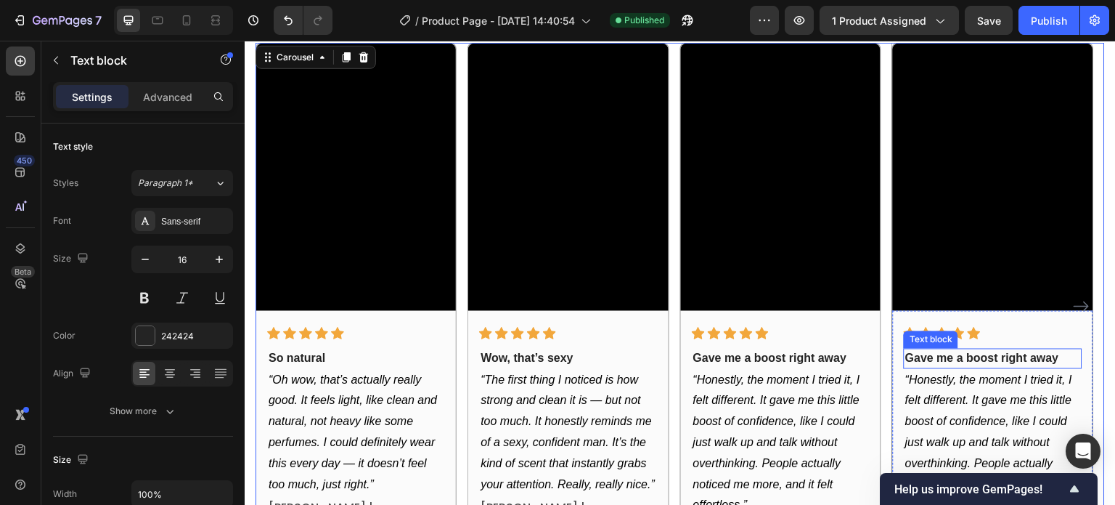
click at [971, 352] on strong "Gave me a boost right away" at bounding box center [982, 358] width 154 height 12
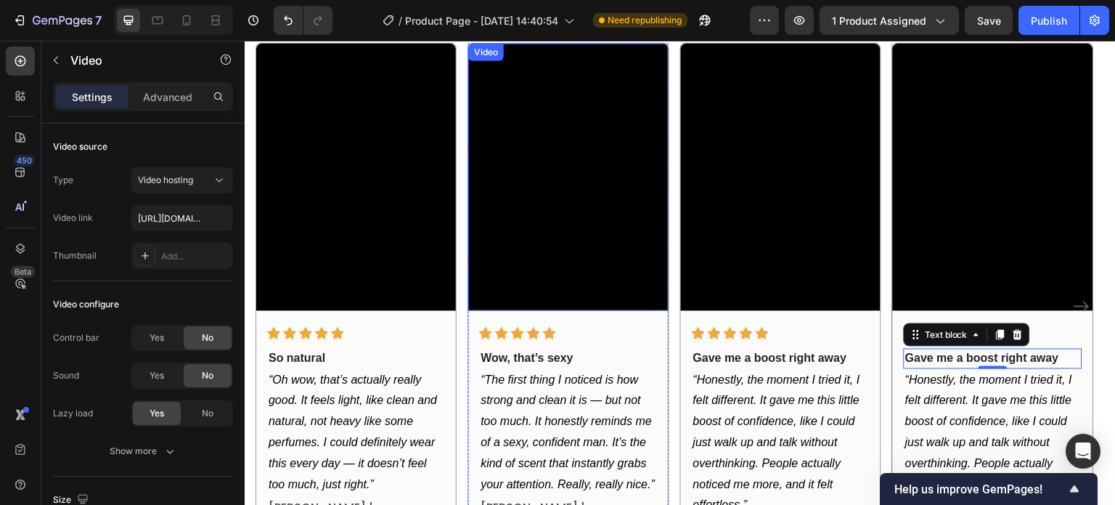
click at [532, 199] on video at bounding box center [568, 177] width 200 height 266
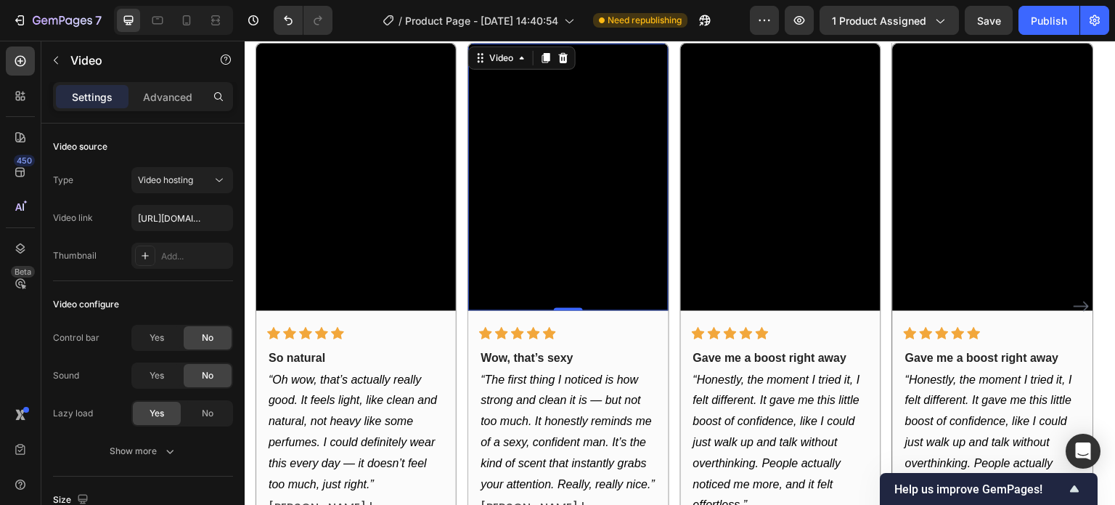
drag, startPoint x: 523, startPoint y: 134, endPoint x: 505, endPoint y: 153, distance: 25.7
click at [523, 134] on video at bounding box center [568, 177] width 200 height 266
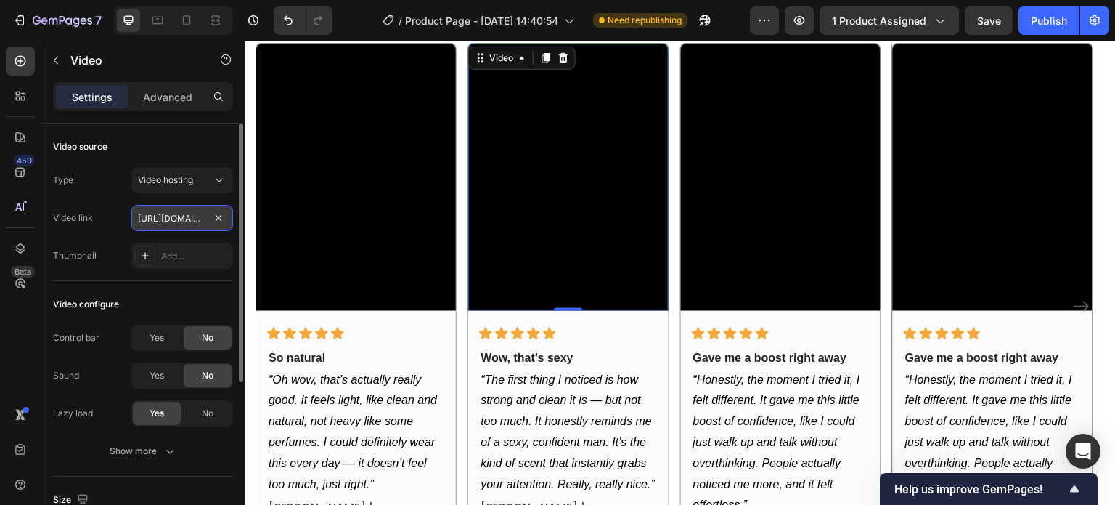
click at [171, 219] on input "https://cdn.shopify.com/videos/c/o/v/e0dc5fb3ff284a1196dd6a93391ea4c2.mp4" at bounding box center [182, 218] width 102 height 26
paste input "a7609dd955a643e3b0ea46ed52e2cf48"
type input "https://cdn.shopify.com/videos/c/o/v/a7609dd955a643e3b0ea46ed52e2cf48.mp4"
click at [125, 234] on div "Type Video hosting Video link https://cdn.shopify.com/videos/c/o/v/a7609dd955a6…" at bounding box center [143, 218] width 180 height 102
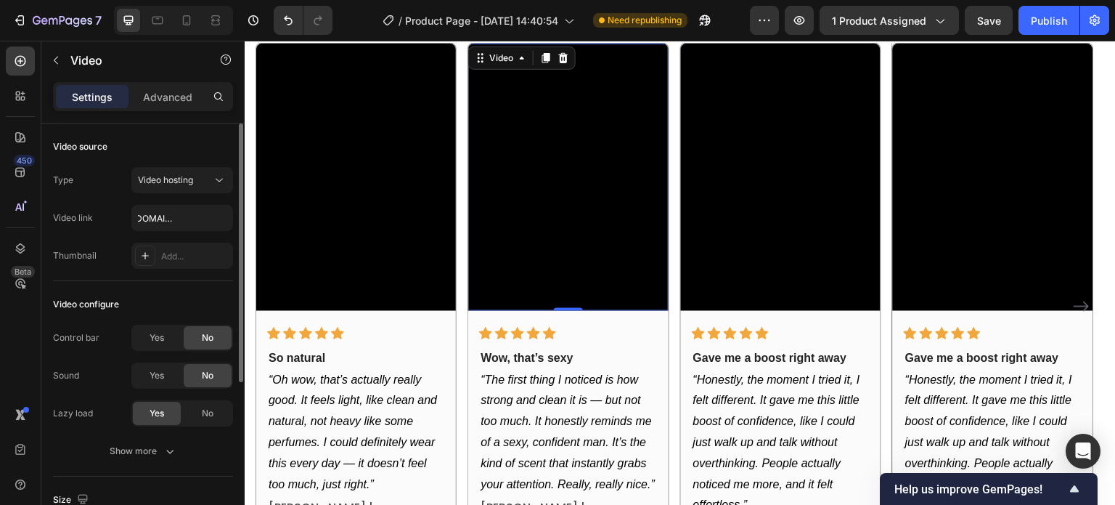
scroll to position [0, 0]
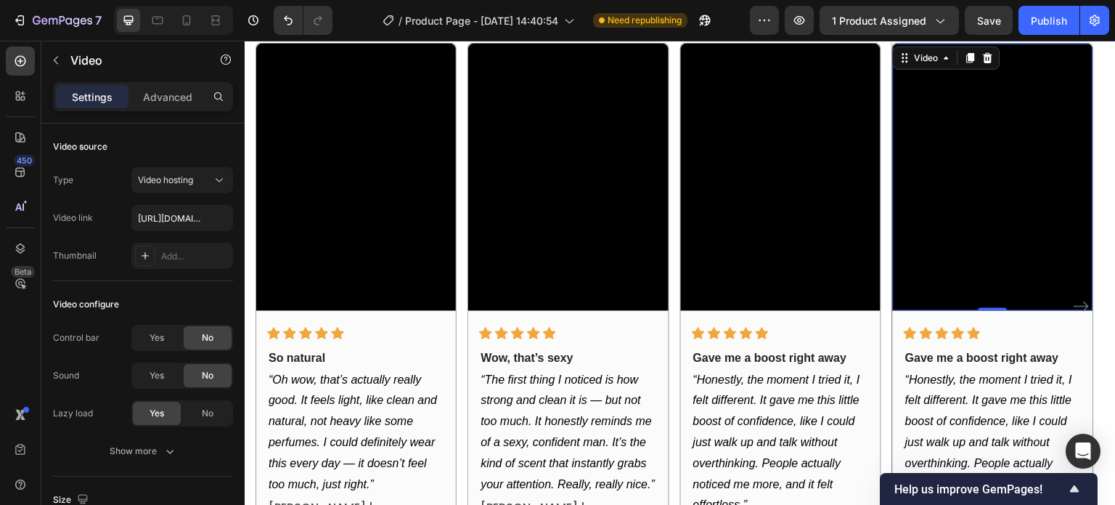
click at [907, 192] on video at bounding box center [993, 177] width 200 height 266
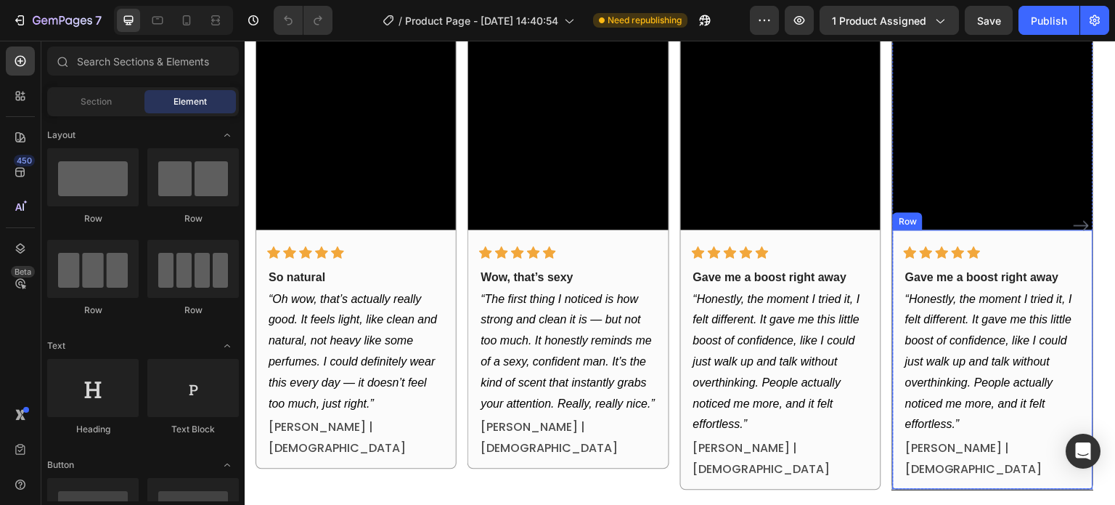
click at [984, 164] on video at bounding box center [993, 95] width 200 height 266
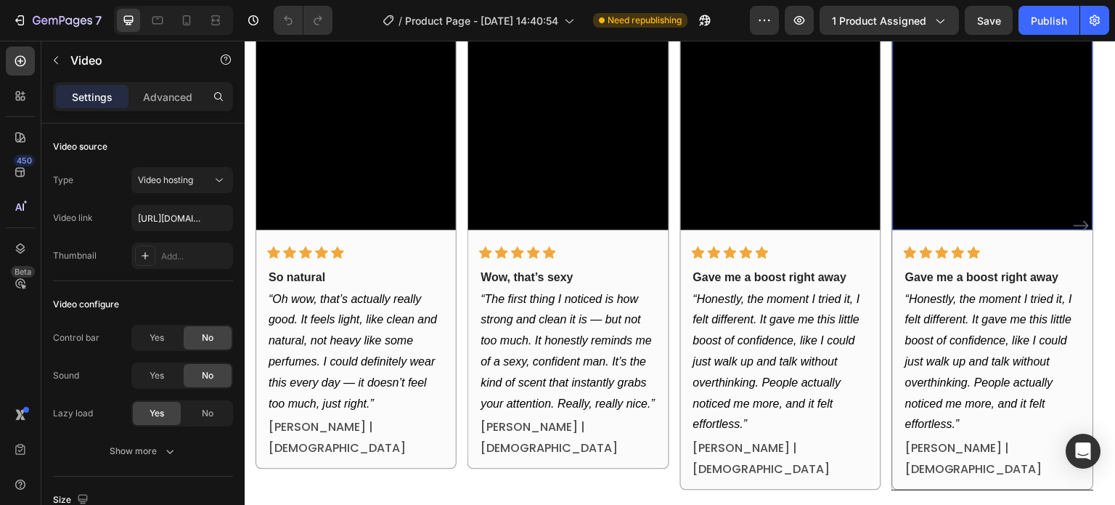
scroll to position [1016, 0]
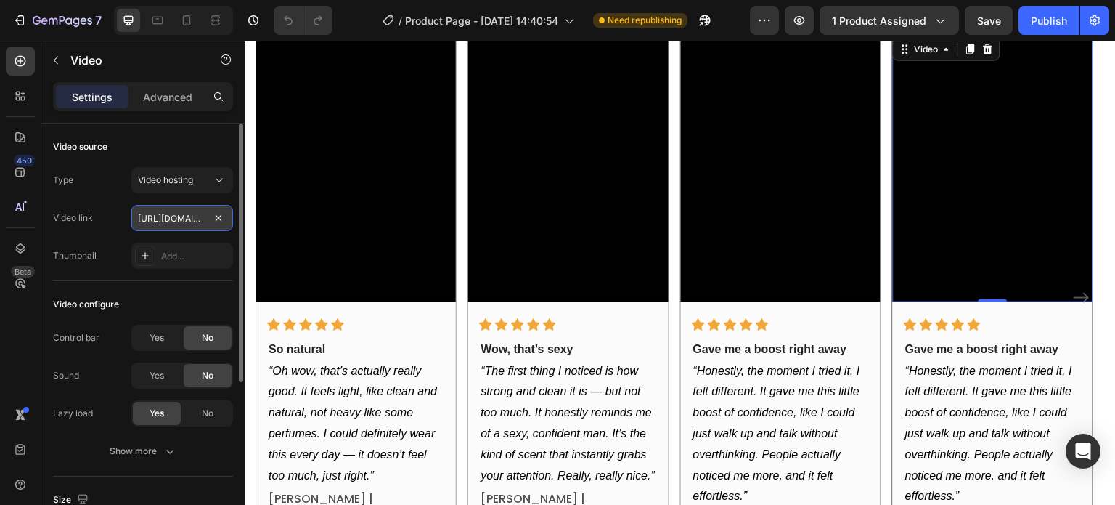
click at [156, 219] on input "[URL][DOMAIN_NAME]" at bounding box center [182, 218] width 102 height 26
paste input "8399b70c1f104afb880c8fca558d8cb5"
type input "https://cdn.shopify.com/videos/c/o/v/8399b70c1f104afb880c8fca558d8cb5.mp4"
click at [119, 243] on div "Thumbnail Add..." at bounding box center [143, 255] width 180 height 26
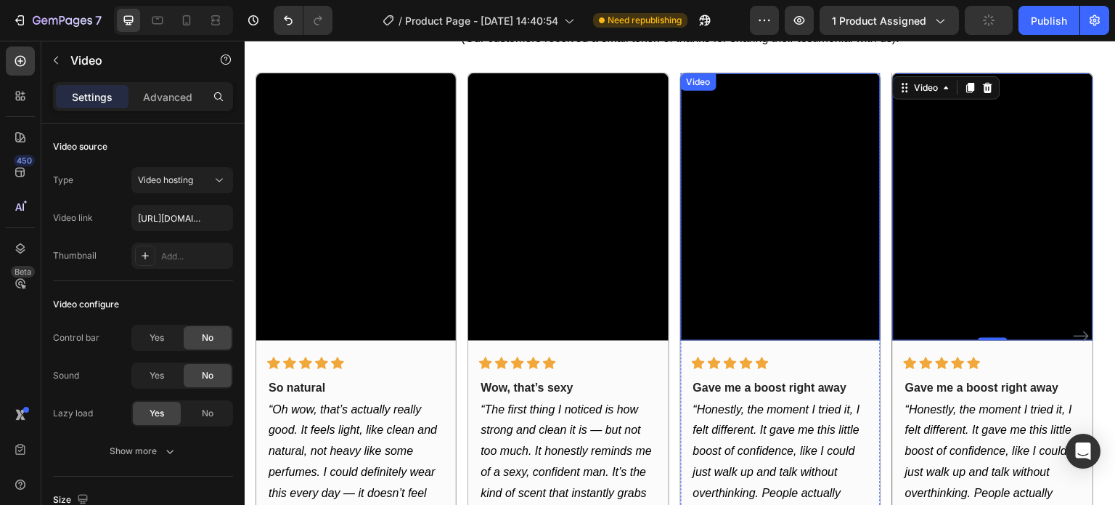
scroll to position [944, 0]
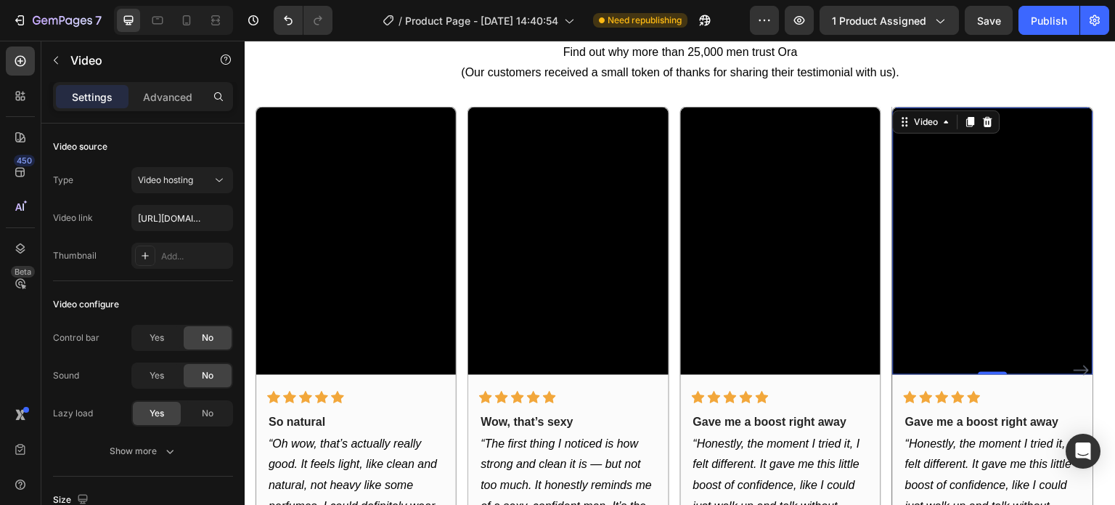
click at [969, 307] on video at bounding box center [993, 240] width 200 height 266
click at [951, 250] on video at bounding box center [993, 240] width 200 height 266
click at [929, 419] on strong "Gave me a boost right away" at bounding box center [982, 422] width 154 height 12
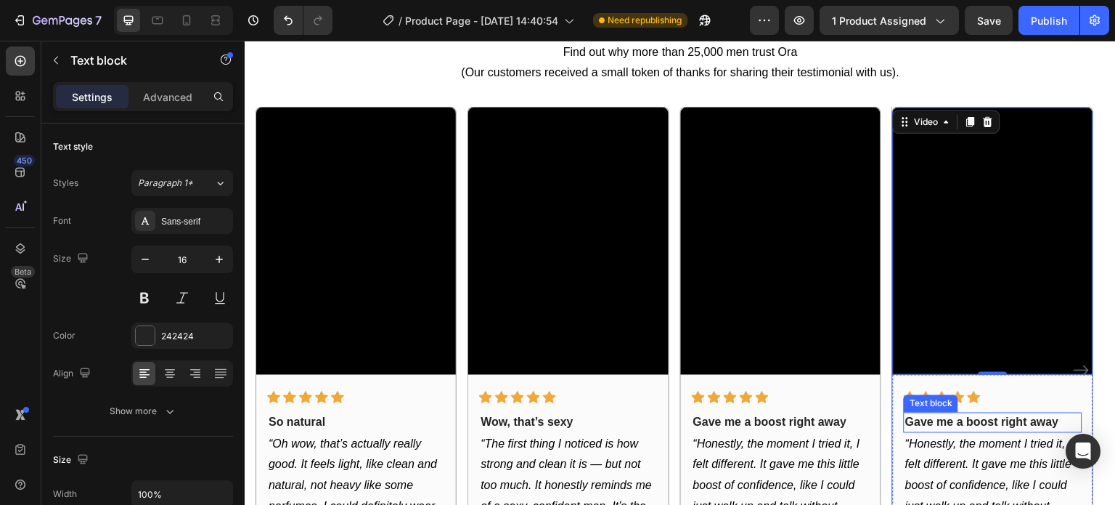
click at [929, 419] on strong "Gave me a boost right away" at bounding box center [982, 422] width 154 height 12
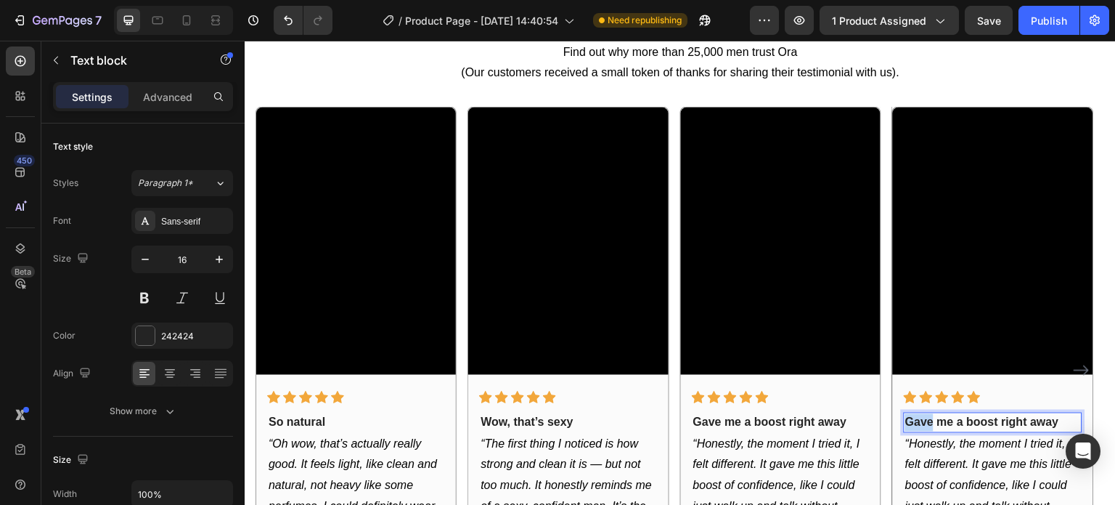
click at [929, 419] on strong "Gave me a boost right away" at bounding box center [982, 422] width 154 height 12
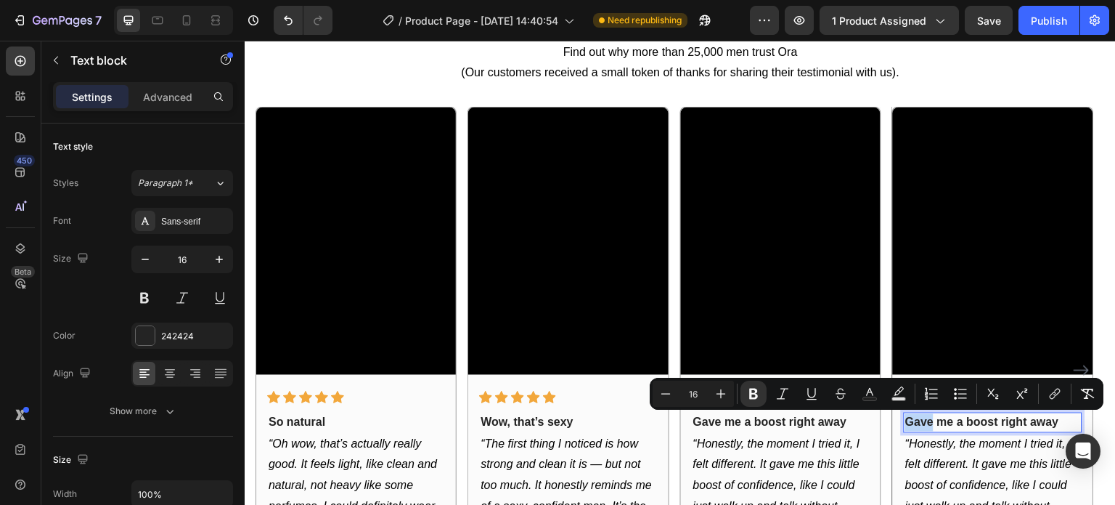
click at [931, 419] on strong "Gave me a boost right away" at bounding box center [982, 422] width 154 height 12
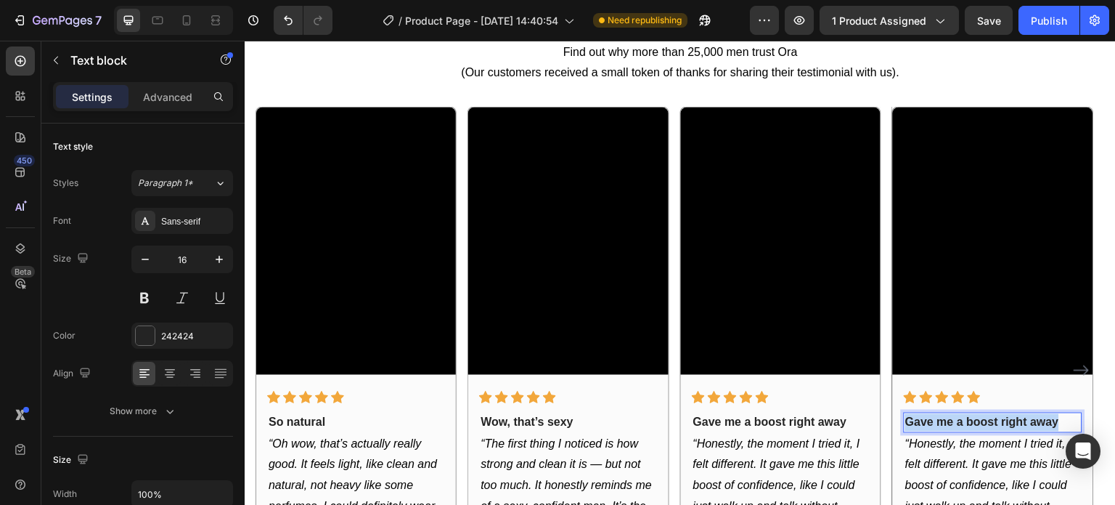
click at [931, 419] on strong "Gave me a boost right away" at bounding box center [982, 422] width 154 height 12
click at [931, 418] on strong "Gave me a boost right away" at bounding box center [982, 422] width 154 height 12
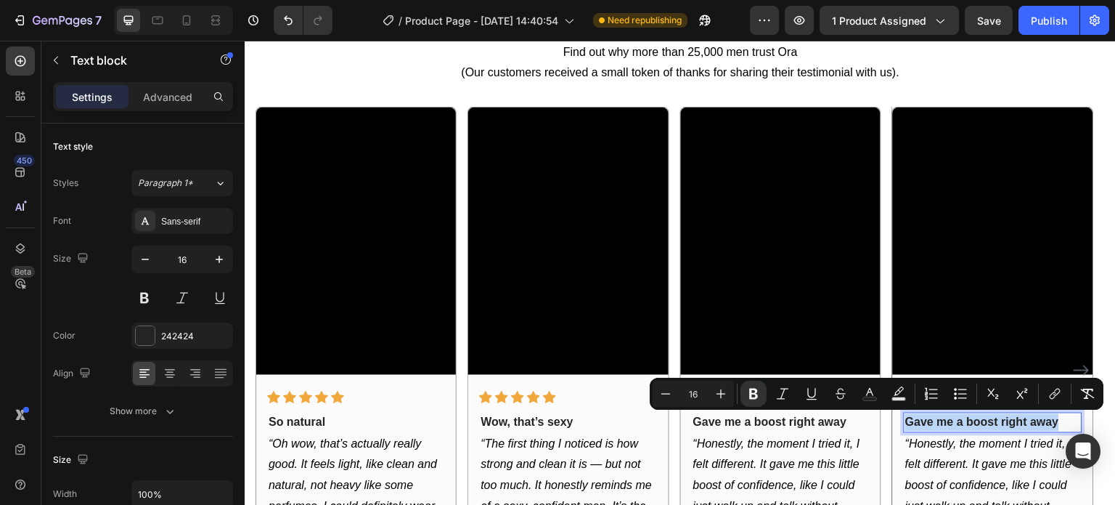
click at [932, 417] on strong "Gave me a boost right away" at bounding box center [982, 422] width 154 height 12
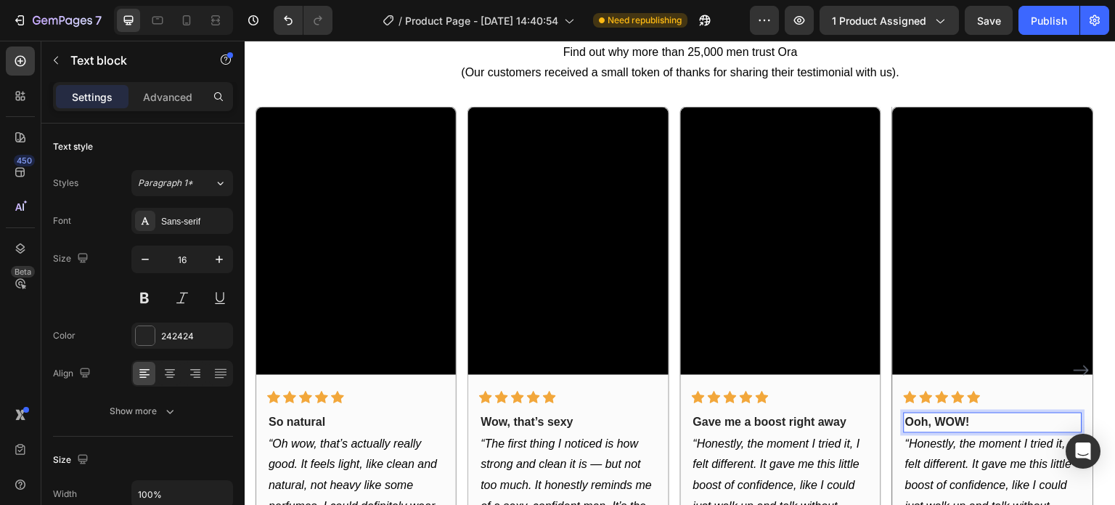
click at [946, 425] on strong "Ooh, WOW!" at bounding box center [937, 422] width 65 height 12
click at [862, 385] on div "Icon Icon Icon Icon Icon Row Gave me a boost right away Text block “Honestly, t…" at bounding box center [781, 504] width 178 height 245
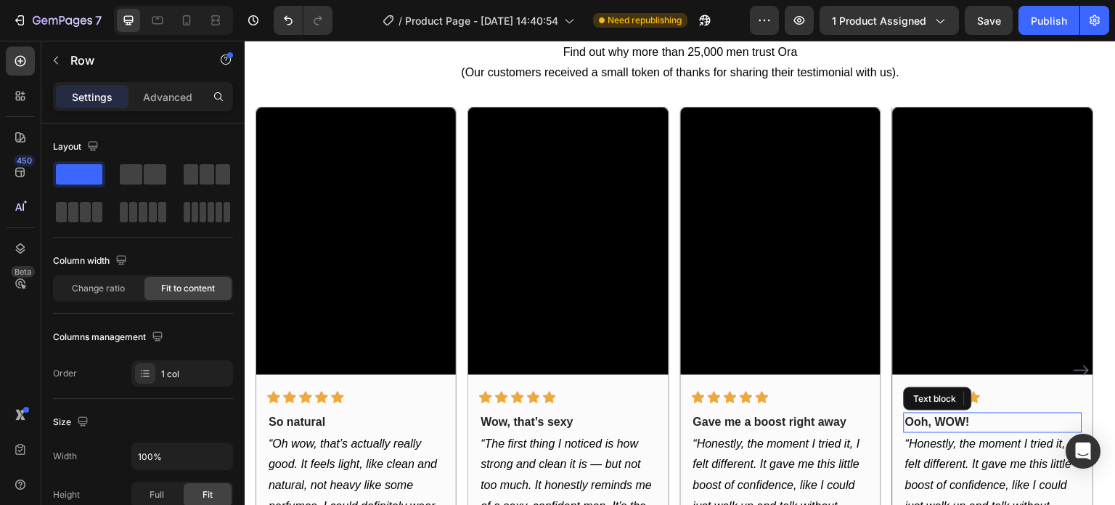
click at [984, 425] on p "Ooh, WOW!" at bounding box center [992, 422] width 175 height 17
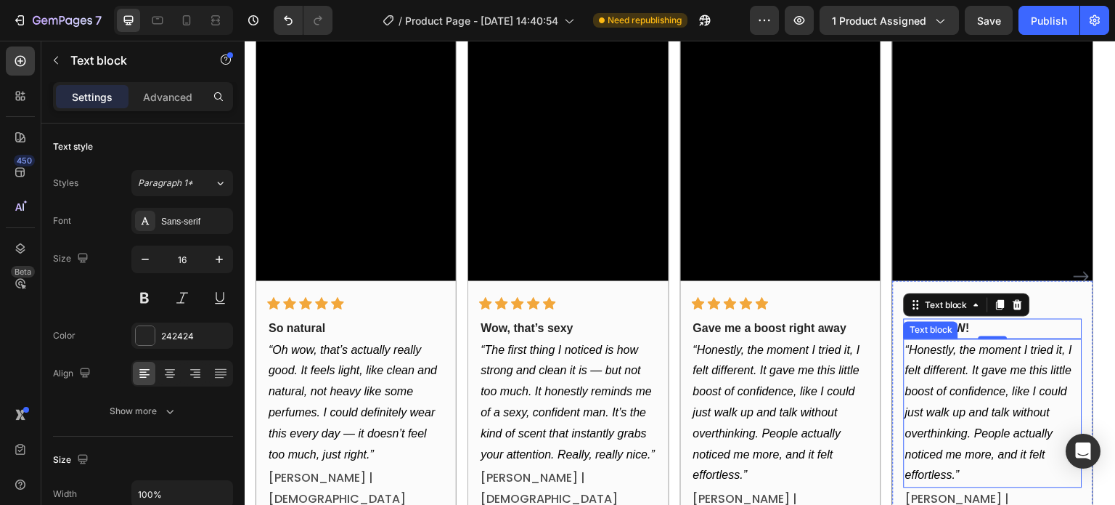
scroll to position [1089, 0]
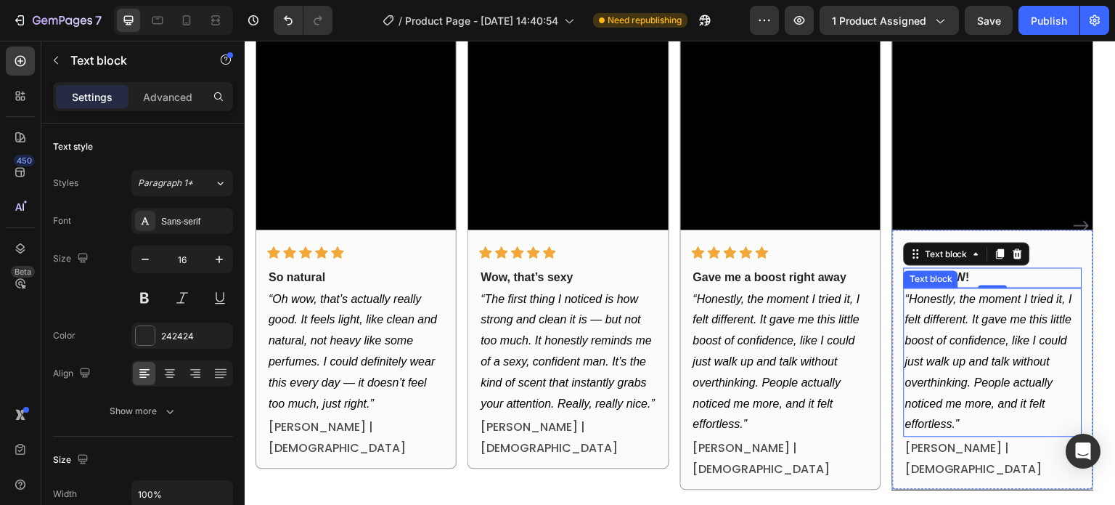
click at [964, 329] on p "“Honestly, the moment I tried it, I felt different. It gave me this little boos…" at bounding box center [992, 362] width 175 height 147
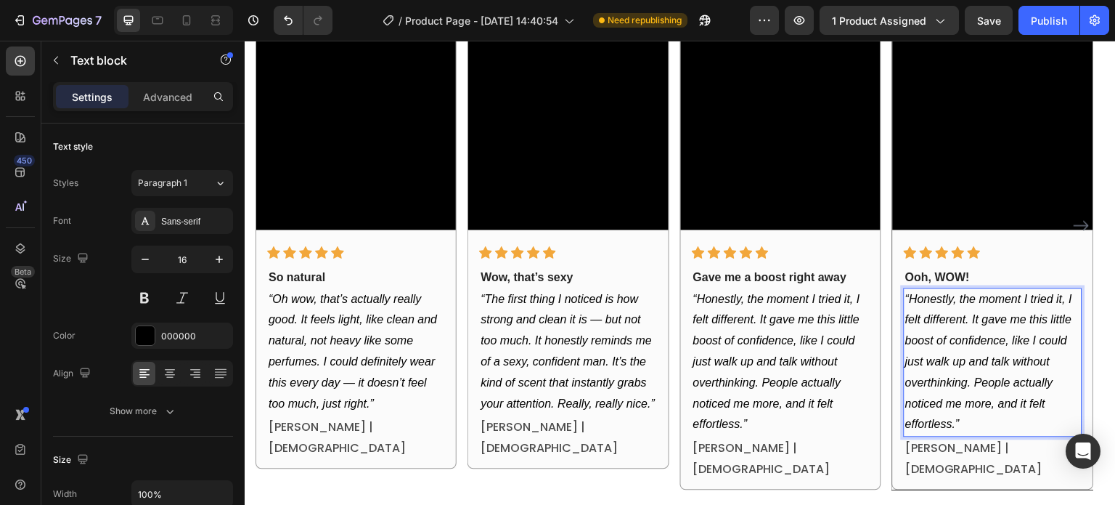
click at [912, 301] on icon "“Honestly, the moment I tried it, I felt different. It gave me this little boos…" at bounding box center [988, 362] width 167 height 138
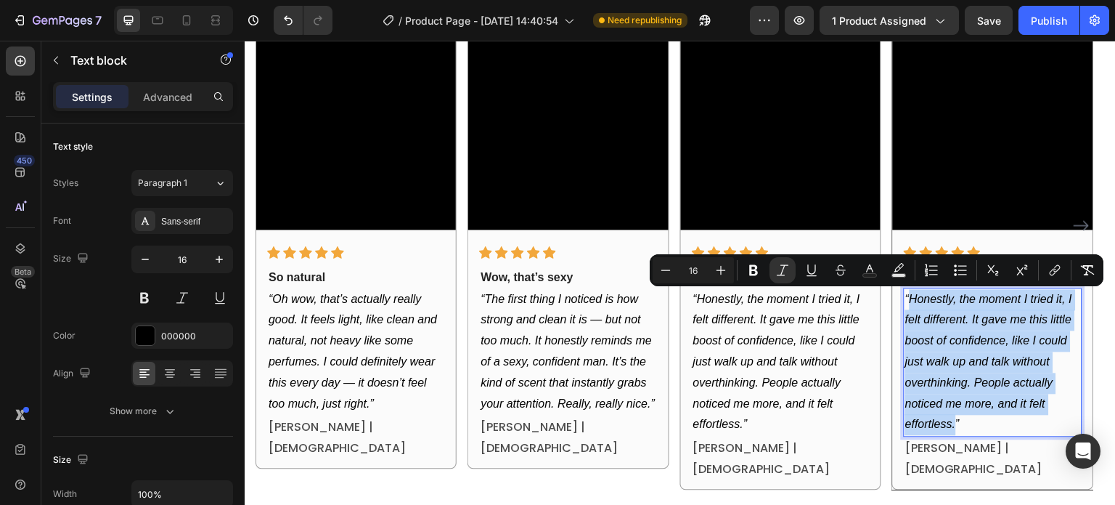
drag, startPoint x: 912, startPoint y: 301, endPoint x: 954, endPoint y: 430, distance: 135.9
click at [954, 430] on icon "“Honestly, the moment I tried it, I felt different. It gave me this little boos…" at bounding box center [988, 362] width 167 height 138
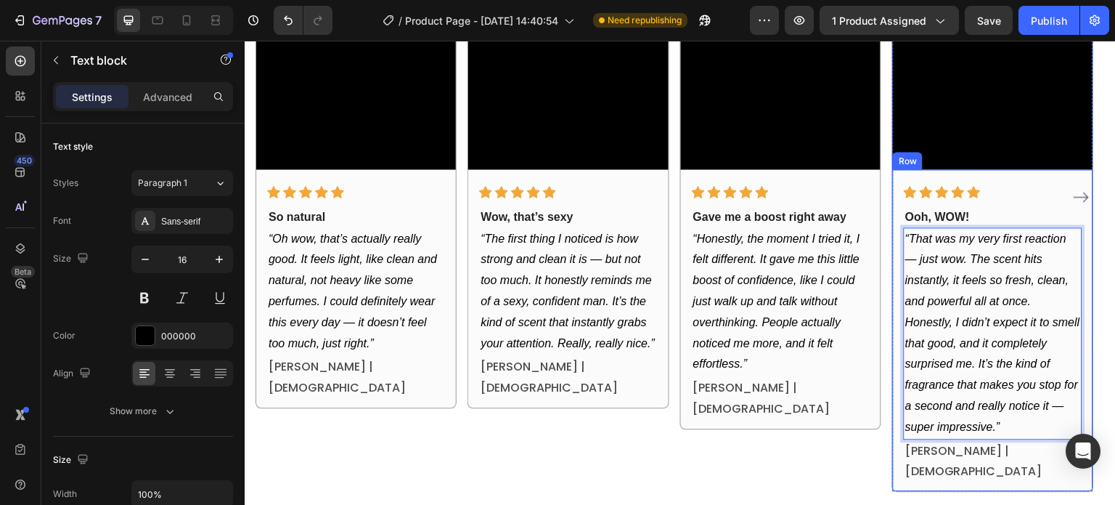
scroll to position [1165, 0]
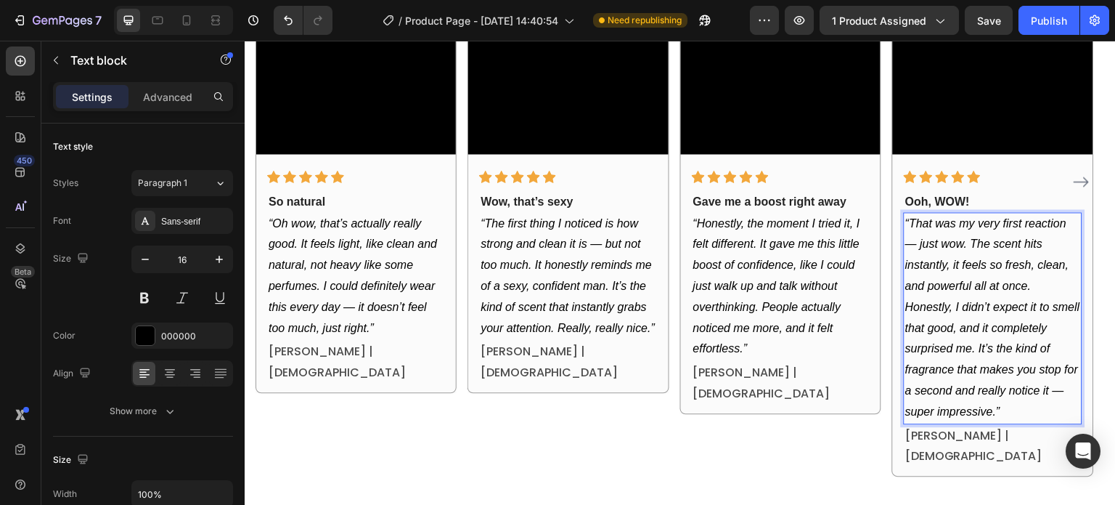
click at [921, 248] on icon "“That was my very first reaction — just wow. The scent hits instantly, it feels…" at bounding box center [992, 317] width 175 height 200
click at [914, 221] on icon "“That was my very first reaction — just wow. The scent hits instantly, it feels…" at bounding box center [992, 317] width 175 height 200
click at [908, 221] on icon "“That was my very first reaction — just wow. The scent hits instantly, it feels…" at bounding box center [992, 317] width 175 height 200
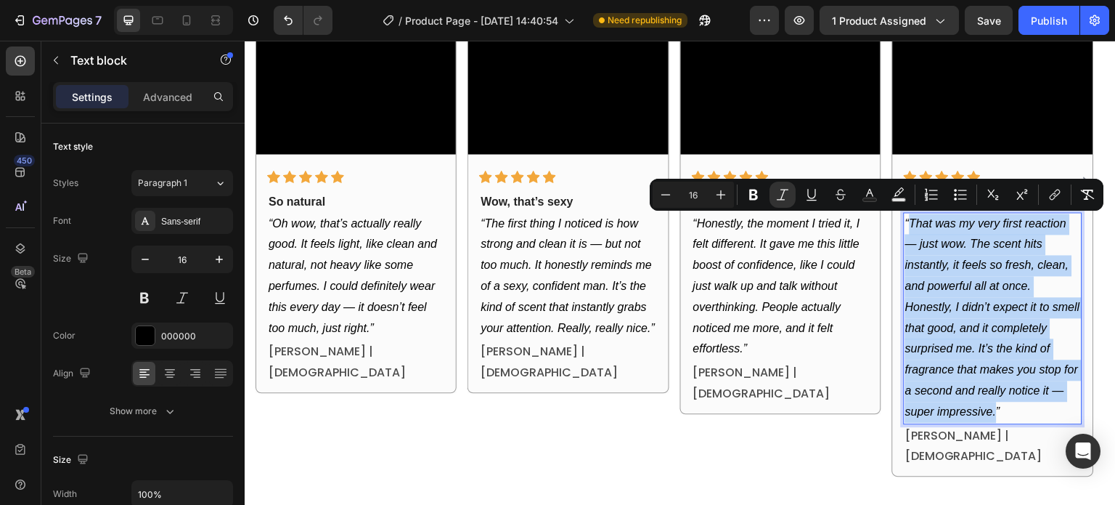
drag, startPoint x: 911, startPoint y: 221, endPoint x: 997, endPoint y: 415, distance: 212.6
click at [997, 415] on icon "“That was my very first reaction — just wow. The scent hits instantly, it feels…" at bounding box center [992, 317] width 175 height 200
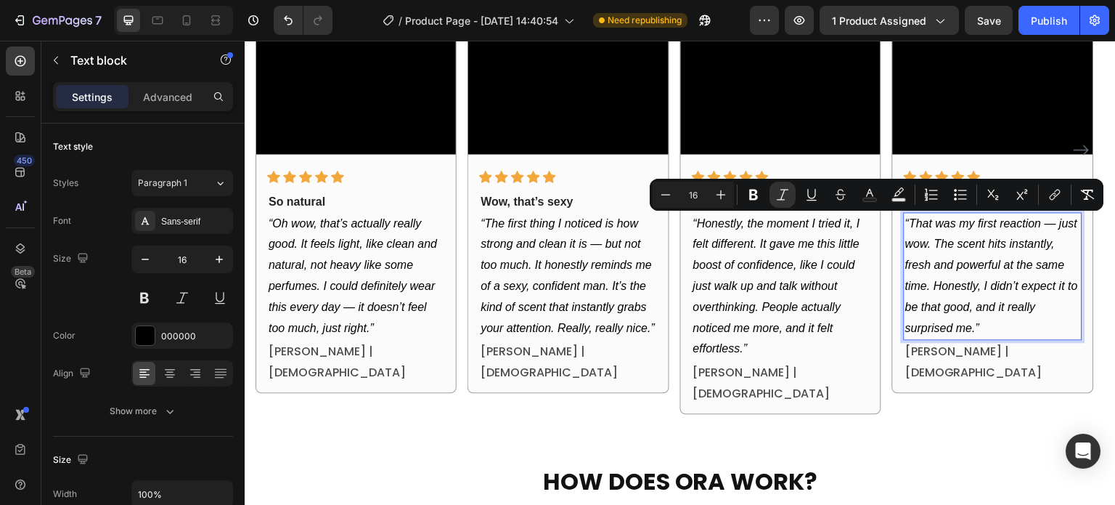
scroll to position [1133, 0]
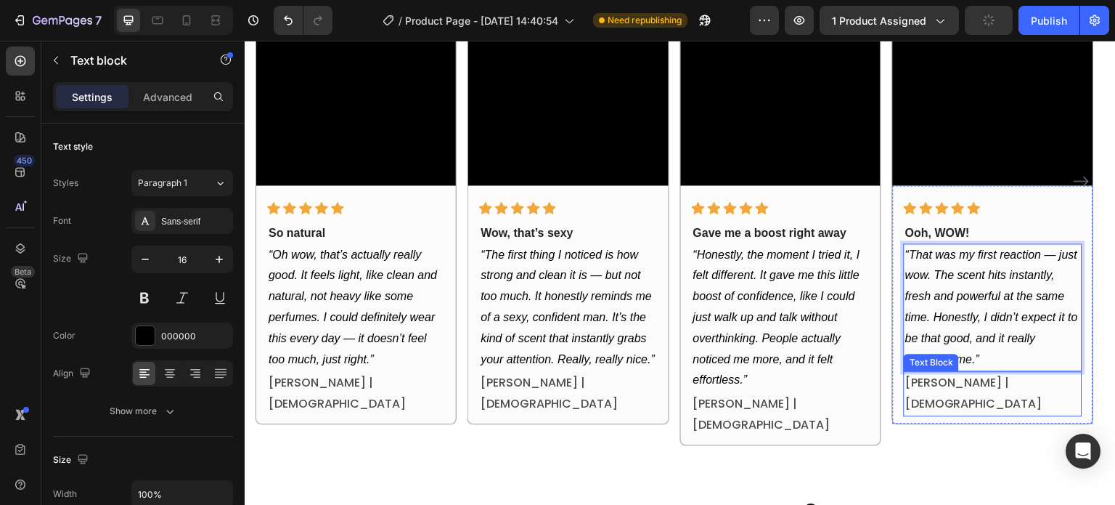
click at [939, 387] on p "Marc T. | 23 years old" at bounding box center [992, 393] width 175 height 42
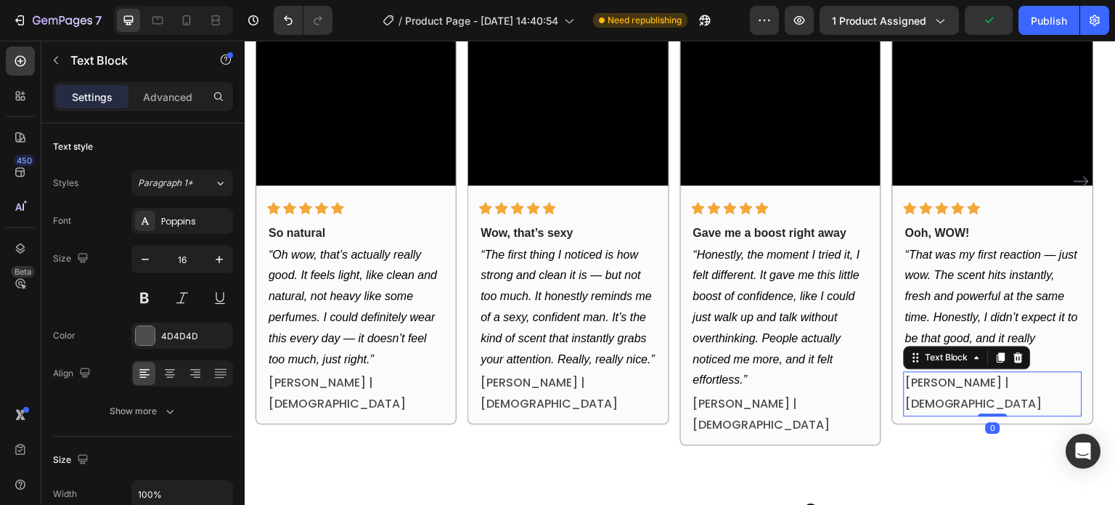
scroll to position [1132, 0]
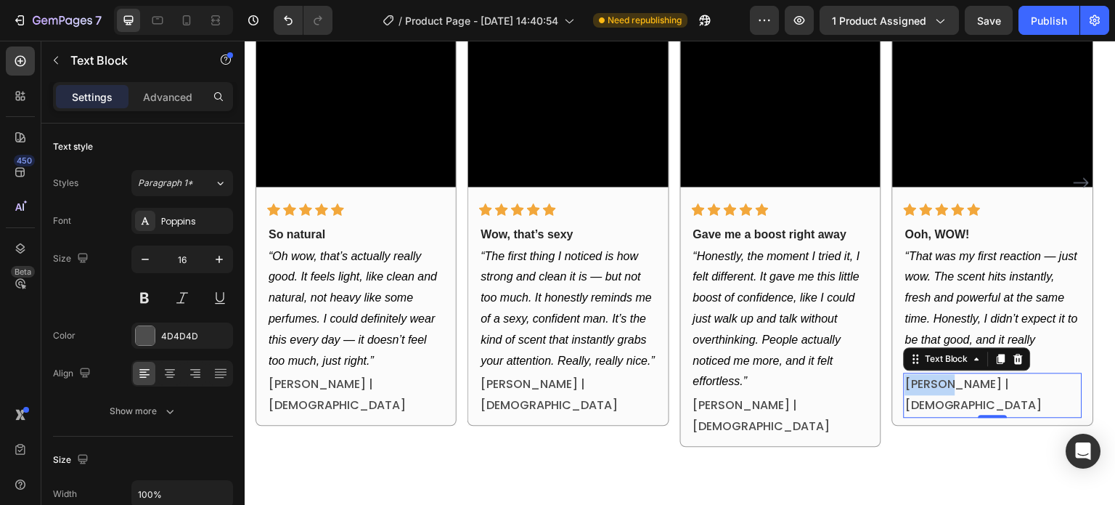
drag, startPoint x: 948, startPoint y: 386, endPoint x: 905, endPoint y: 386, distance: 43.6
click at [905, 386] on p "Marc T. | 23 years old" at bounding box center [992, 395] width 175 height 42
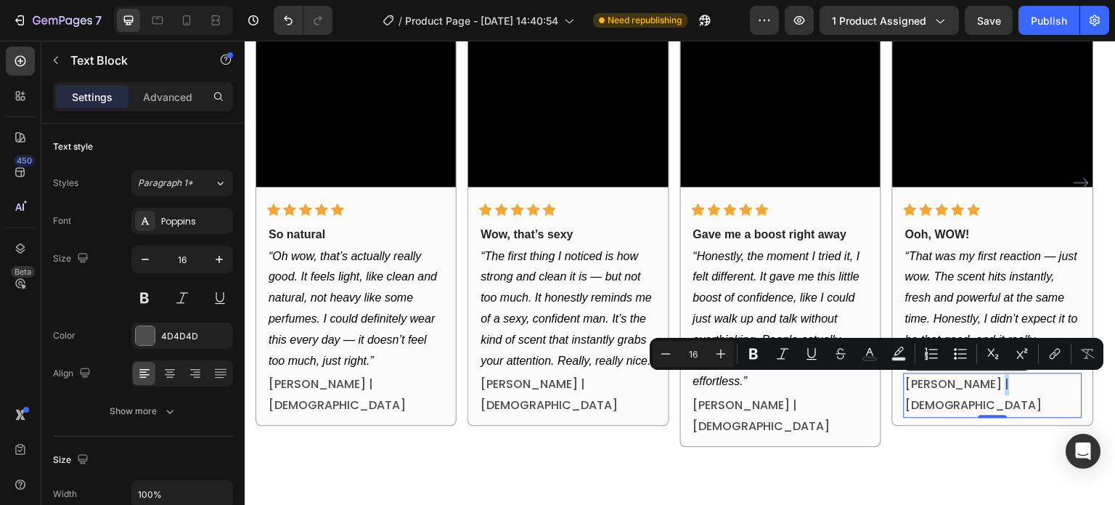
click at [982, 383] on p "Valeria S. | 23 years old" at bounding box center [992, 395] width 175 height 42
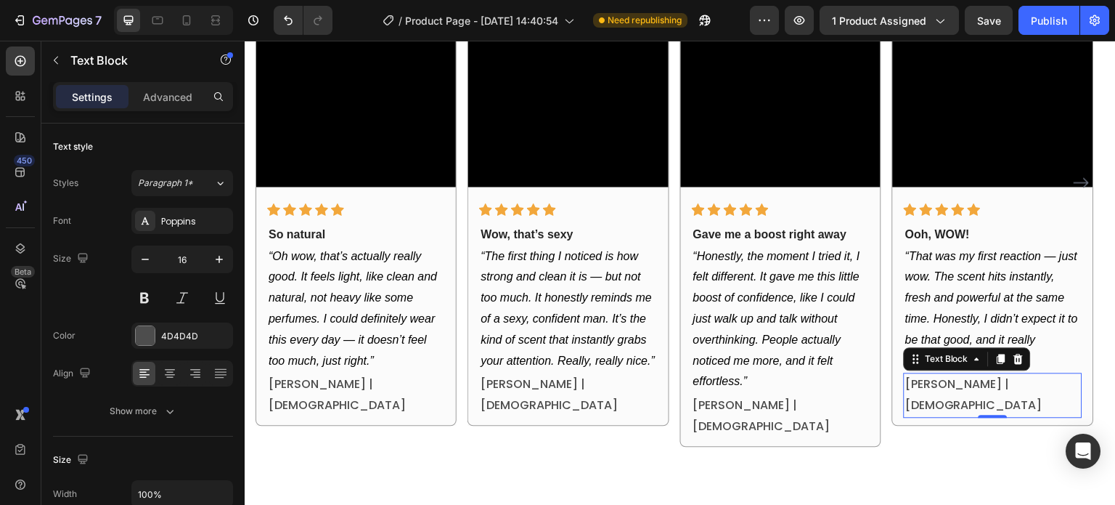
click at [1010, 431] on div "OUR CUSTOMERS NO LONGER SEDUCE, THEY ATTRACT Heading Find out why more than 25,…" at bounding box center [680, 131] width 871 height 674
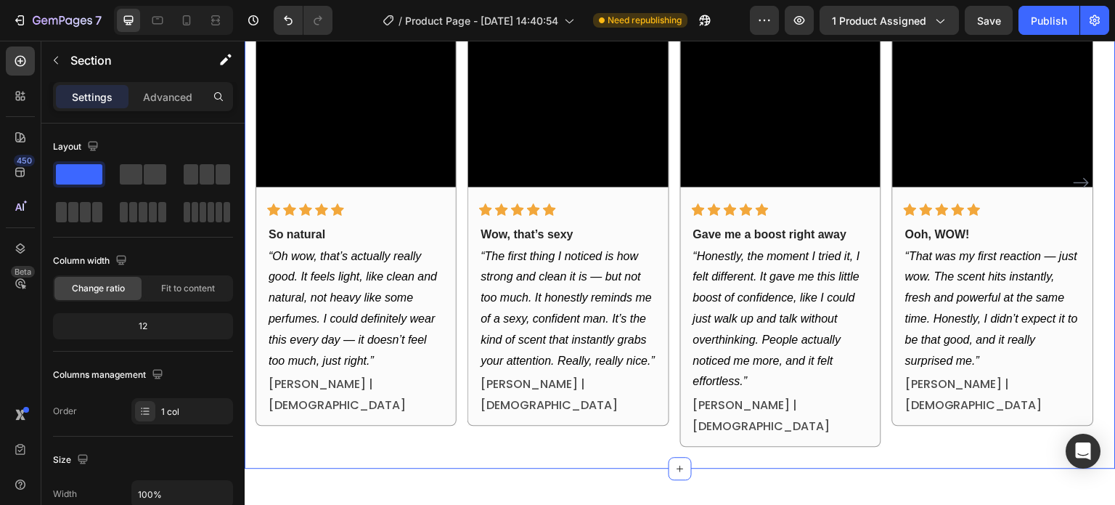
drag, startPoint x: 526, startPoint y: 423, endPoint x: 501, endPoint y: 425, distance: 25.5
click at [526, 423] on div "Video Icon Icon Icon Icon Icon Row Wow, that’s sexy Text block “The first thing…" at bounding box center [568, 182] width 201 height 527
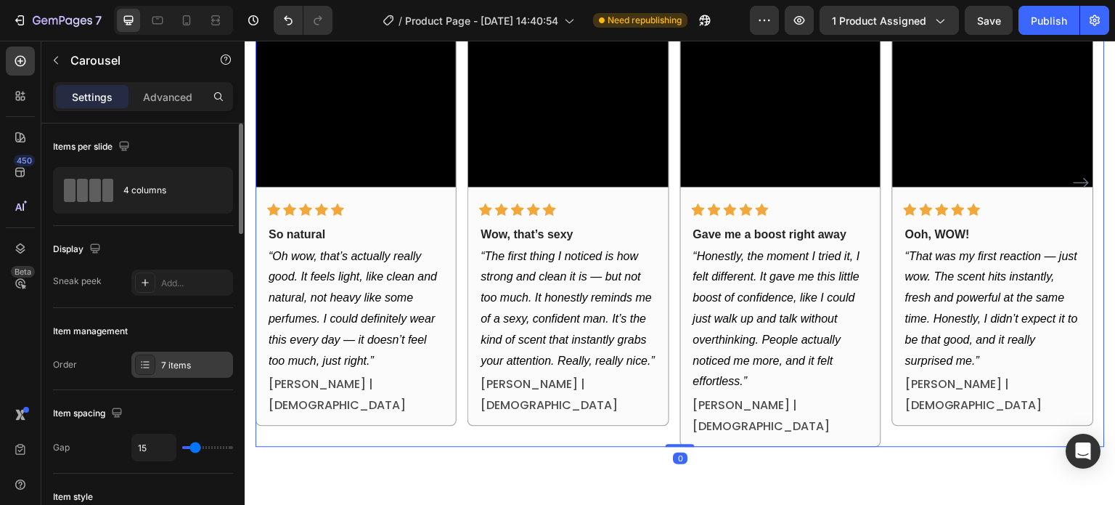
click at [158, 349] on div "Item management Order 7 items" at bounding box center [143, 349] width 180 height 82
click at [158, 363] on div "7 items" at bounding box center [182, 364] width 102 height 26
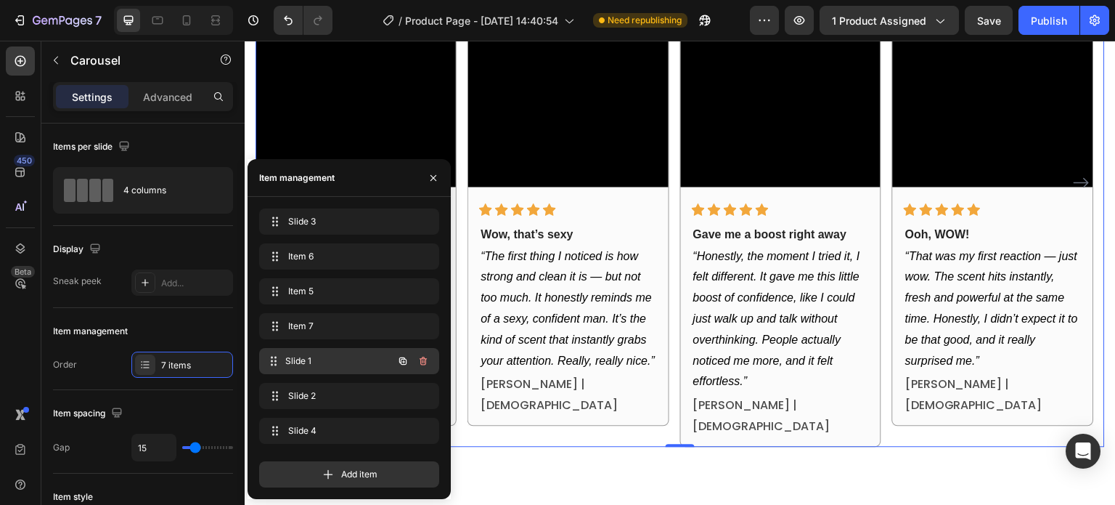
click at [319, 359] on span "Slide 1" at bounding box center [338, 360] width 107 height 13
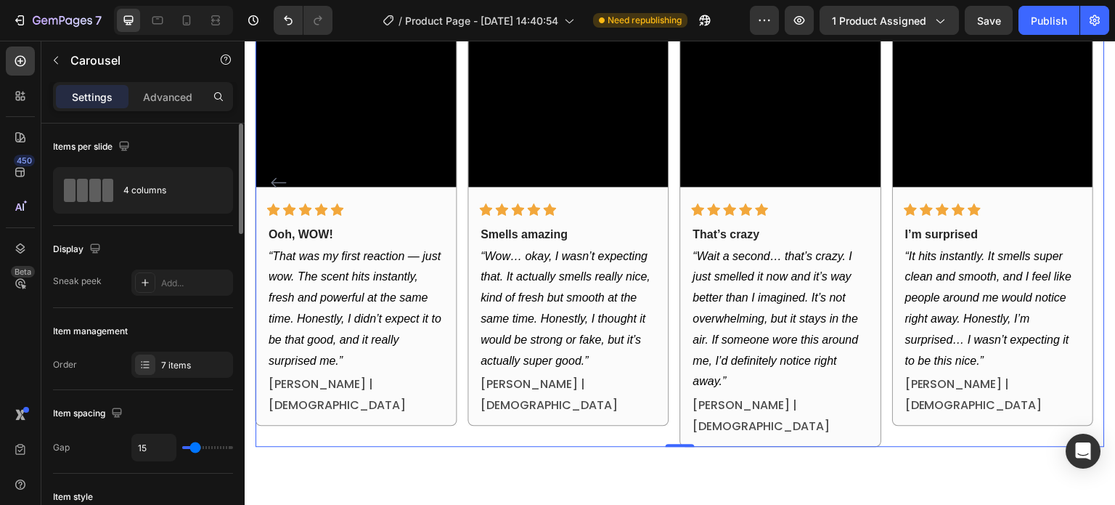
click at [189, 325] on div "Item management" at bounding box center [143, 330] width 180 height 23
drag, startPoint x: 148, startPoint y: 239, endPoint x: 185, endPoint y: 238, distance: 37.0
click at [148, 239] on div "Display" at bounding box center [143, 248] width 180 height 23
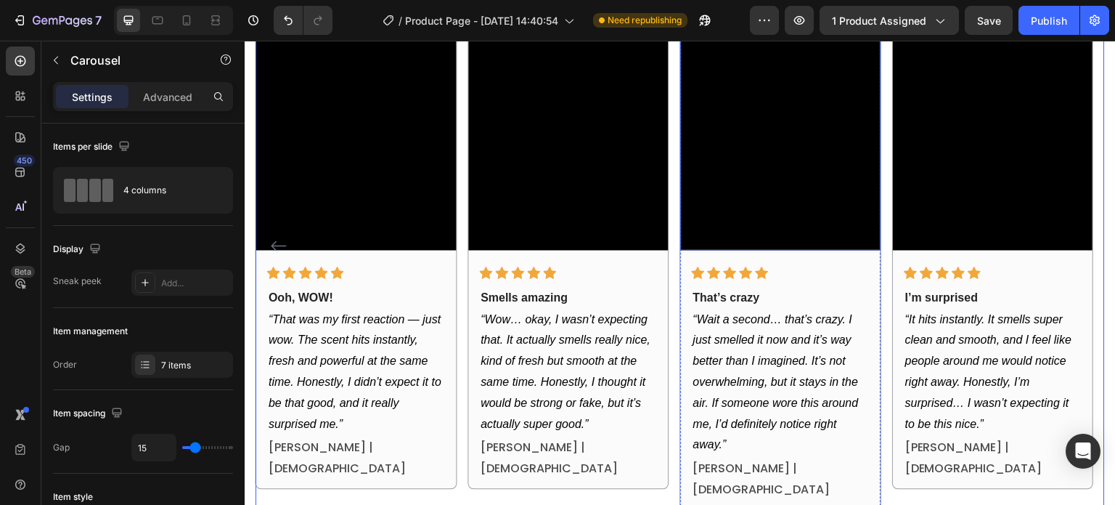
scroll to position [1059, 0]
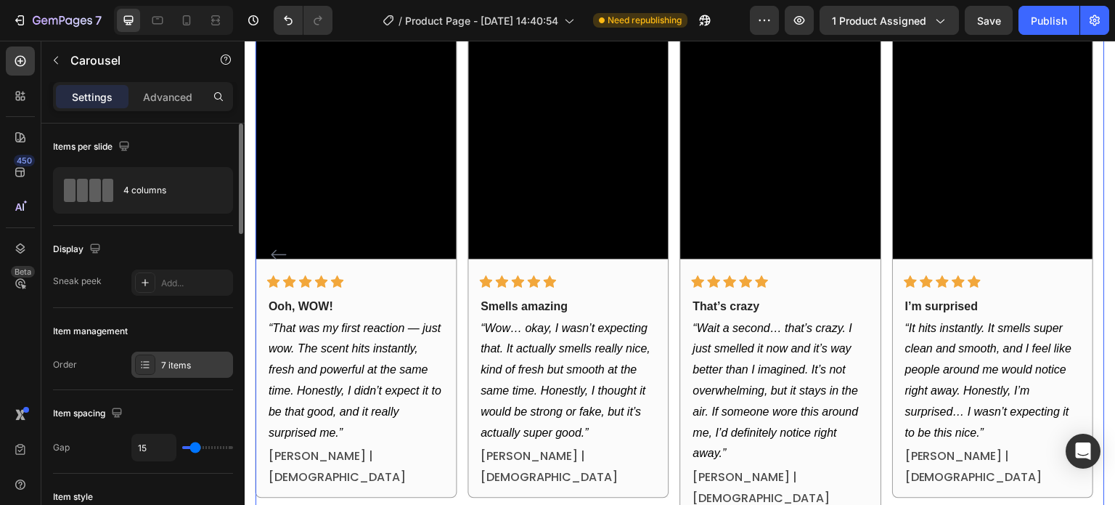
click at [168, 373] on div "7 items" at bounding box center [182, 364] width 102 height 26
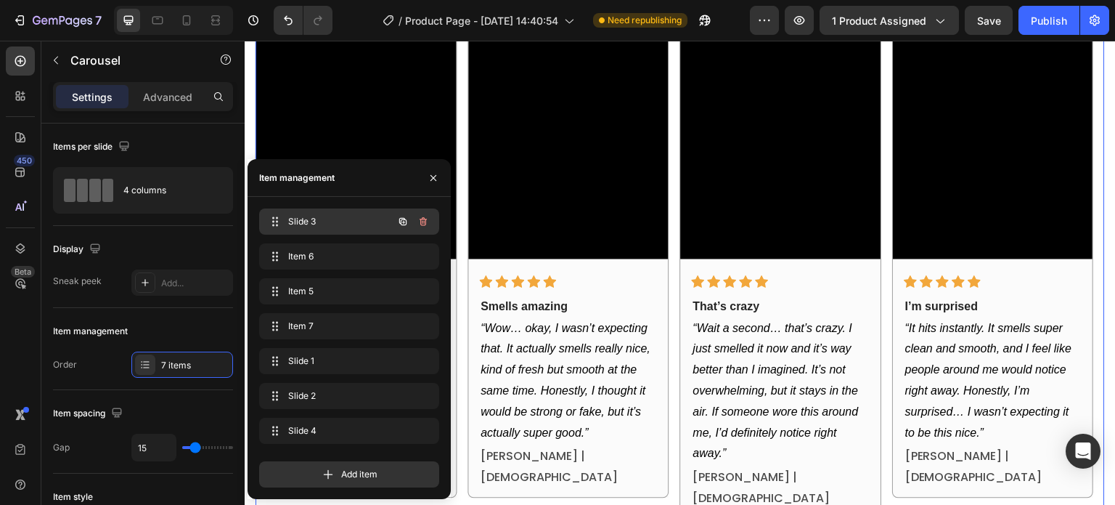
click at [326, 225] on span "Slide 3" at bounding box center [329, 221] width 82 height 13
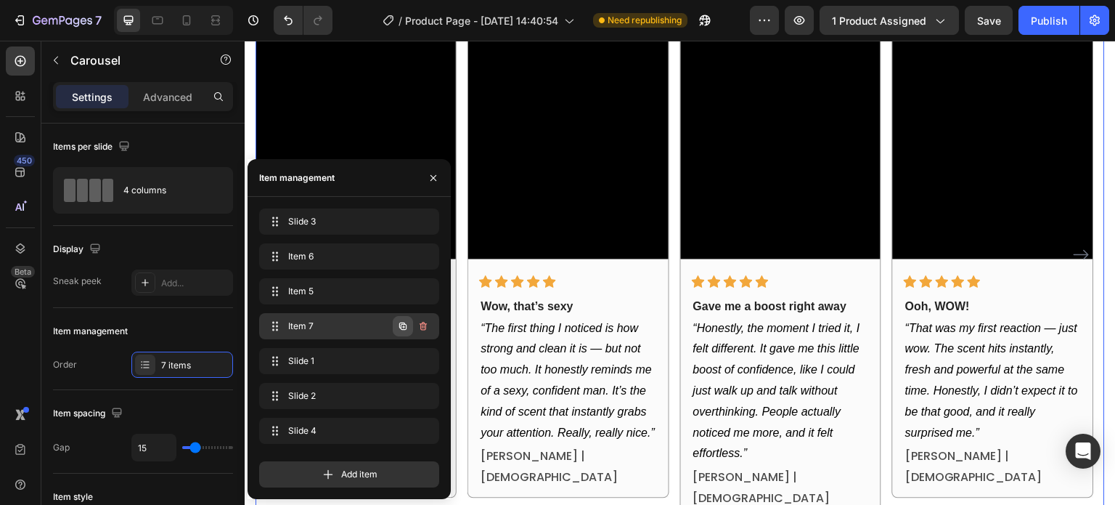
click at [397, 326] on icon "button" at bounding box center [403, 326] width 12 height 12
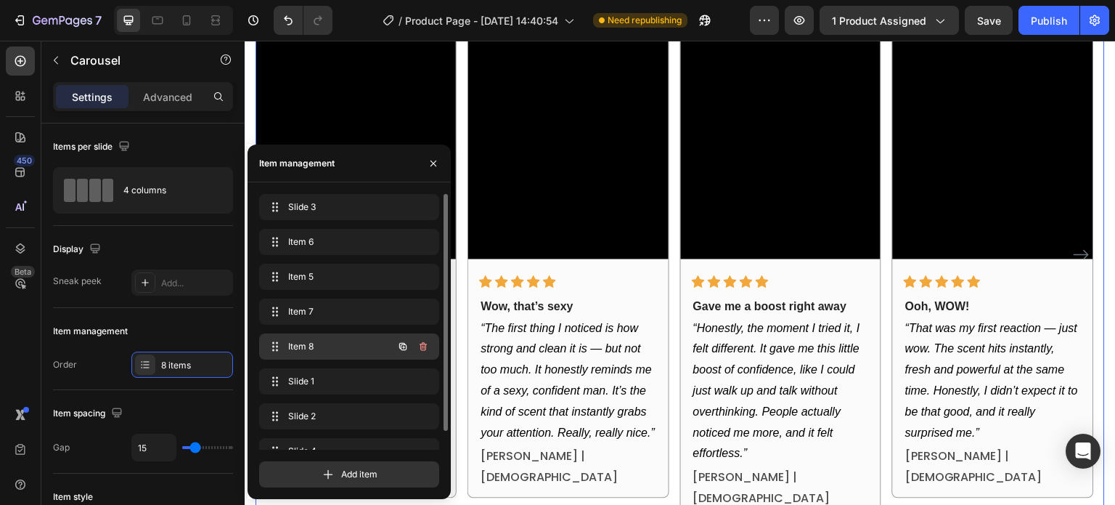
click at [365, 343] on span "Item 8" at bounding box center [329, 346] width 82 height 13
click at [365, 343] on span "Item 8" at bounding box center [338, 346] width 107 height 13
click at [360, 348] on span "Item 8" at bounding box center [329, 346] width 82 height 13
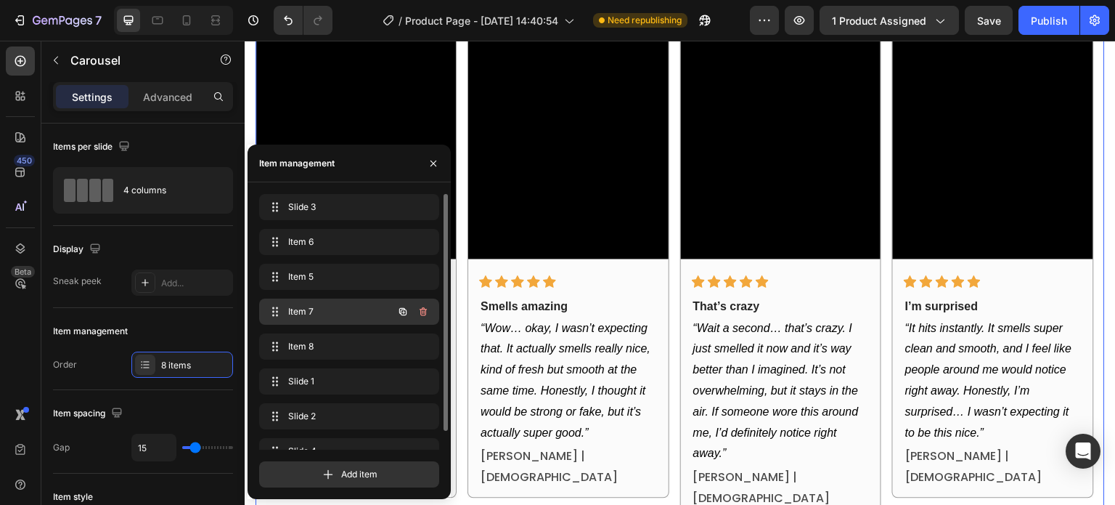
click at [350, 315] on span "Item 7" at bounding box center [329, 311] width 82 height 13
click at [350, 314] on span "Item 7" at bounding box center [329, 311] width 82 height 13
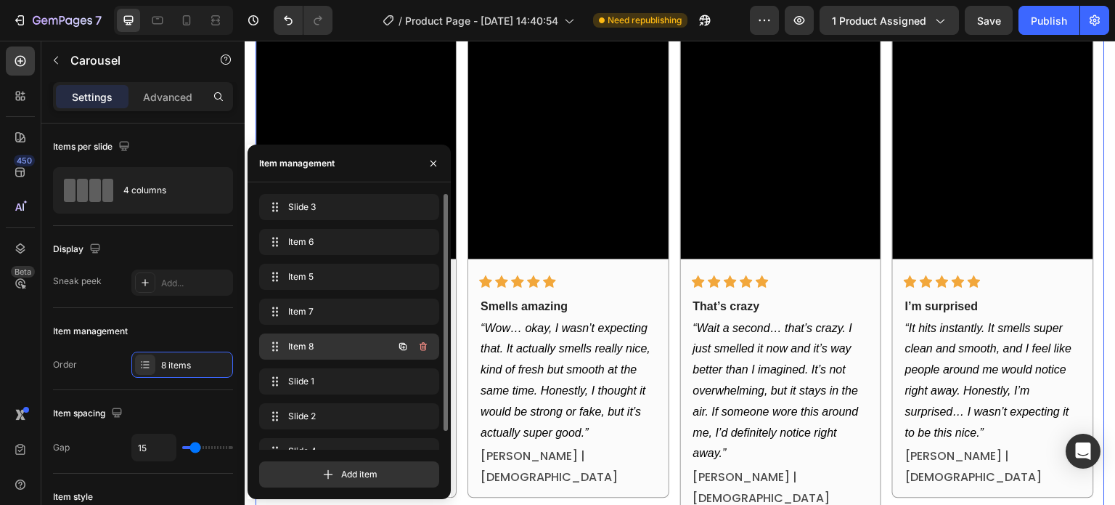
click at [328, 333] on div "Item 8 Item 8" at bounding box center [349, 346] width 180 height 26
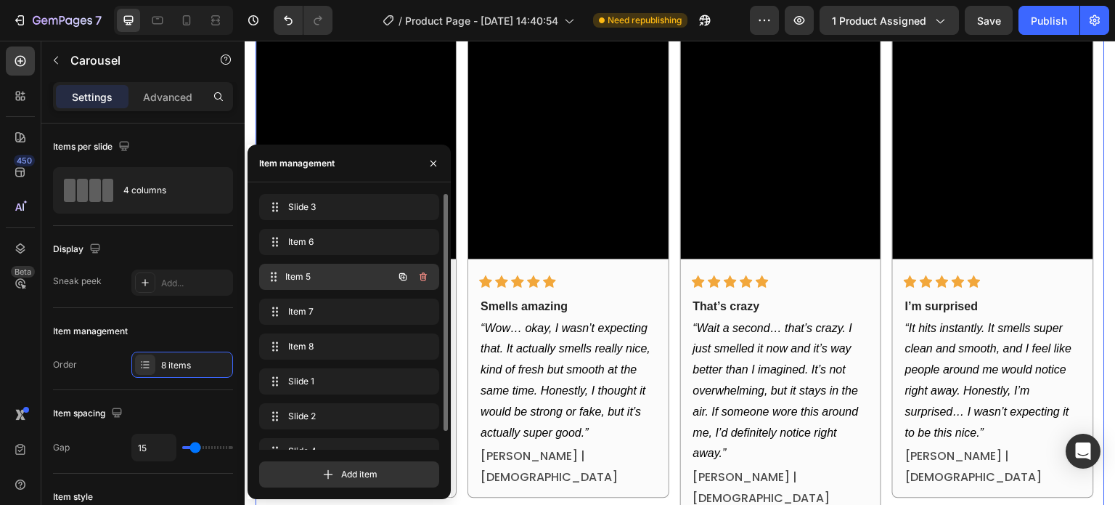
click at [346, 288] on div "Item 5 Item 5" at bounding box center [349, 277] width 180 height 26
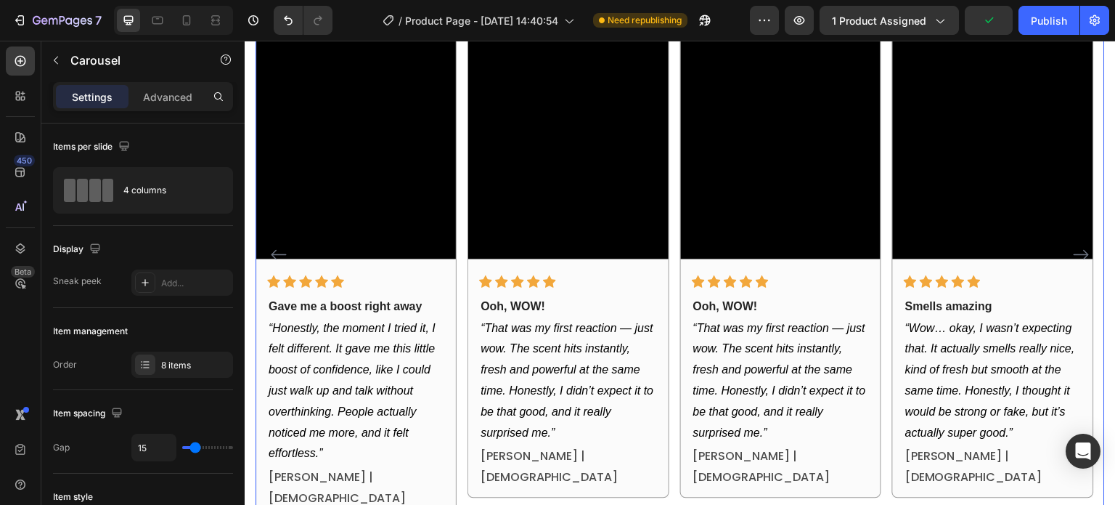
click at [674, 323] on div "Video Icon Icon Icon Icon Icon Row So natural Text block “Oh wow, that’s actual…" at bounding box center [680, 254] width 849 height 527
click at [171, 319] on div "Item management" at bounding box center [143, 330] width 180 height 23
click at [763, 144] on video at bounding box center [781, 125] width 200 height 266
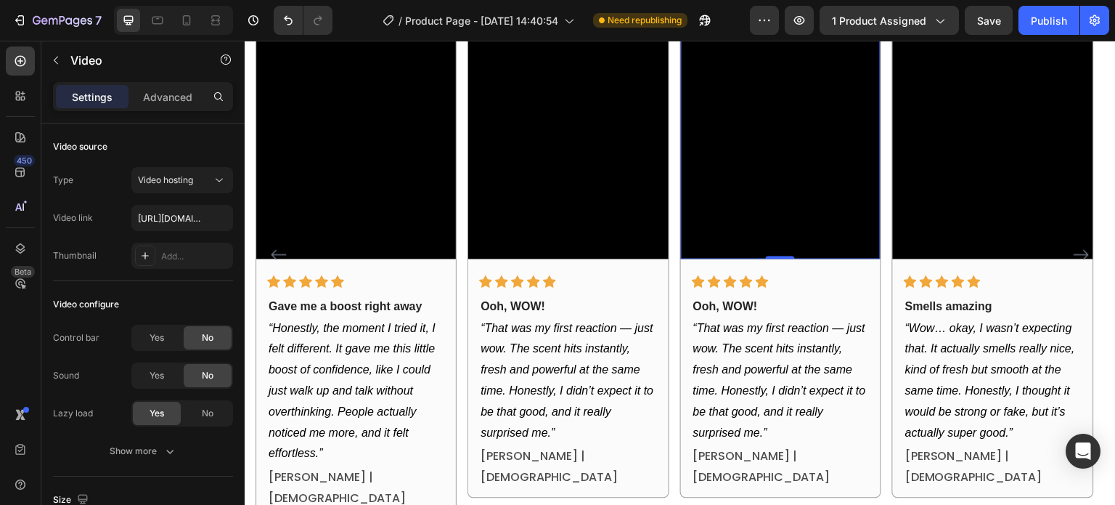
click at [751, 168] on video at bounding box center [781, 125] width 200 height 266
click at [171, 218] on input "https://cdn.shopify.com/videos/c/o/v/8399b70c1f104afb880c8fca558d8cb5.mp4" at bounding box center [182, 218] width 102 height 26
paste input "41660613654fb8ad843d7d05ce85bd"
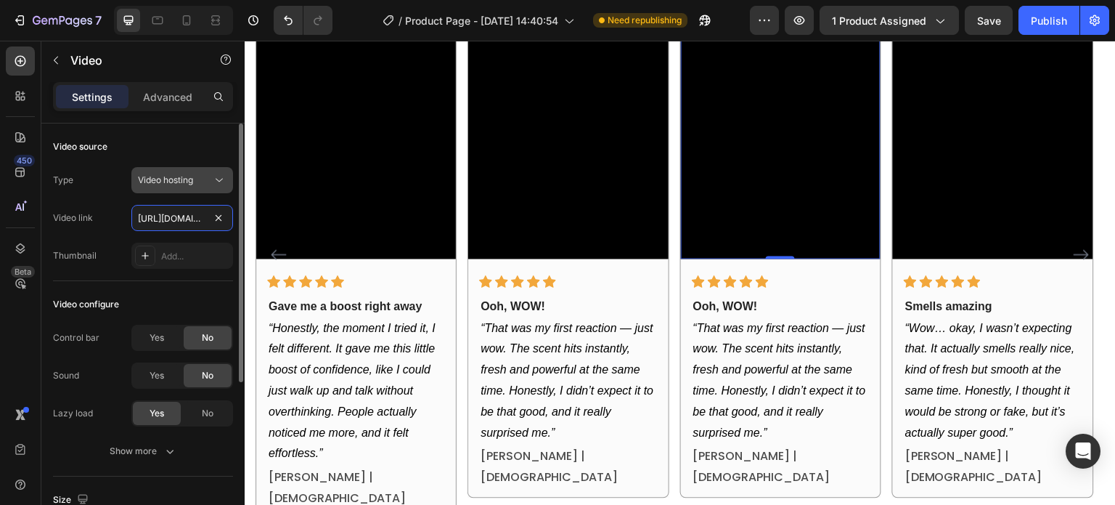
scroll to position [0, 275]
type input "https://cdn.shopify.com/videos/c/o/v/8341660613654fb8ad843d7d05ce85bd.mp4"
click at [125, 198] on div "Type Video hosting Video link https://cdn.shopify.com/videos/c/o/v/834166061365…" at bounding box center [143, 218] width 180 height 102
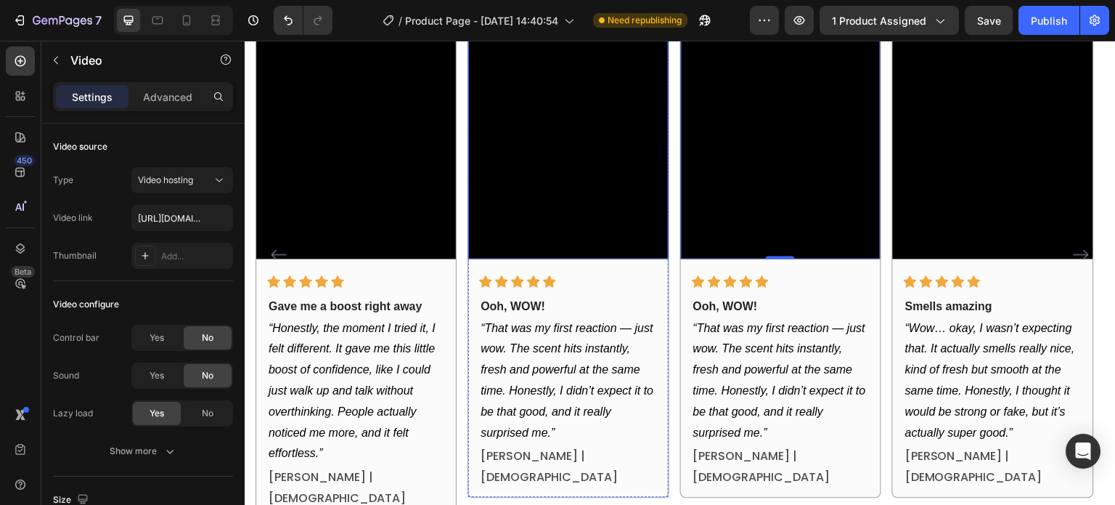
scroll to position [987, 0]
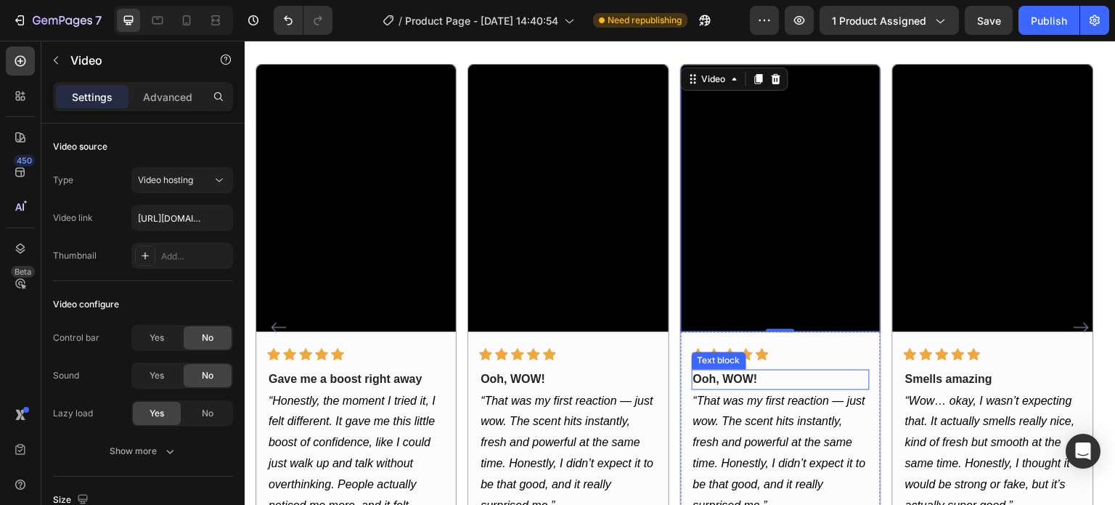
click at [734, 375] on p "Ooh, WOW!" at bounding box center [780, 379] width 175 height 17
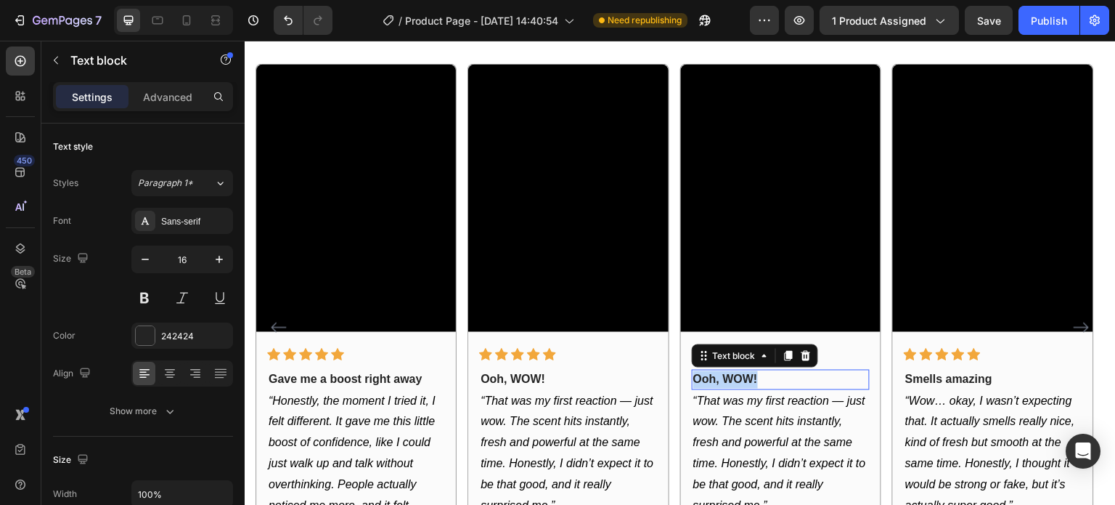
click at [734, 375] on p "Ooh, WOW!" at bounding box center [780, 379] width 175 height 17
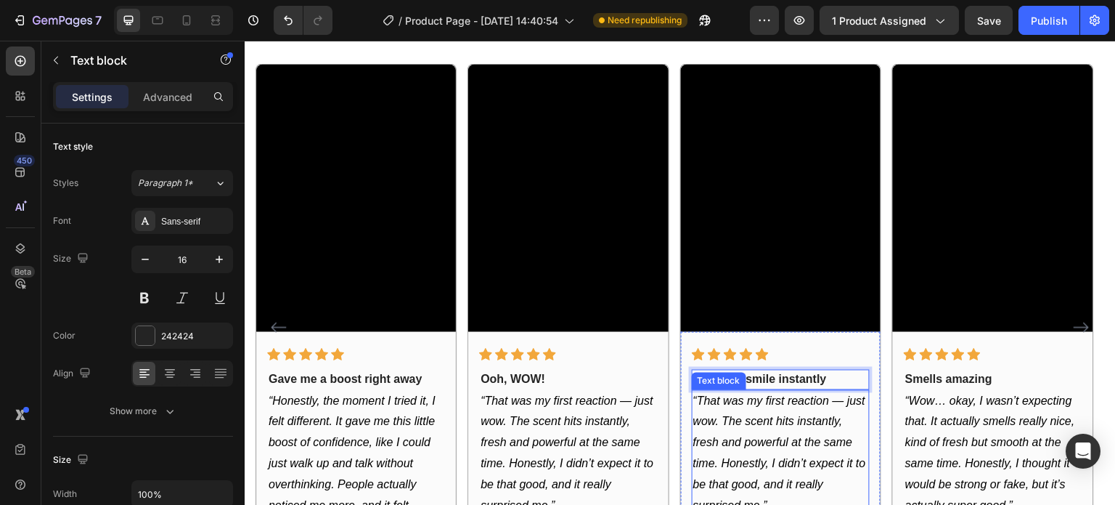
click at [733, 410] on p "“That was my first reaction — just wow. The scent hits instantly, fresh and pow…" at bounding box center [780, 454] width 175 height 126
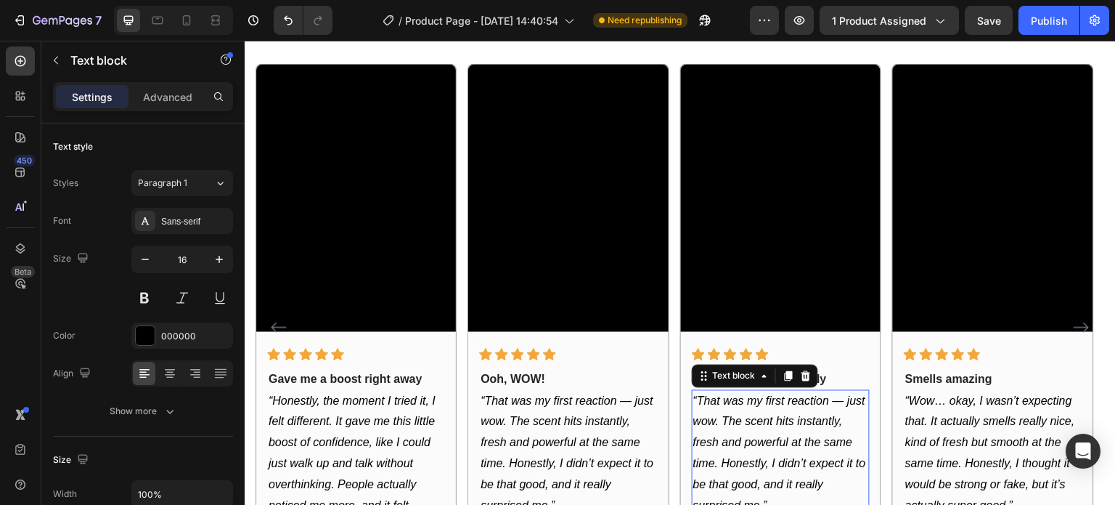
click at [707, 399] on icon "“That was my first reaction — just wow. The scent hits instantly, fresh and pow…" at bounding box center [779, 453] width 173 height 117
click at [701, 401] on icon "“That was my first reaction — just wow. The scent hits instantly, fresh and pow…" at bounding box center [779, 453] width 173 height 117
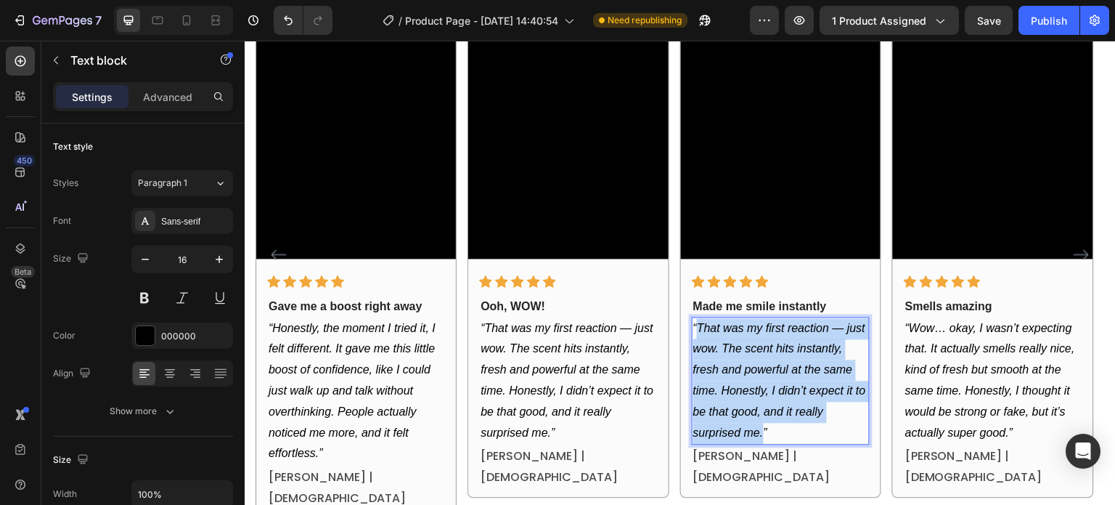
drag, startPoint x: 698, startPoint y: 401, endPoint x: 762, endPoint y: 433, distance: 72.1
click at [762, 433] on icon "“That was my first reaction — just wow. The scent hits instantly, fresh and pow…" at bounding box center [779, 380] width 173 height 117
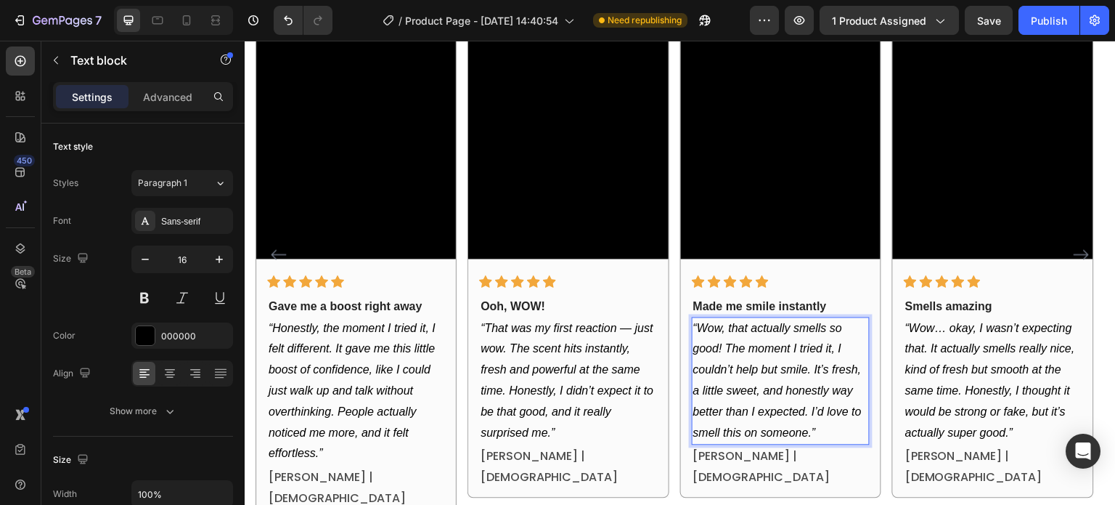
click at [585, 354] on icon "“That was my first reaction — just wow. The scent hits instantly, fresh and pow…" at bounding box center [567, 380] width 173 height 117
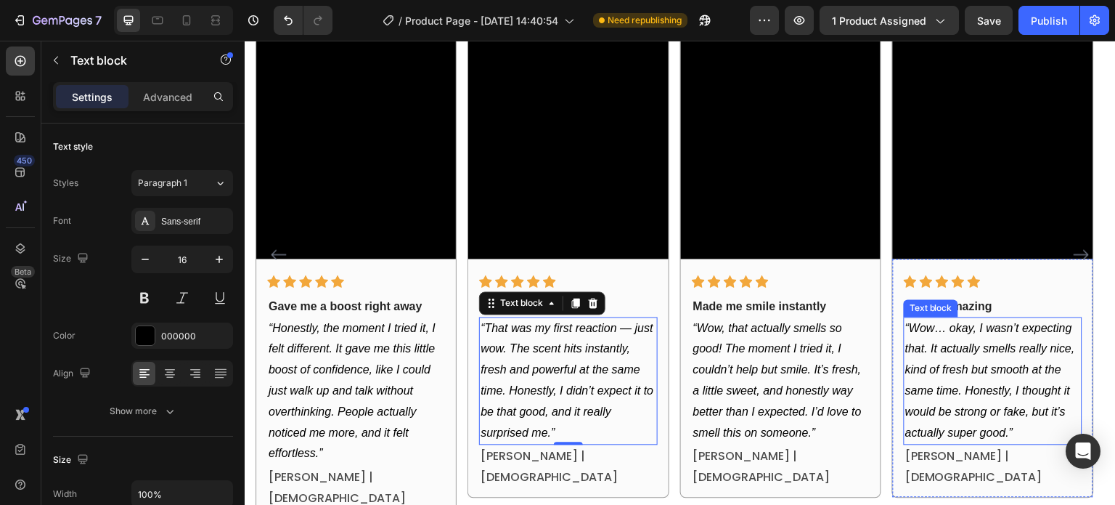
click at [950, 366] on icon "“Wow… okay, I wasn’t expecting that. It actually smells really nice, kind of fr…" at bounding box center [990, 380] width 170 height 117
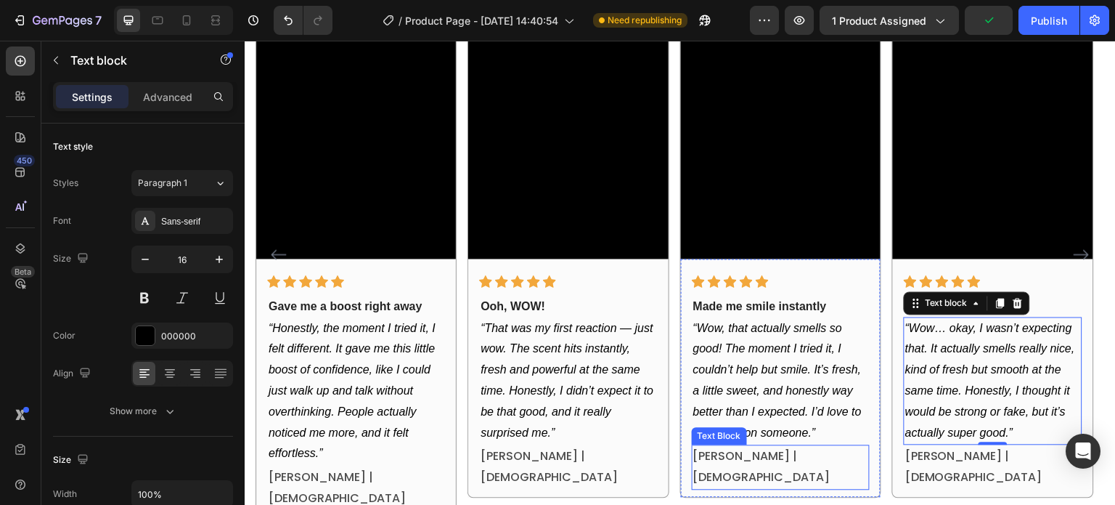
click at [719, 461] on p "Valeria S. | 21 years old" at bounding box center [780, 467] width 175 height 42
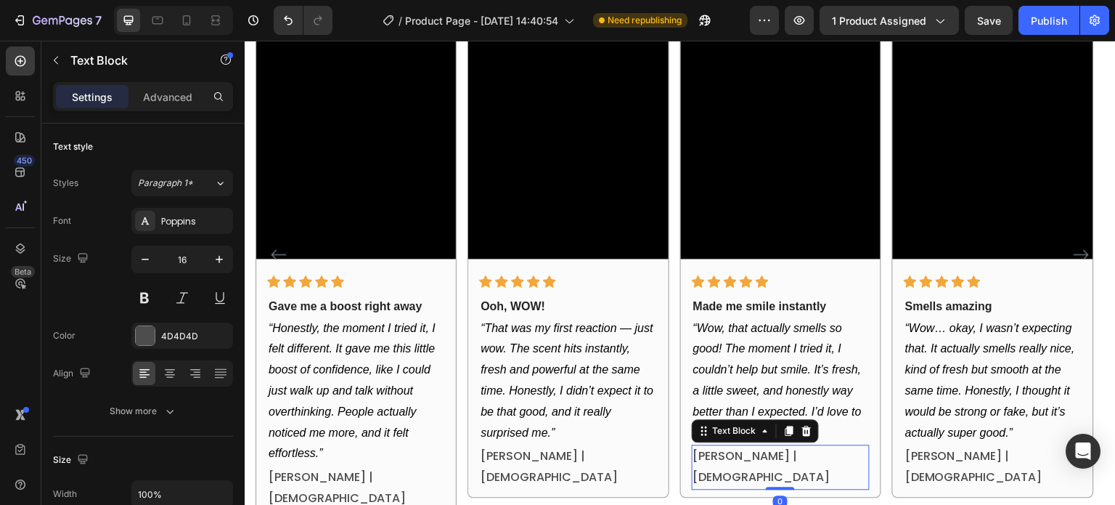
click at [740, 458] on p "Valeria S. | 21 years old" at bounding box center [780, 467] width 175 height 42
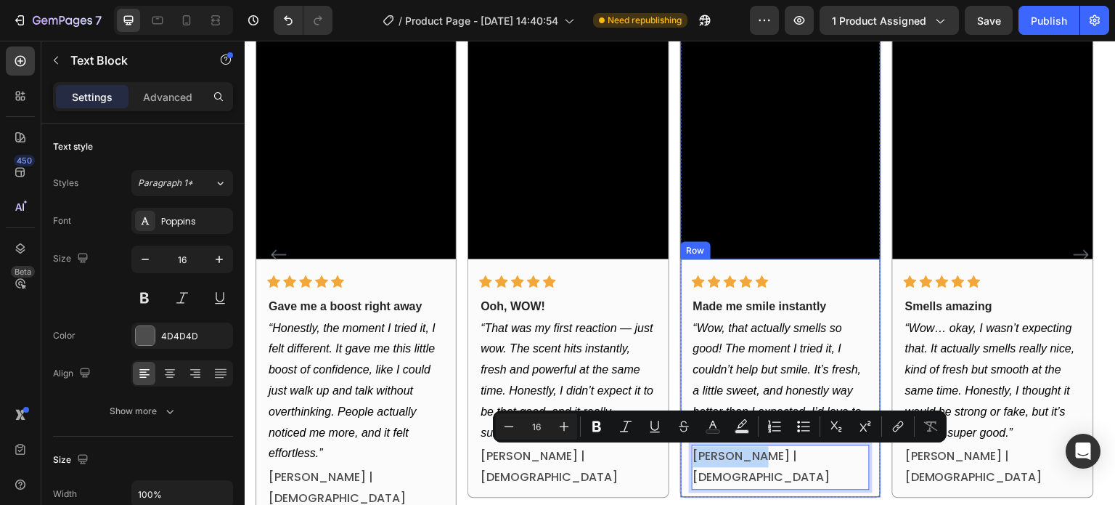
drag, startPoint x: 746, startPoint y: 461, endPoint x: 687, endPoint y: 462, distance: 59.6
click at [687, 462] on div "Icon Icon Icon Icon Icon Row Made me smile instantly Text block “Wow, that actu…" at bounding box center [781, 378] width 200 height 238
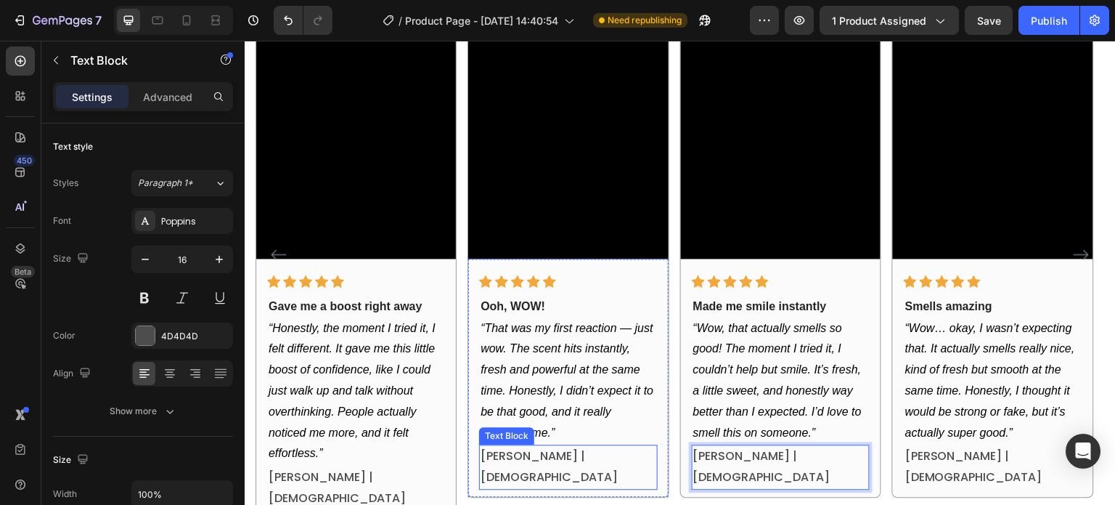
click at [576, 448] on p "Valeria S. | 21 years old" at bounding box center [568, 467] width 175 height 42
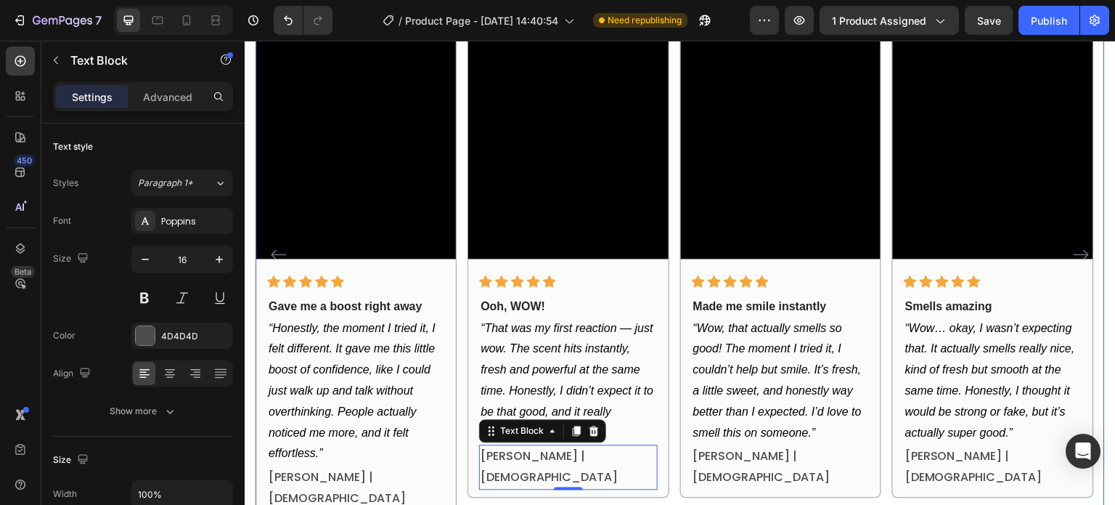
click at [462, 295] on div "Video Icon Icon Icon Icon Icon Row So natural Text block “Oh wow, that’s actual…" at bounding box center [680, 254] width 849 height 527
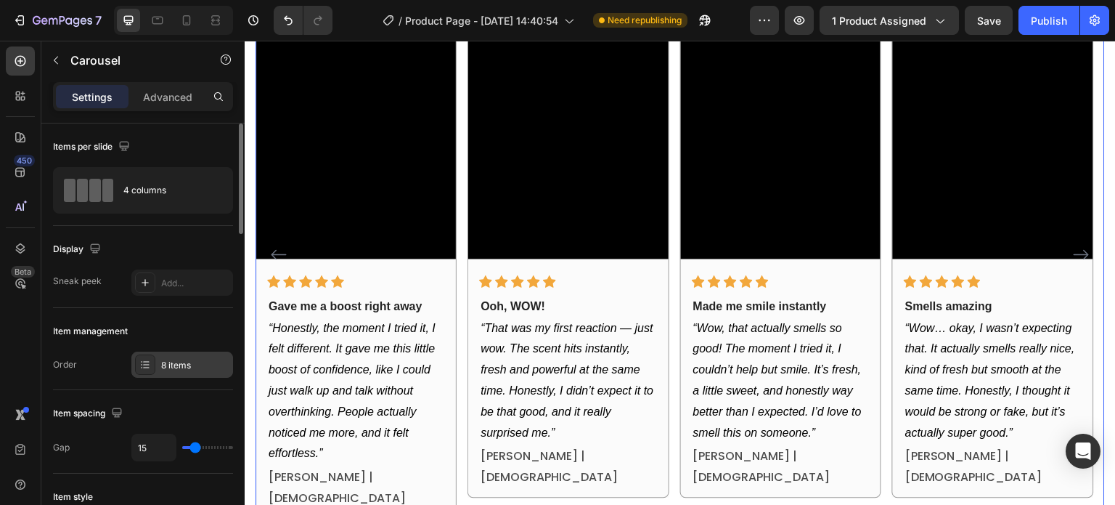
click at [154, 368] on div at bounding box center [145, 364] width 20 height 20
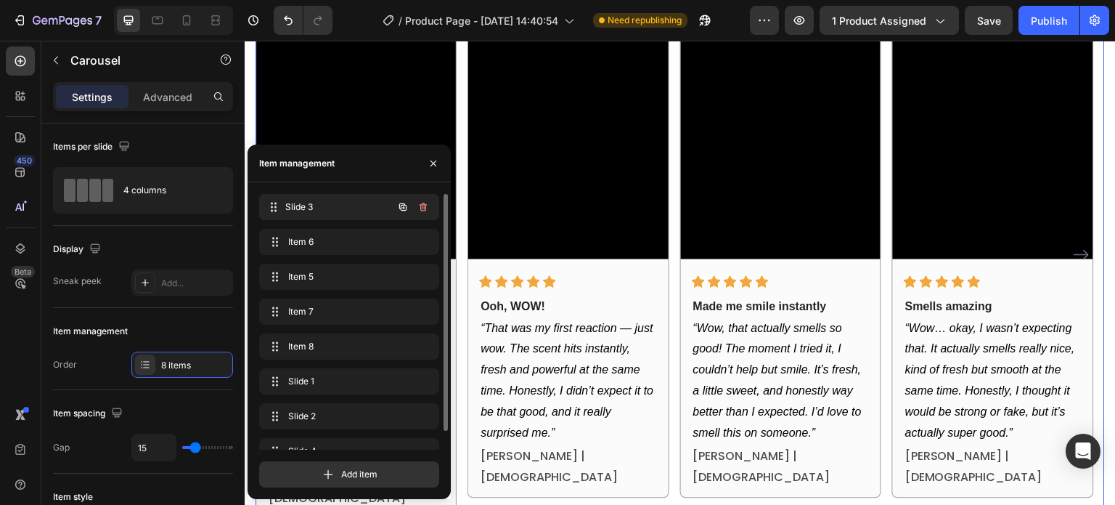
click at [346, 197] on div "Slide 3 Slide 3" at bounding box center [329, 207] width 128 height 20
click at [331, 203] on span "Slide 3" at bounding box center [329, 206] width 82 height 13
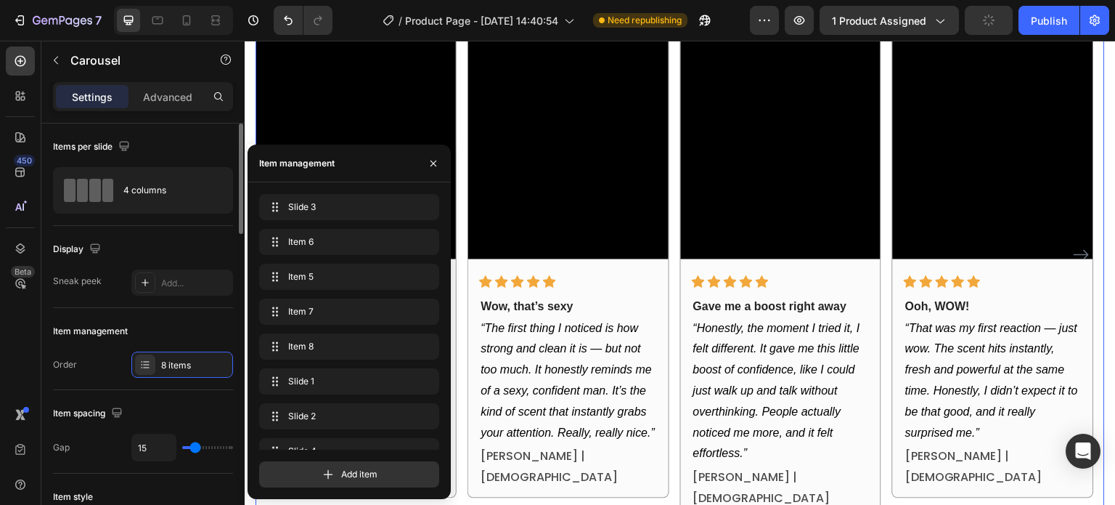
click at [204, 240] on div "Display" at bounding box center [143, 248] width 180 height 23
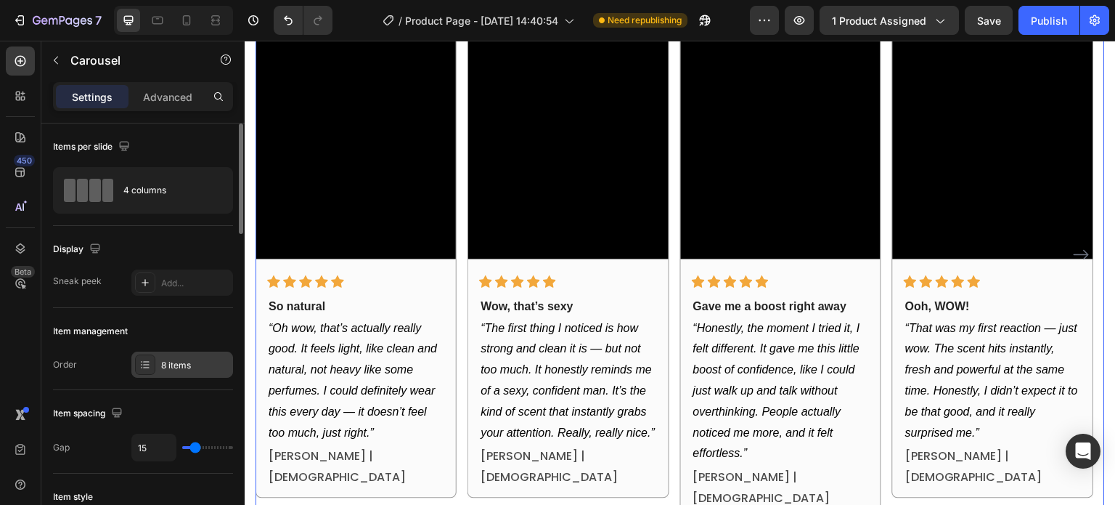
click at [181, 359] on div "8 items" at bounding box center [195, 365] width 68 height 13
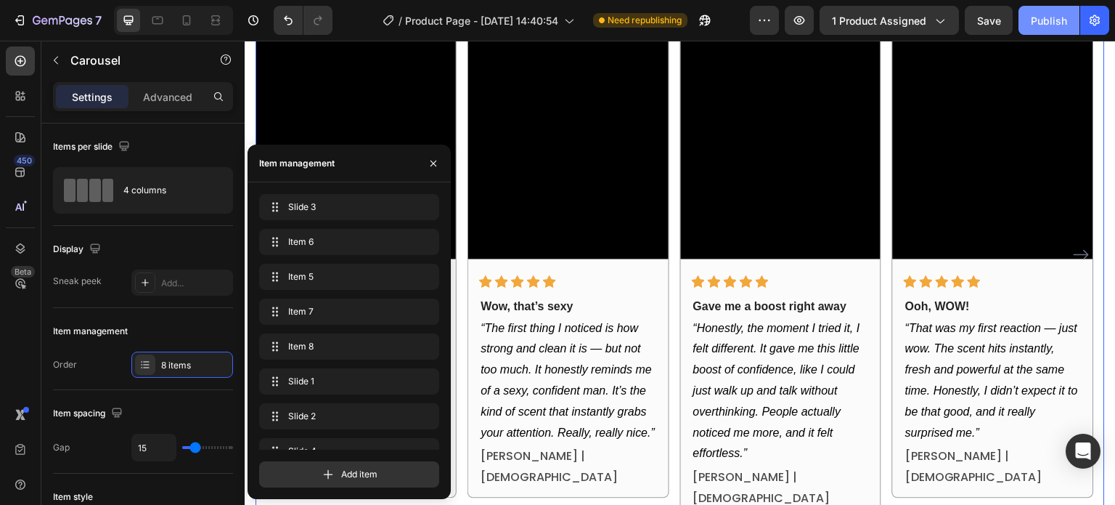
click at [1031, 14] on button "Publish" at bounding box center [1049, 20] width 61 height 29
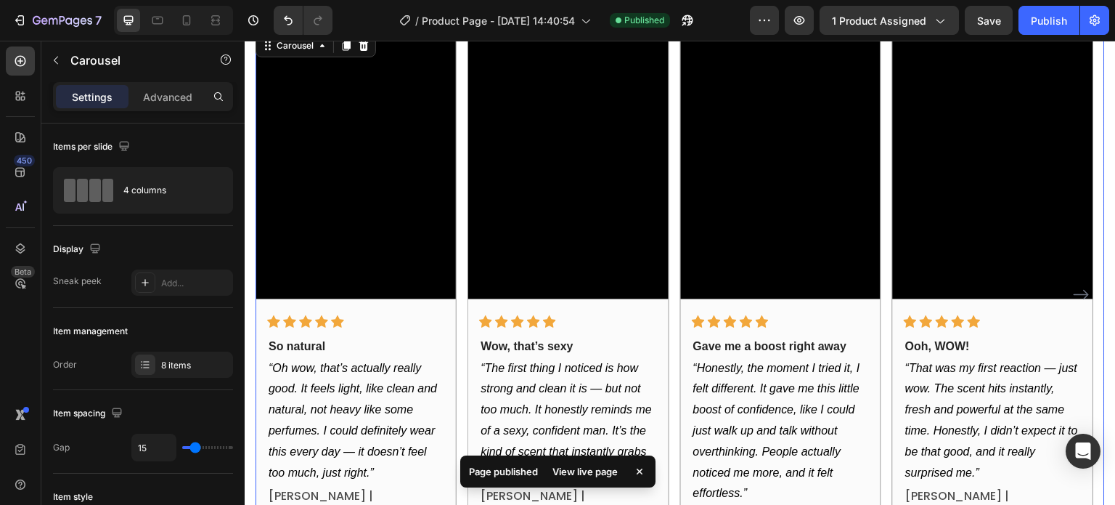
scroll to position [987, 0]
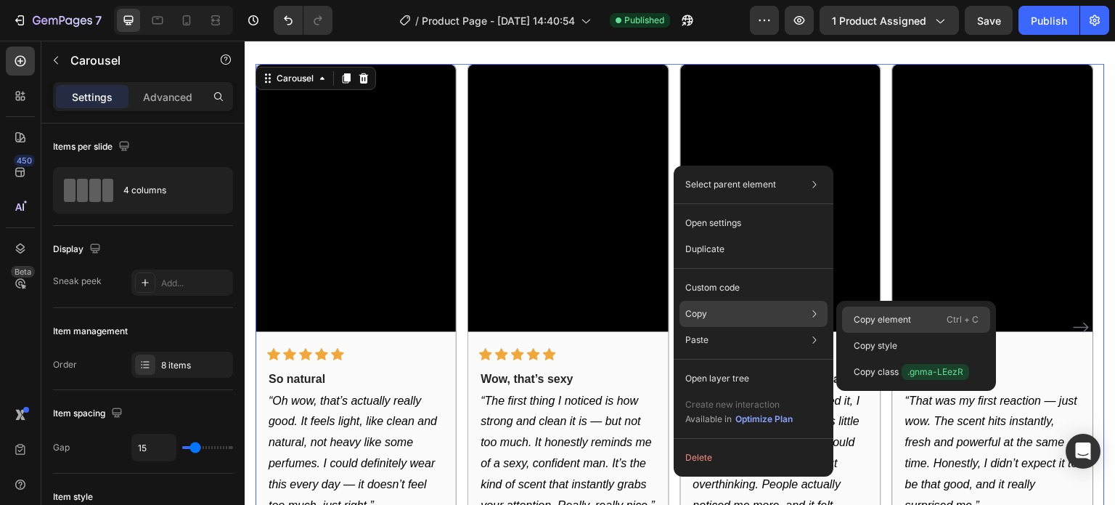
click at [859, 321] on p "Copy element" at bounding box center [882, 319] width 57 height 13
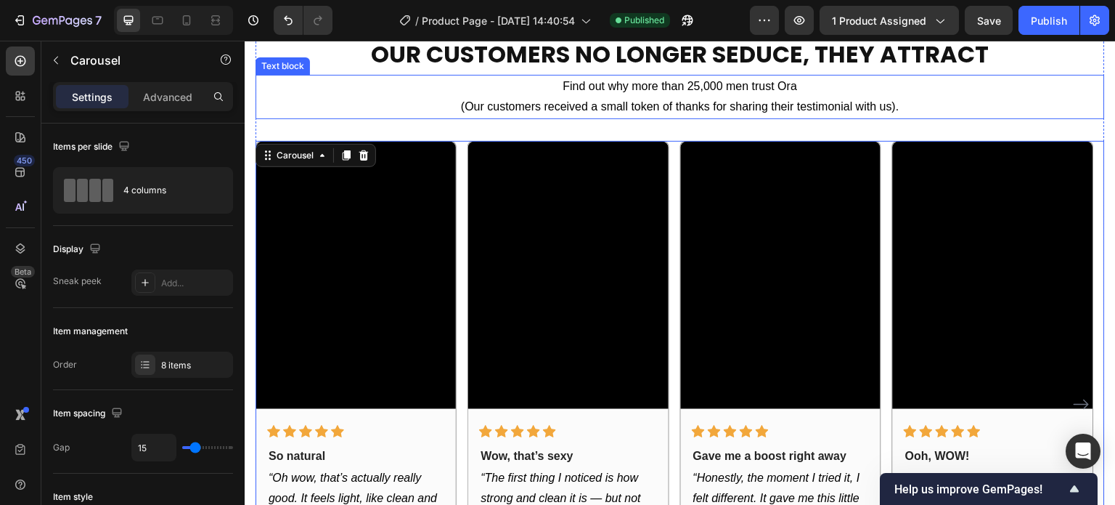
scroll to position [841, 0]
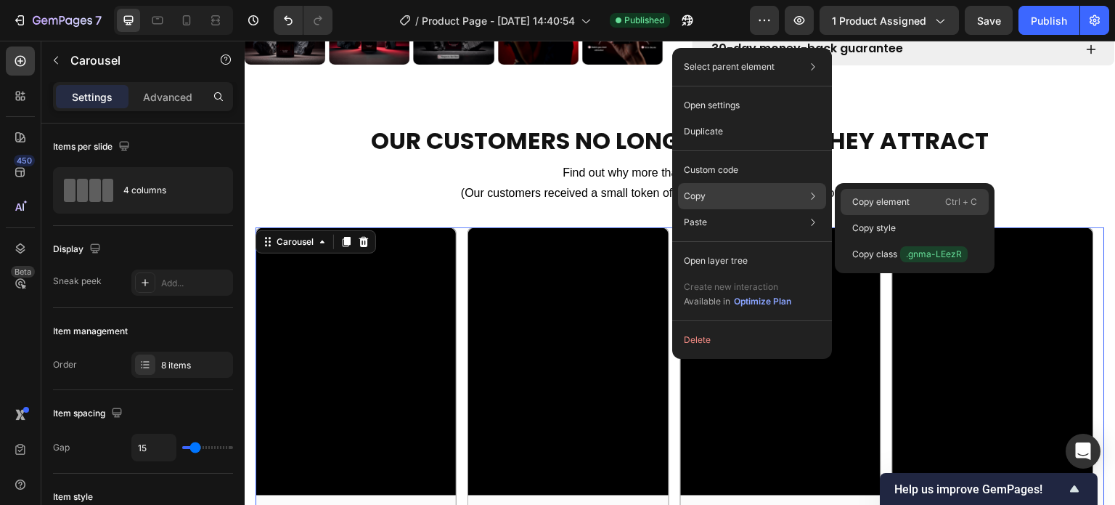
click at [918, 197] on div "Copy element Ctrl + C" at bounding box center [915, 202] width 148 height 26
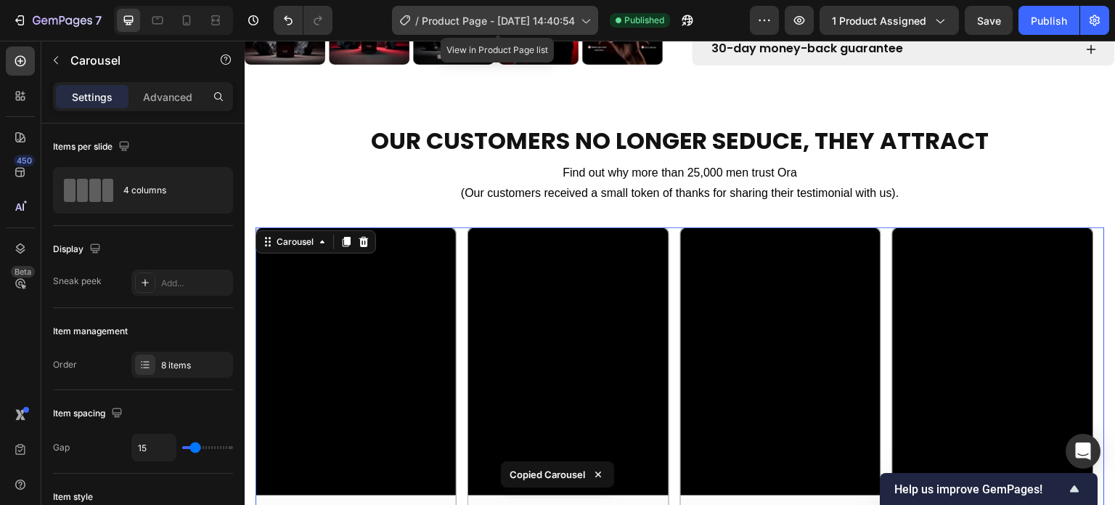
click at [486, 22] on span "Product Page - May 19, 14:40:54" at bounding box center [498, 20] width 153 height 15
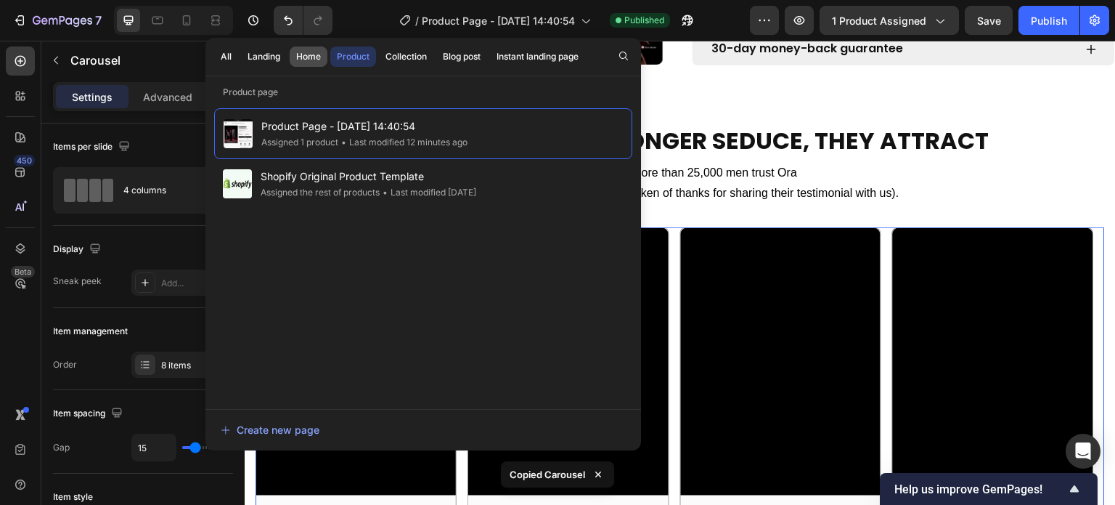
click at [303, 50] on div "Home" at bounding box center [308, 56] width 25 height 13
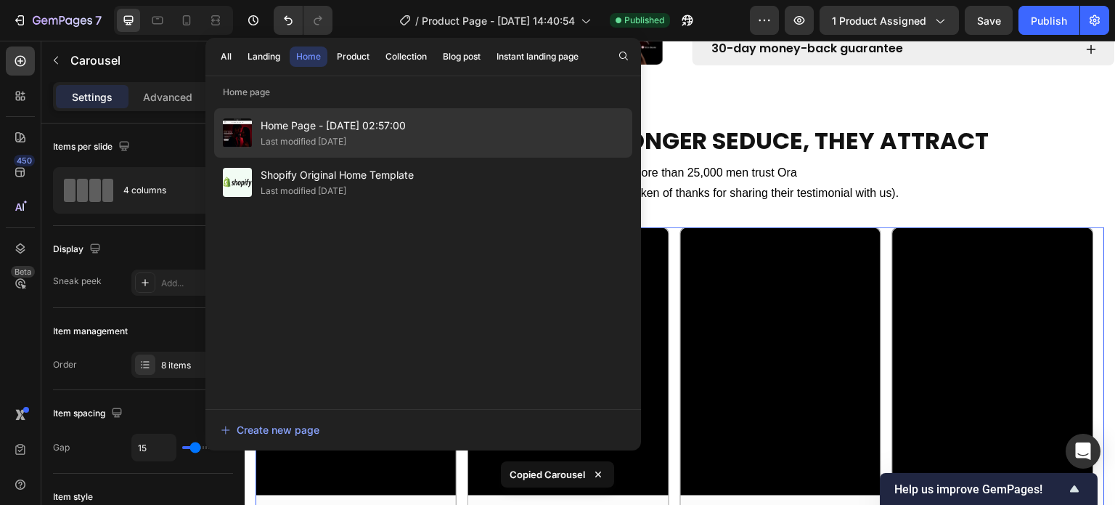
click at [321, 128] on span "Home Page - [DATE] 02:57:00" at bounding box center [333, 125] width 145 height 17
